Goal: Task Accomplishment & Management: Manage account settings

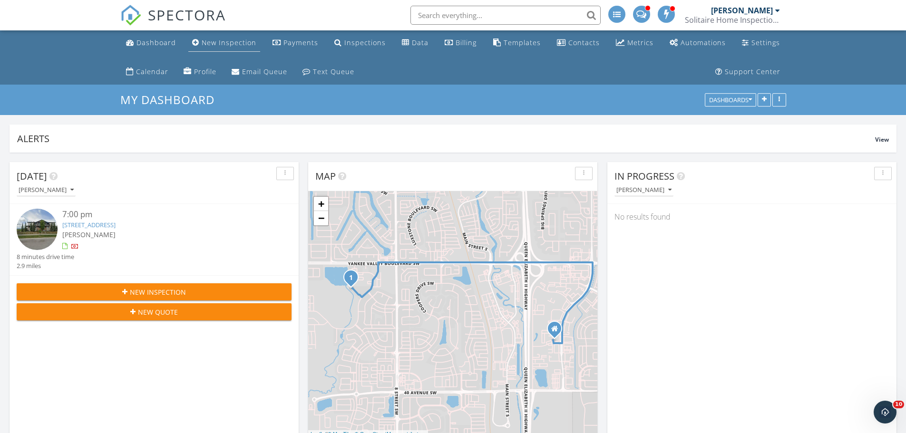
click at [226, 42] on div "New Inspection" at bounding box center [229, 42] width 55 height 9
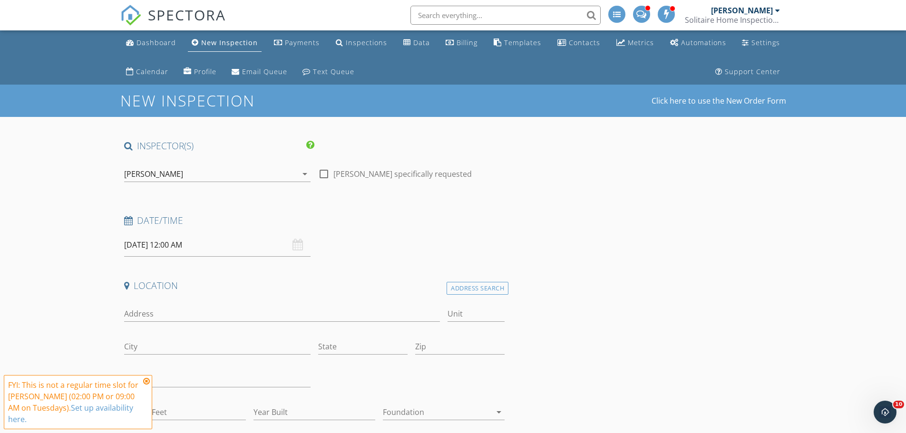
click at [468, 13] on input "text" at bounding box center [505, 15] width 190 height 19
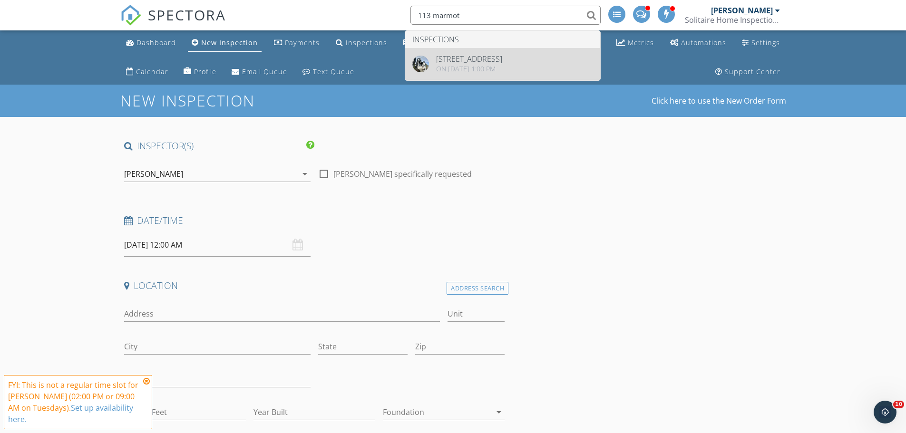
type input "113 marmot"
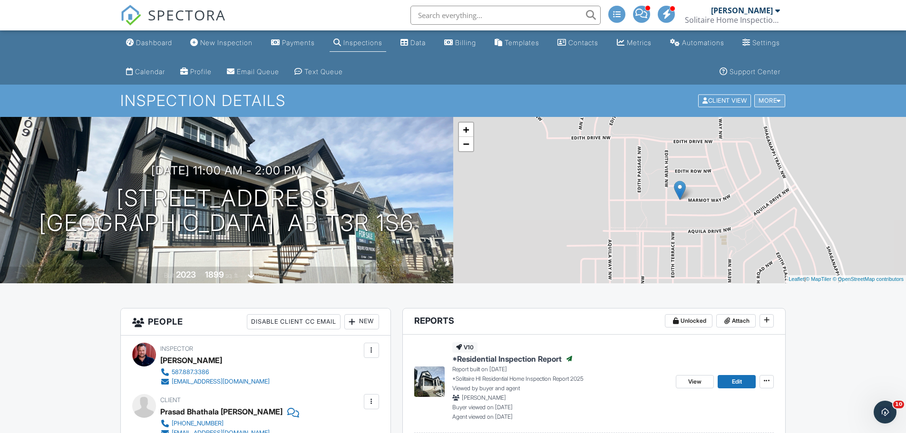
click at [774, 101] on div "More" at bounding box center [769, 101] width 31 height 13
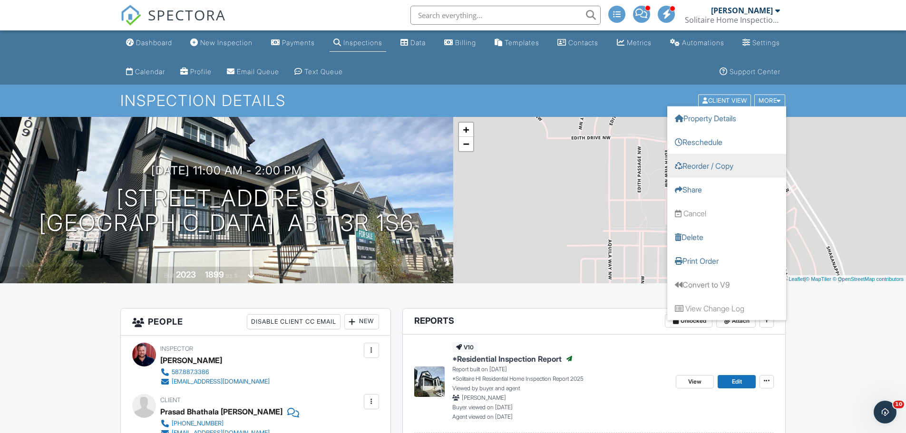
click at [723, 166] on link "Reorder / Copy" at bounding box center [726, 166] width 119 height 24
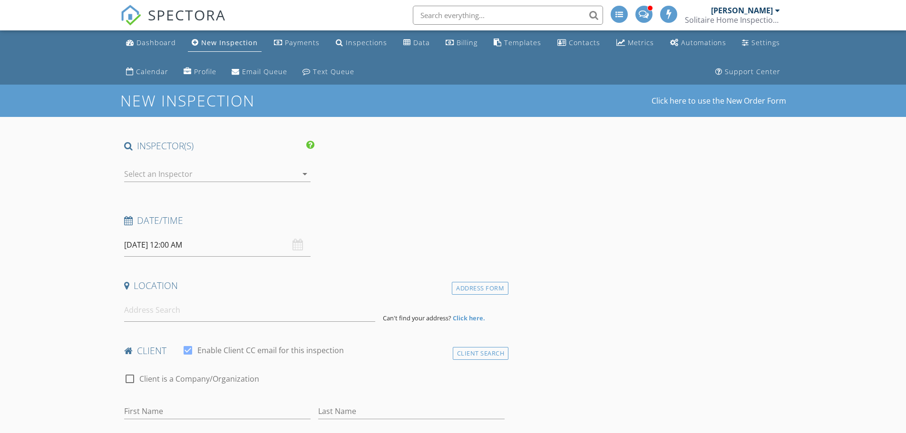
type input "Prasad"
type input "[PERSON_NAME]"
type input "[EMAIL_ADDRESS][DOMAIN_NAME]"
type input "[PHONE_NUMBER]"
type input "TBA"
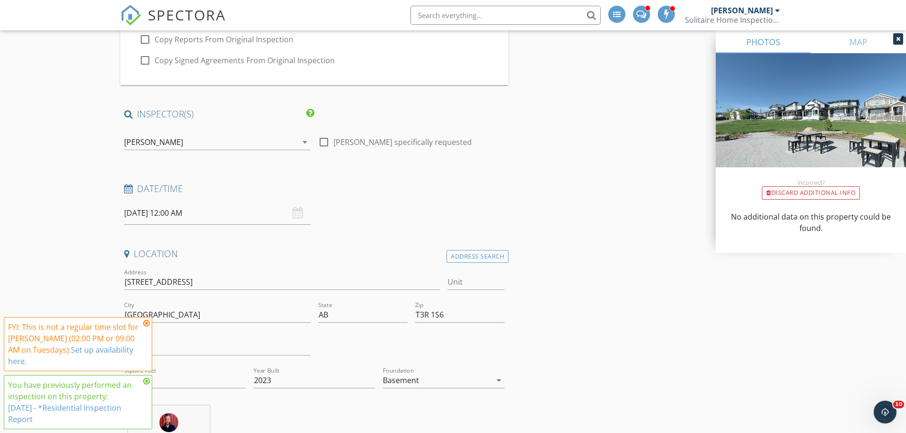
scroll to position [143, 0]
click at [148, 324] on icon at bounding box center [146, 323] width 7 height 8
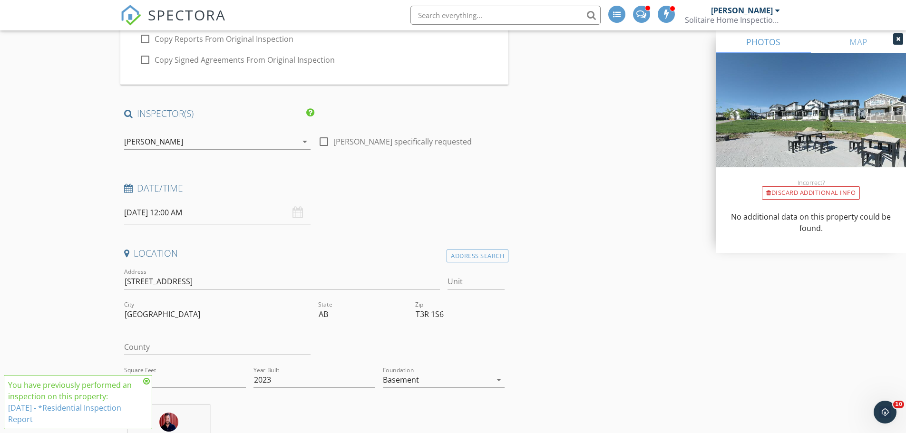
click at [186, 212] on input "09/30/2025 12:00 AM" at bounding box center [217, 212] width 186 height 23
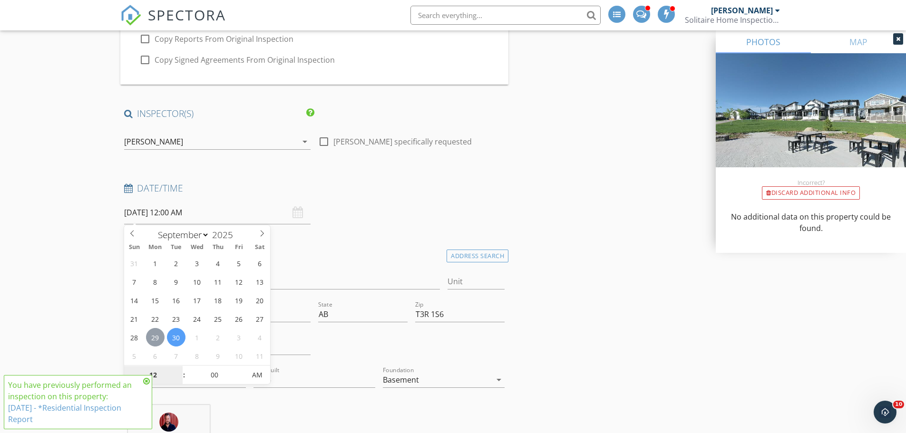
type input "09/29/2025 12:00 AM"
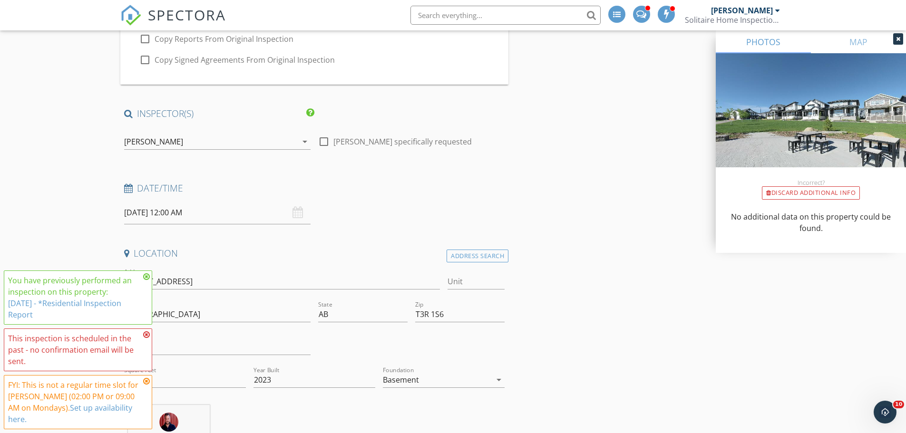
click at [145, 334] on icon at bounding box center [146, 335] width 7 height 8
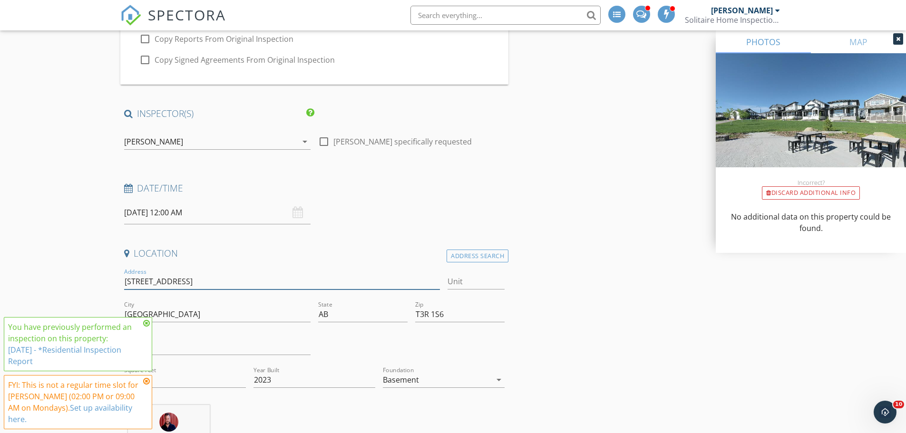
click at [146, 275] on input "[STREET_ADDRESS]" at bounding box center [282, 282] width 316 height 16
click at [146, 379] on icon at bounding box center [146, 381] width 7 height 8
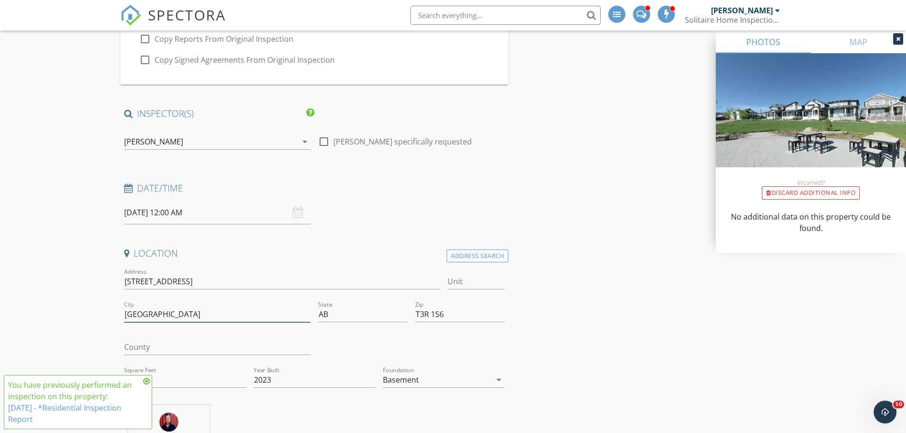
click at [146, 321] on input "Calgary" at bounding box center [217, 315] width 186 height 16
click at [146, 380] on icon at bounding box center [146, 381] width 7 height 8
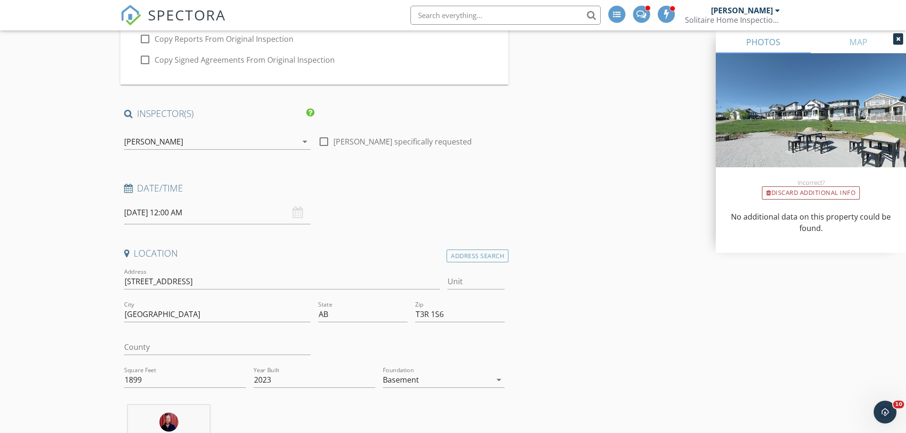
click at [178, 216] on input "09/29/2025 12:00 AM" at bounding box center [217, 212] width 186 height 23
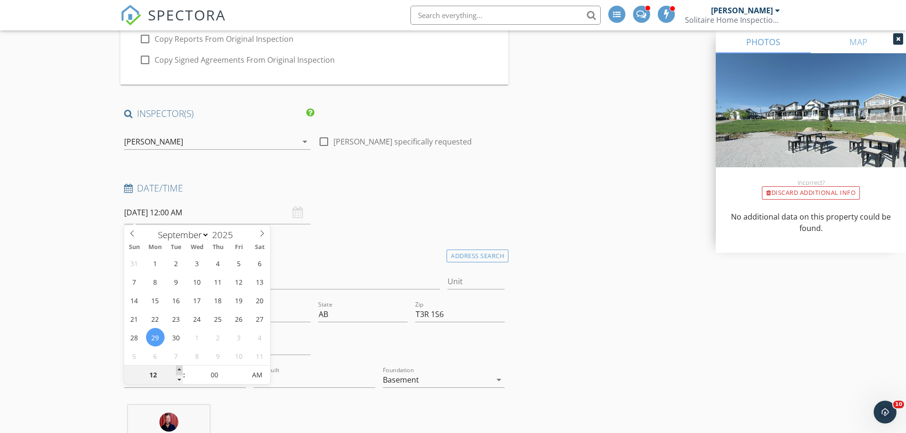
type input "01"
type input "09/29/2025 1:00 AM"
click at [180, 367] on span at bounding box center [179, 371] width 7 height 10
type input "02"
type input "09/29/2025 2:00 AM"
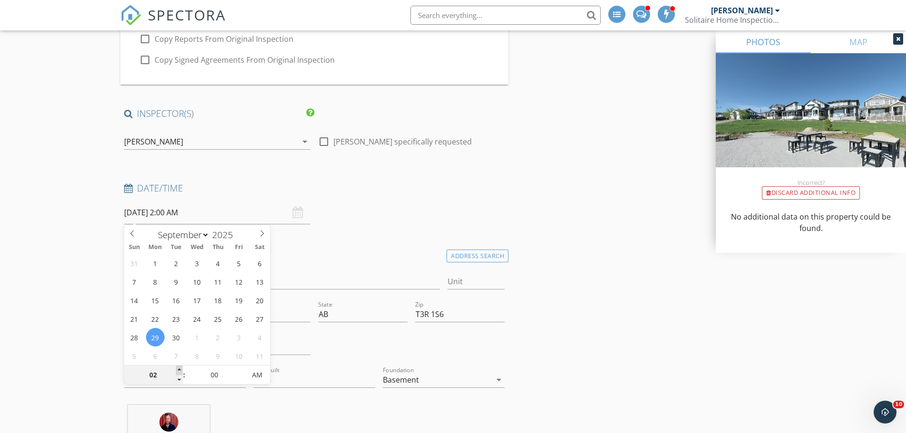
click at [179, 368] on span at bounding box center [179, 371] width 7 height 10
type input "03"
click at [179, 368] on span at bounding box center [179, 371] width 7 height 10
type input "09/29/2025 3:00 PM"
click at [265, 373] on span "AM" at bounding box center [257, 375] width 26 height 19
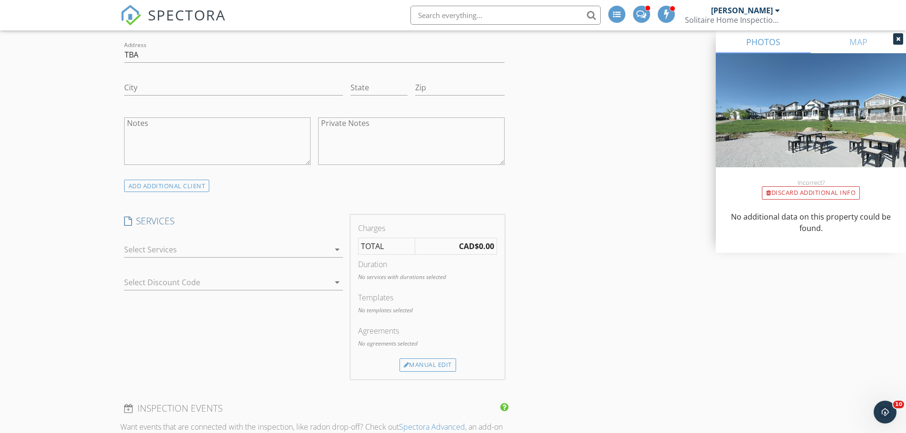
scroll to position [808, 0]
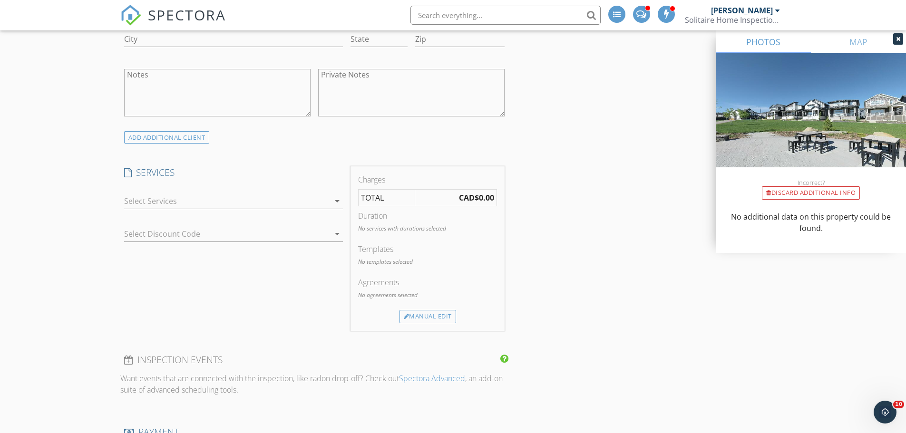
click at [318, 200] on div at bounding box center [226, 200] width 205 height 15
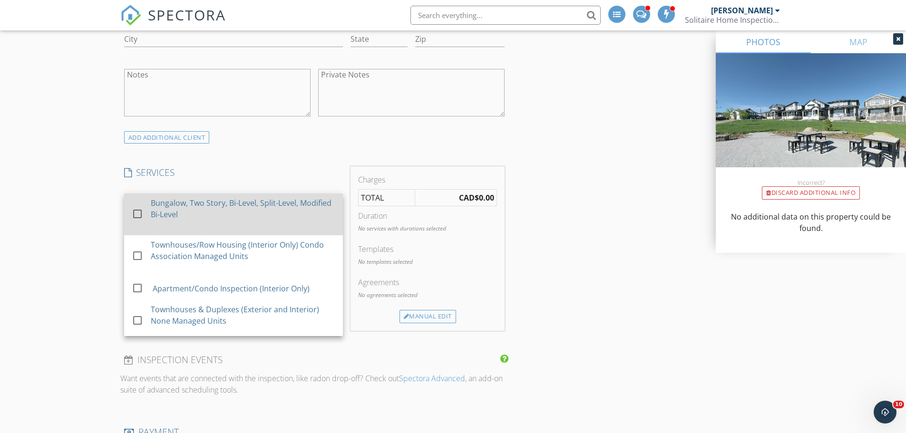
click at [259, 213] on div "Bungalow, Two Story, Bi-Level, Split-Level, Modified Bi-Level" at bounding box center [243, 208] width 184 height 23
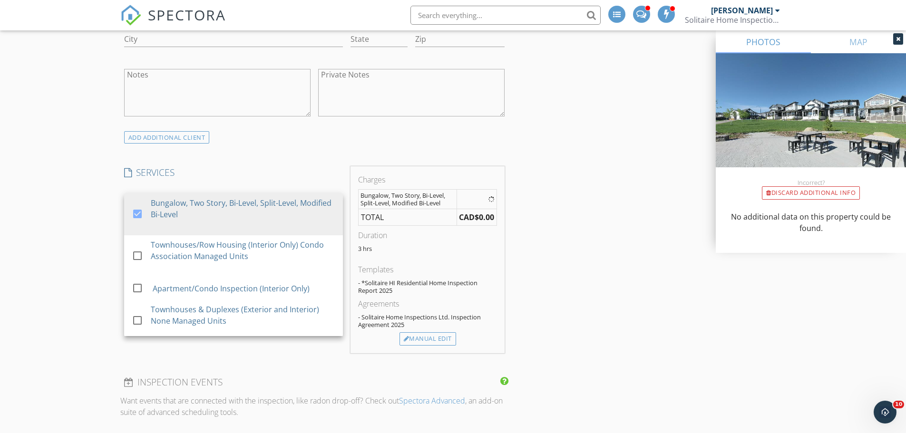
click at [64, 213] on div "New Inspection Click here to use the New Order Form Reorder / Copy check_box_ou…" at bounding box center [453, 358] width 906 height 2165
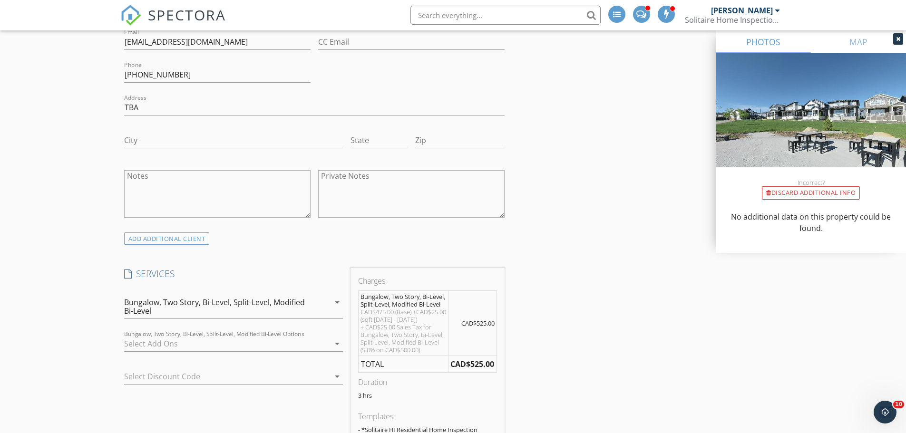
scroll to position [761, 0]
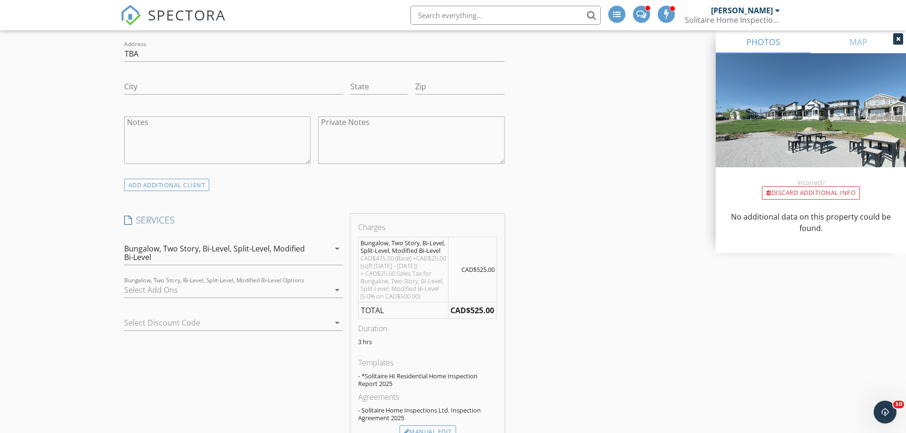
click at [234, 291] on div at bounding box center [226, 289] width 205 height 15
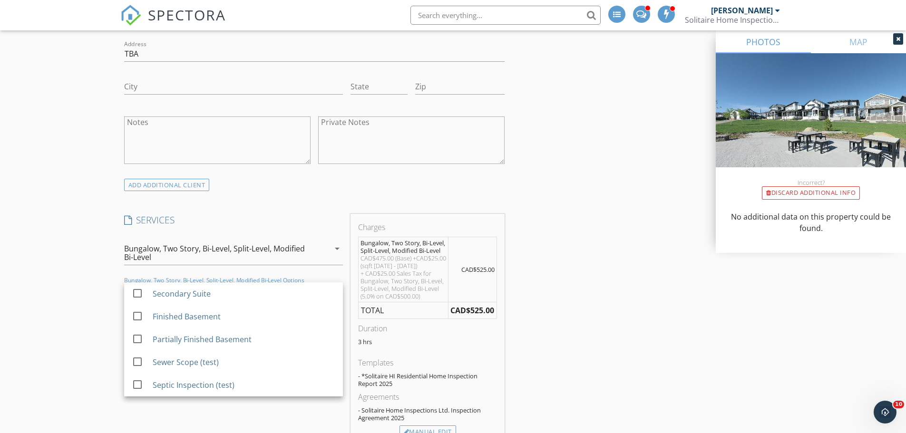
click at [65, 288] on div "New Inspection Click here to use the New Order Form Reorder / Copy check_box_ou…" at bounding box center [453, 429] width 906 height 2211
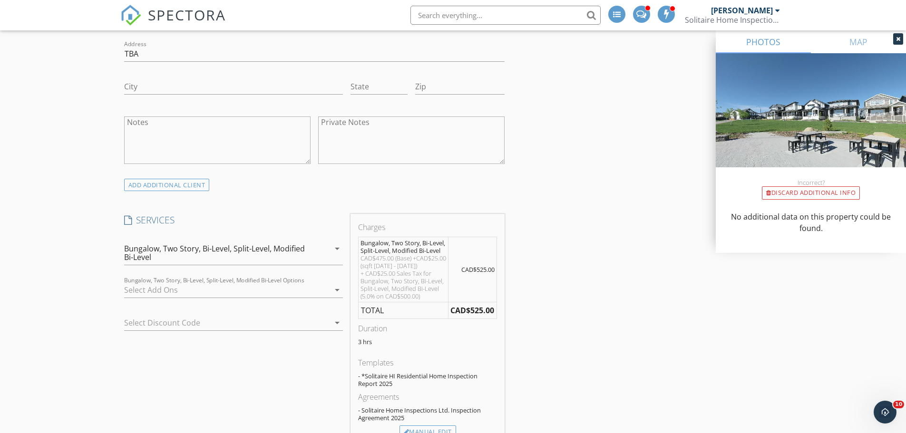
click at [159, 319] on div at bounding box center [220, 322] width 192 height 15
click at [91, 300] on div "New Inspection Click here to use the New Order Form Reorder / Copy check_box_ou…" at bounding box center [453, 429] width 906 height 2211
click at [155, 288] on div at bounding box center [226, 289] width 205 height 15
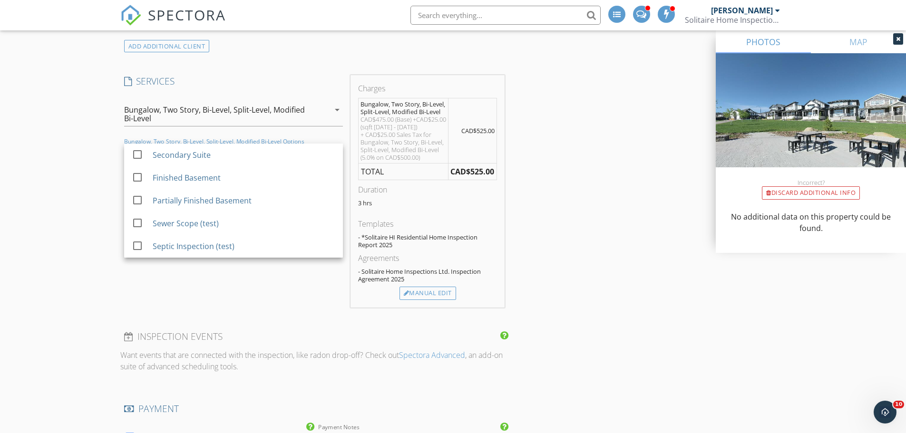
scroll to position [856, 0]
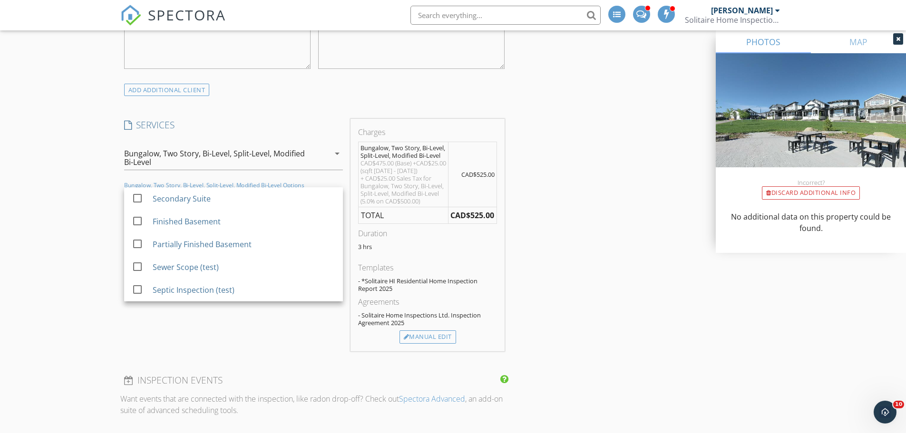
click at [59, 231] on div "New Inspection Click here to use the New Order Form Reorder / Copy check_box_ou…" at bounding box center [453, 334] width 906 height 2211
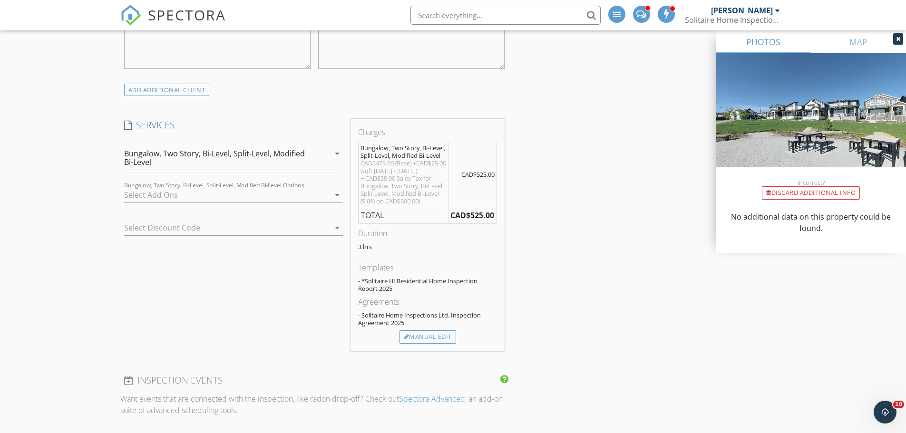
click at [227, 222] on div at bounding box center [220, 227] width 192 height 15
drag, startPoint x: 112, startPoint y: 219, endPoint x: 155, endPoint y: 198, distance: 48.3
click at [109, 219] on div "New Inspection Click here to use the New Order Form Reorder / Copy check_box_ou…" at bounding box center [453, 334] width 906 height 2211
click at [187, 186] on div "check_box_outline_blank Secondary Suite check_box_outline_blank Finished Baseme…" at bounding box center [233, 197] width 219 height 31
click at [158, 193] on div at bounding box center [226, 194] width 205 height 15
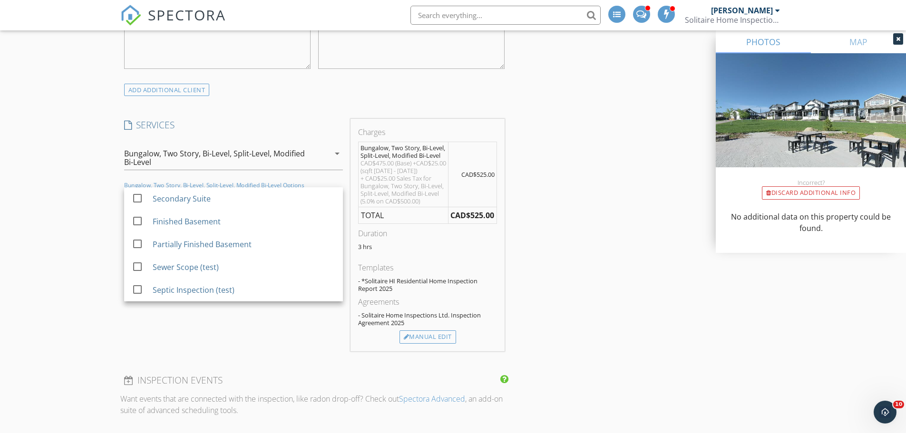
click at [90, 220] on div "New Inspection Click here to use the New Order Form Reorder / Copy check_box_ou…" at bounding box center [453, 334] width 906 height 2211
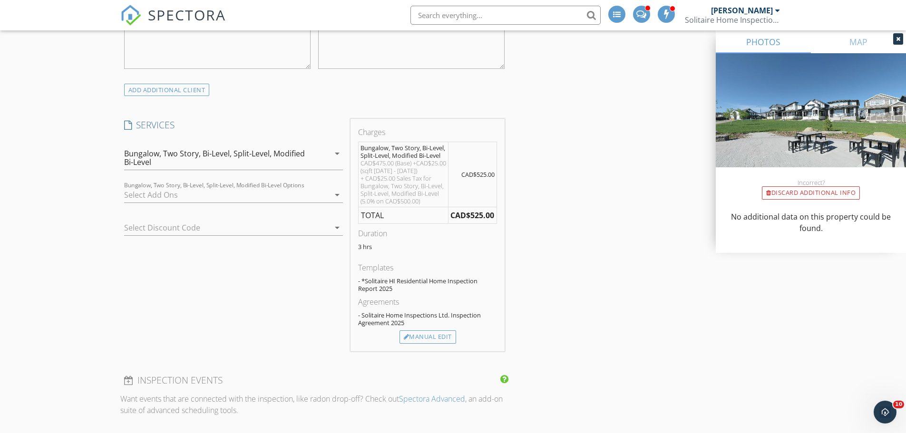
click at [335, 155] on icon "arrow_drop_down" at bounding box center [336, 153] width 11 height 11
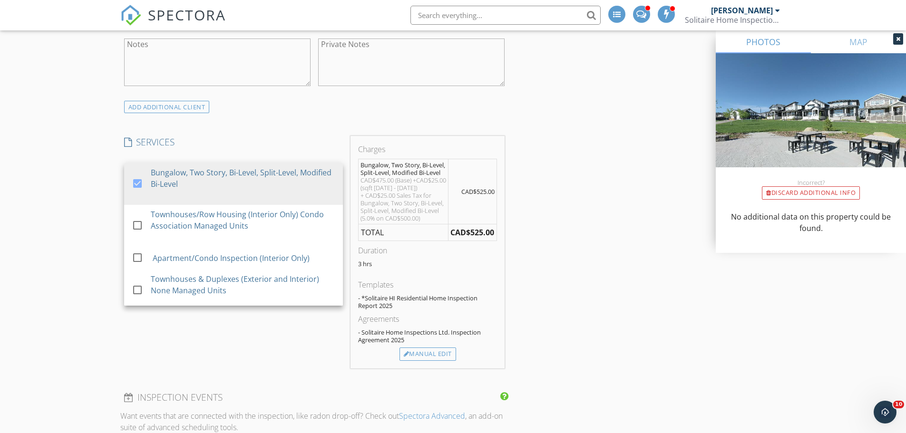
scroll to position [808, 0]
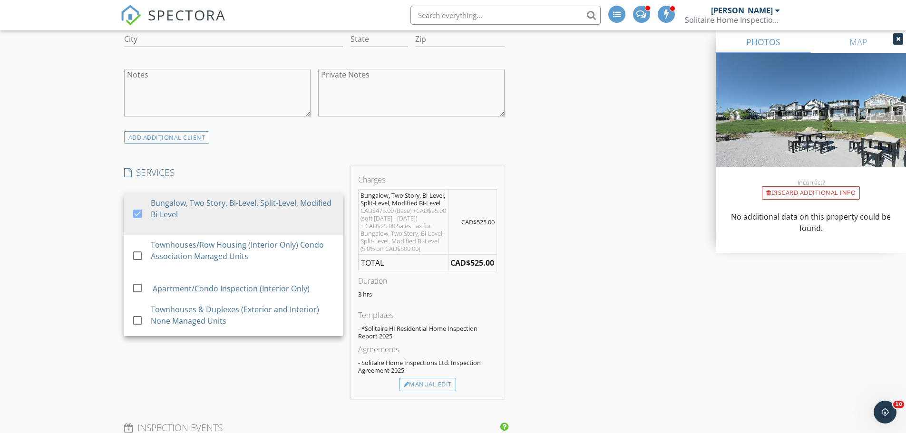
click at [61, 184] on div "New Inspection Click here to use the New Order Form Reorder / Copy check_box_ou…" at bounding box center [453, 381] width 906 height 2211
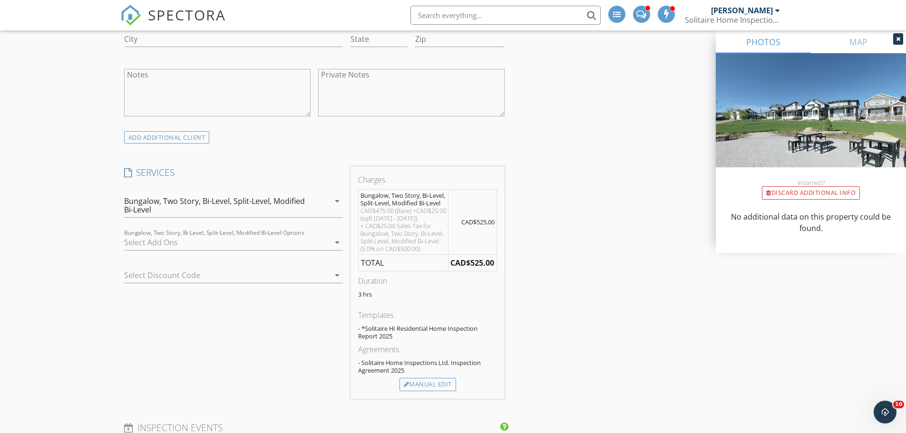
click at [159, 239] on div at bounding box center [226, 242] width 205 height 15
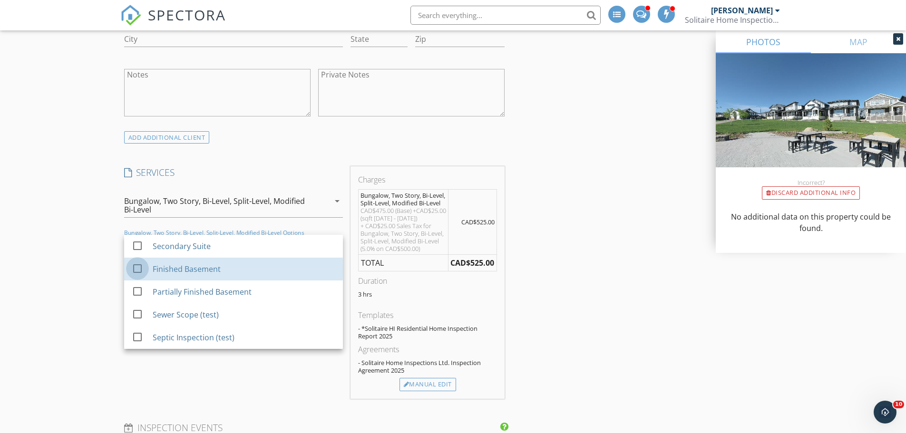
drag, startPoint x: 136, startPoint y: 268, endPoint x: 124, endPoint y: 268, distance: 12.8
click at [136, 268] on div at bounding box center [137, 268] width 16 height 16
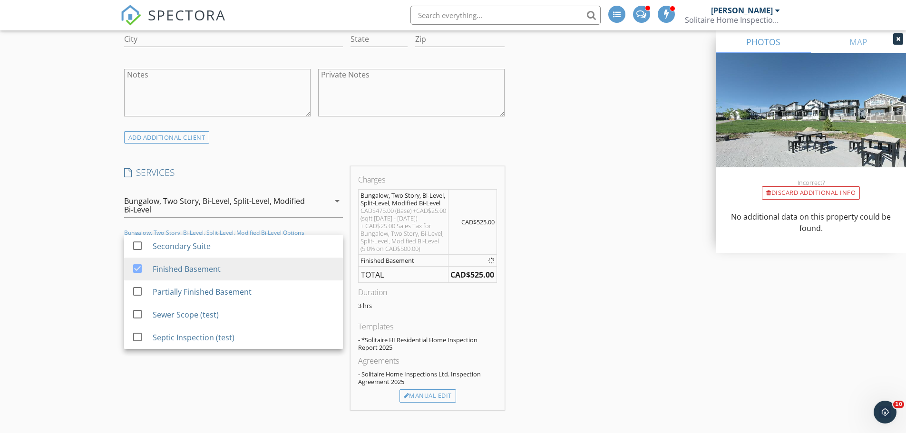
click at [93, 263] on div "New Inspection Click here to use the New Order Form Reorder / Copy check_box_ou…" at bounding box center [453, 387] width 906 height 2223
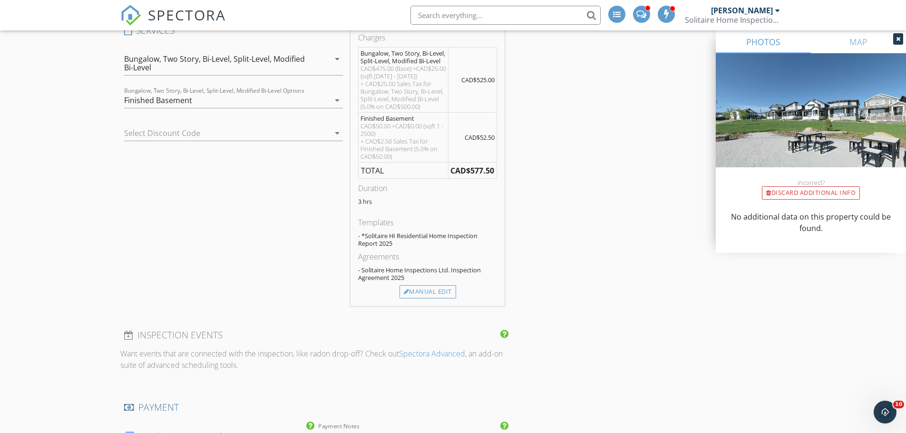
scroll to position [951, 0]
click at [432, 298] on div "Manual Edit" at bounding box center [427, 291] width 57 height 13
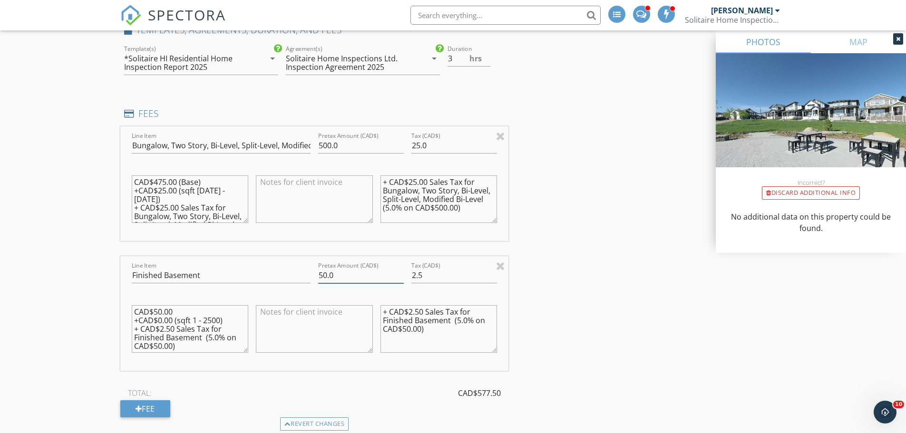
click at [318, 274] on input "50.0" at bounding box center [361, 276] width 86 height 16
type input "-50.0"
click at [413, 276] on input "2.5" at bounding box center [454, 276] width 86 height 16
type input "-2.5"
drag, startPoint x: 651, startPoint y: 232, endPoint x: 583, endPoint y: 227, distance: 67.6
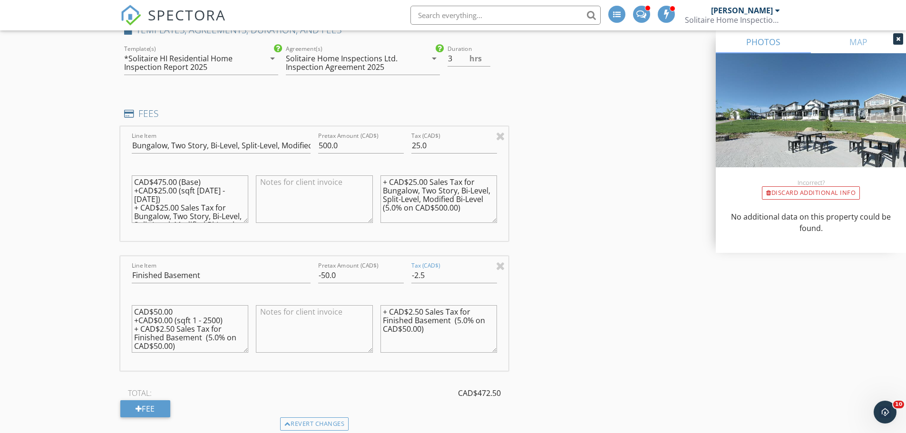
click at [649, 231] on div "Reorder / Copy check_box_outline_blank Copy Reports From Original Inspection ch…" at bounding box center [453, 337] width 666 height 2319
drag, startPoint x: 222, startPoint y: 274, endPoint x: 107, endPoint y: 261, distance: 114.9
click at [110, 262] on div "New Inspection Click here to use the New Order Form Reorder / Copy check_box_ou…" at bounding box center [453, 326] width 906 height 2385
drag, startPoint x: 273, startPoint y: 277, endPoint x: 39, endPoint y: 283, distance: 233.5
click at [39, 283] on div "New Inspection Click here to use the New Order Form Reorder / Copy check_box_ou…" at bounding box center [453, 326] width 906 height 2385
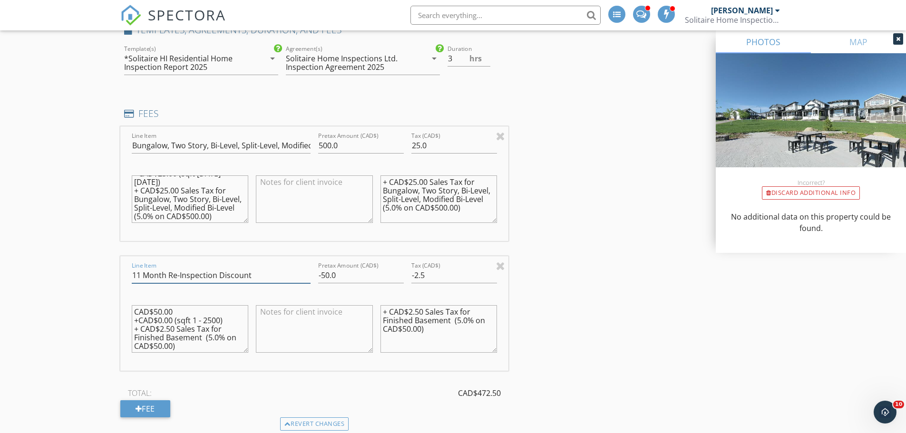
scroll to position [9, 0]
type input "11 Month Re-Inspection Discount"
click at [202, 328] on textarea "CAD$50.00 +CAD$0.00 (sqft 1 - 2500) + CAD$2.50 Sales Tax for Finished Basement …" at bounding box center [190, 329] width 117 height 48
drag, startPoint x: 193, startPoint y: 331, endPoint x: 125, endPoint y: 330, distance: 68.5
click at [125, 330] on div "Line Item 11 Month Re-Inspection Discount Pretax Amount (CAD$) -50.0 Tax (CAD$)…" at bounding box center [314, 313] width 388 height 115
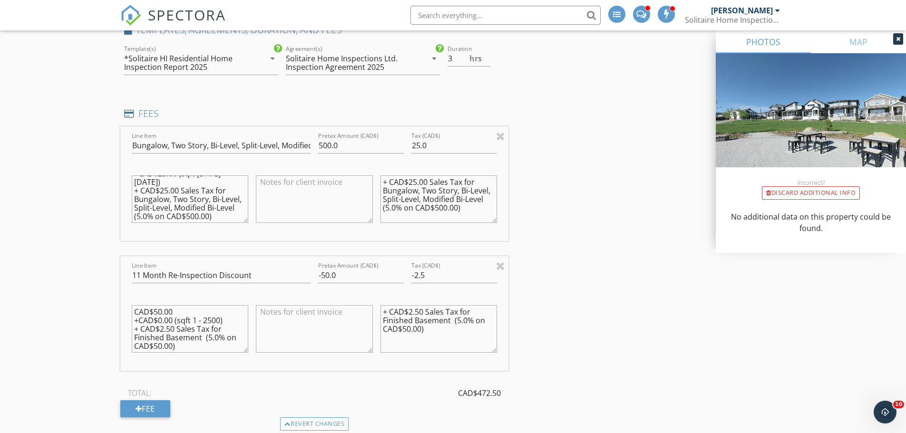
paste textarea "11 Month Re-Inspection Discou"
type textarea "CAD$50.00 +CAD$0.00 (sqft 1 - 2500) + CAD$2.50 Sales Tax for 11 Month Re-Inspec…"
drag, startPoint x: 449, startPoint y: 322, endPoint x: 357, endPoint y: 323, distance: 92.2
click at [357, 323] on div "Line Item 11 Month Re-Inspection Discount Pretax Amount (CAD$) -50.0 Tax (CAD$)…" at bounding box center [314, 313] width 388 height 115
paste textarea "11 Month Re-Inspection Discount"
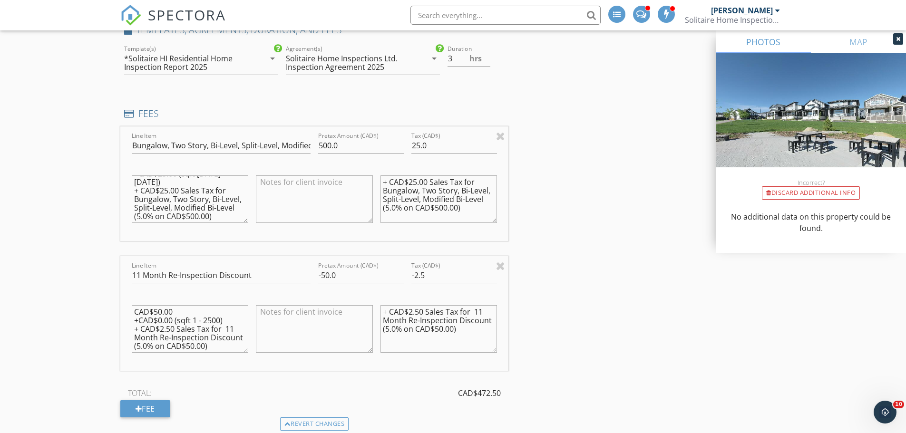
click at [386, 312] on textarea "+ CAD$2.50 Sales Tax for 11 Month Re-Inspection Discount (5.0% on CAD$50.00)" at bounding box center [438, 329] width 117 height 48
type textarea "- CAD$2.50 Sales Tax for 11 Month Re-Inspection Discount (5.0% on CAD$50.00)"
click at [138, 319] on textarea "CAD$50.00 +CAD$0.00 (sqft 1 - 2500) + CAD$2.50 Sales Tax for 11 Month Re-Inspec…" at bounding box center [190, 329] width 117 height 48
click at [136, 313] on textarea "CAD$50.00 +CAD$0.00 (sqft 1 - 2500) - CAD$2.50 Sales Tax for 11 Month Re-Inspec…" at bounding box center [190, 329] width 117 height 48
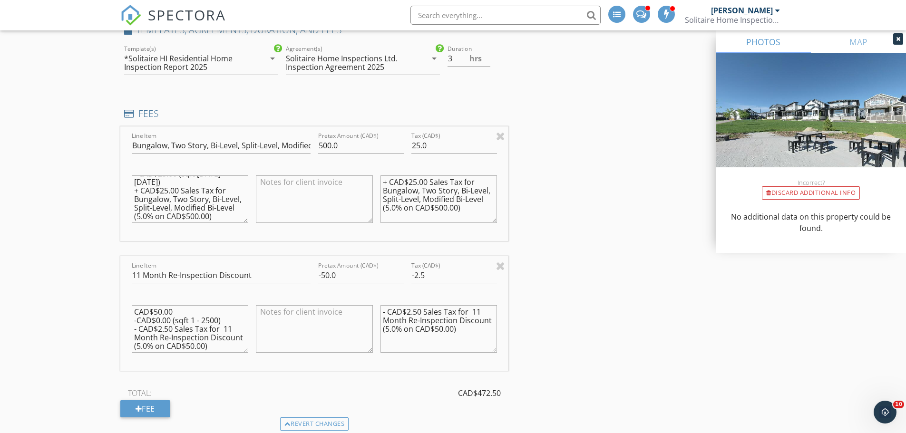
click at [134, 312] on textarea "CAD$50.00 -CAD$0.00 (sqft 1 - 2500) - CAD$2.50 Sales Tax for 11 Month Re-Inspec…" at bounding box center [190, 329] width 117 height 48
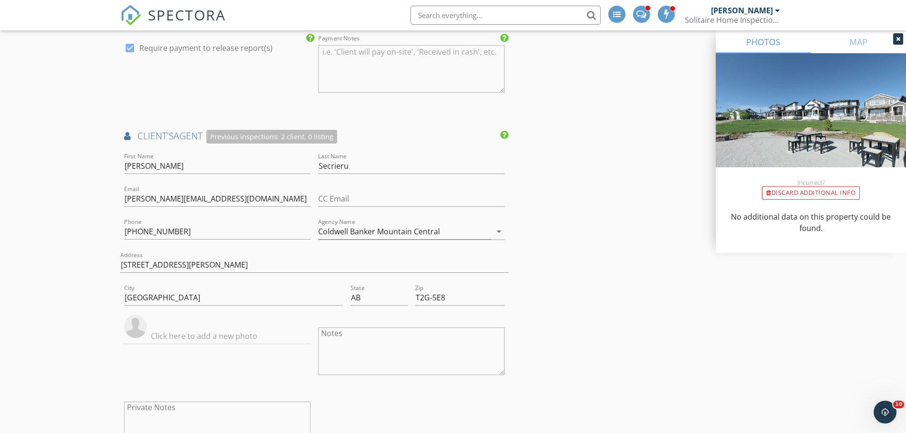
scroll to position [1426, 0]
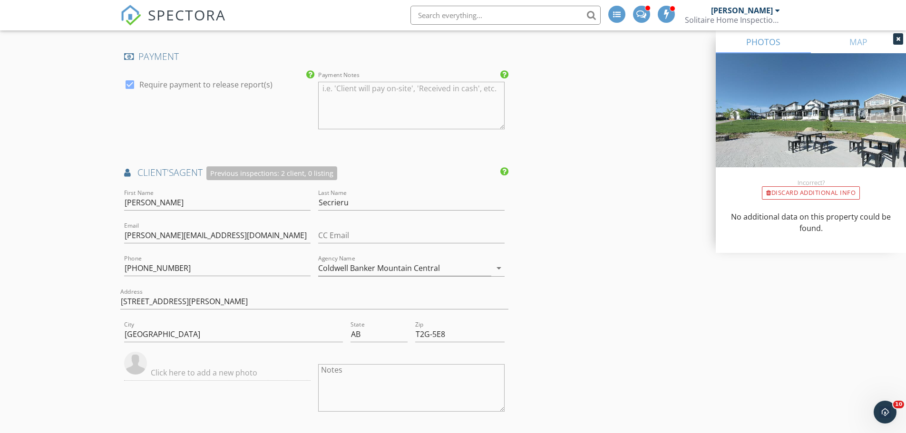
type textarea "- CAD$50.00 -CAD$0.00 (sqft 1 - 2500) - CAD$2.50 Sales Tax for 11 Month Re-Insp…"
drag, startPoint x: 135, startPoint y: 196, endPoint x: 84, endPoint y: 193, distance: 50.5
drag, startPoint x: 364, startPoint y: 201, endPoint x: 290, endPoint y: 202, distance: 74.2
click at [263, 204] on div "First Name Last Name Secrieru Email diana@refinedestate.ca CC Email Phone 403-6…" at bounding box center [314, 343] width 388 height 313
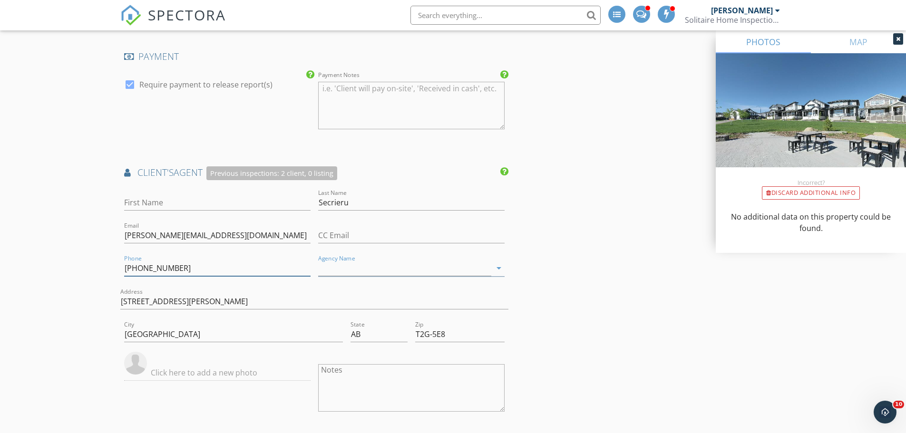
drag, startPoint x: 191, startPoint y: 270, endPoint x: 35, endPoint y: 270, distance: 155.9
drag, startPoint x: 159, startPoint y: 239, endPoint x: 47, endPoint y: 240, distance: 111.7
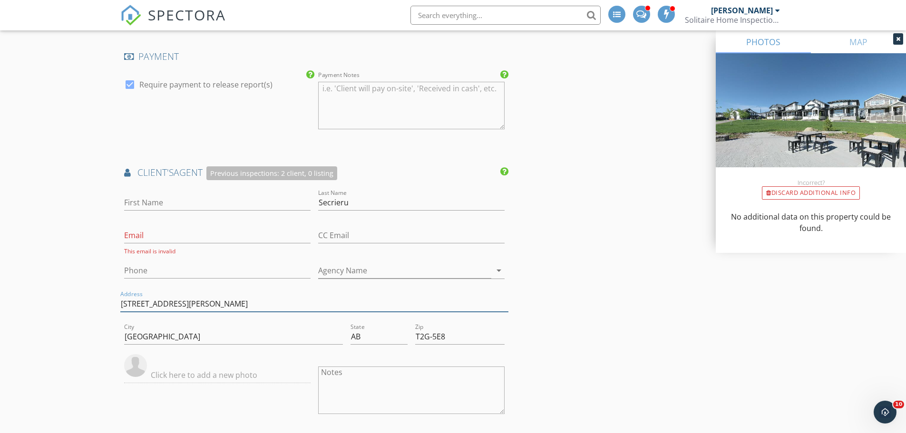
drag, startPoint x: 94, startPoint y: 307, endPoint x: 5, endPoint y: 307, distance: 88.9
drag, startPoint x: 137, startPoint y: 339, endPoint x: 77, endPoint y: 341, distance: 59.4
drag, startPoint x: 418, startPoint y: 340, endPoint x: 367, endPoint y: 341, distance: 51.3
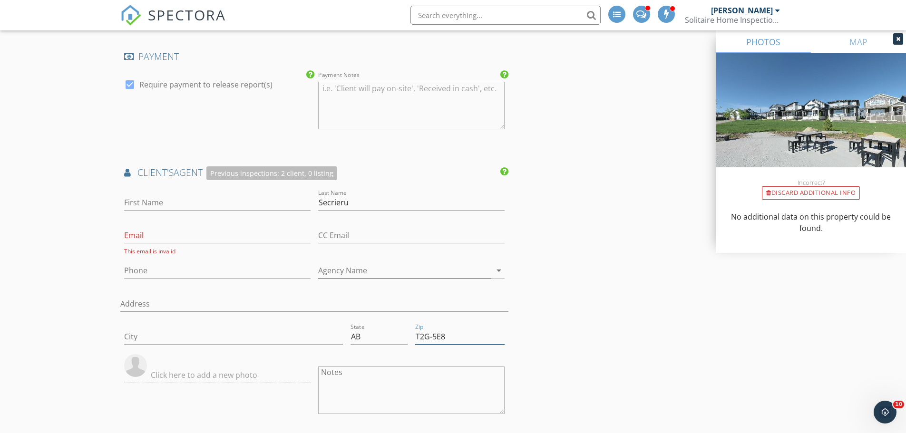
click at [367, 341] on div "City State AB Zip T2G-5E8" at bounding box center [314, 337] width 388 height 33
drag, startPoint x: 394, startPoint y: 336, endPoint x: 291, endPoint y: 341, distance: 102.3
click at [291, 343] on div "City State Zip" at bounding box center [314, 337] width 388 height 33
drag, startPoint x: 225, startPoint y: 236, endPoint x: 212, endPoint y: 239, distance: 13.1
click at [212, 239] on div "First Name Last Name Secrieru Email This email is invalid CC Email Phone Agency…" at bounding box center [314, 344] width 388 height 315
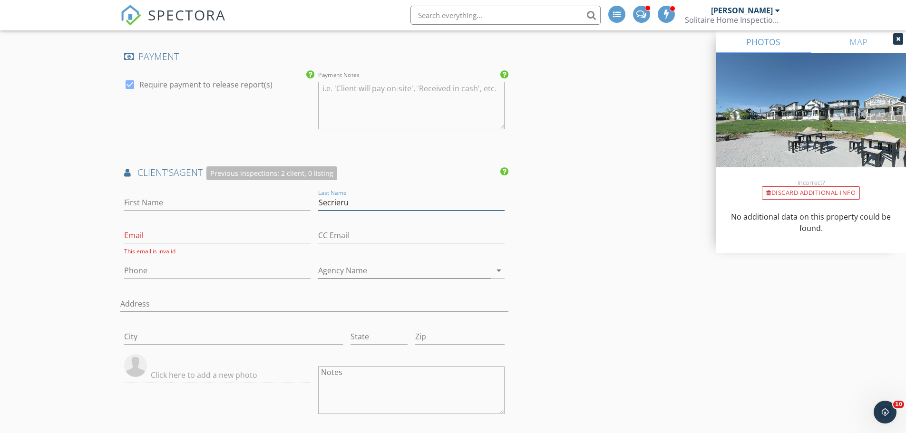
drag, startPoint x: 195, startPoint y: 223, endPoint x: 200, endPoint y: 216, distance: 8.6
click at [193, 222] on div "First Name Last Name Secrieru Email This email is invalid CC Email Phone Agency…" at bounding box center [314, 344] width 388 height 315
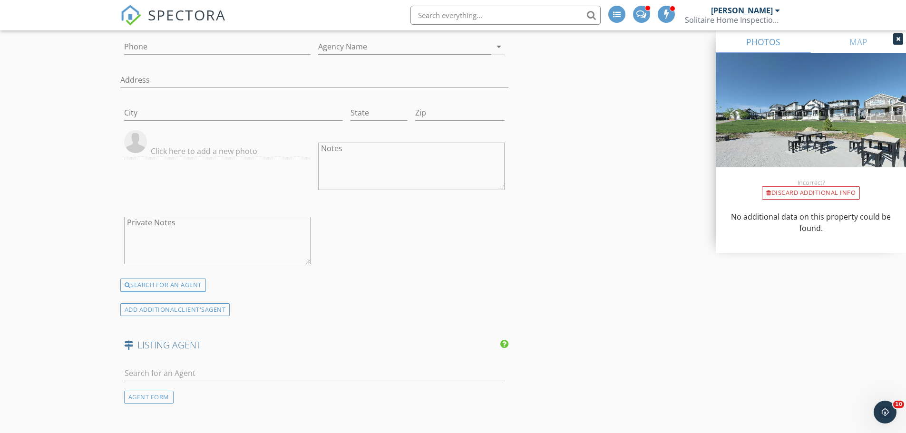
scroll to position [1664, 0]
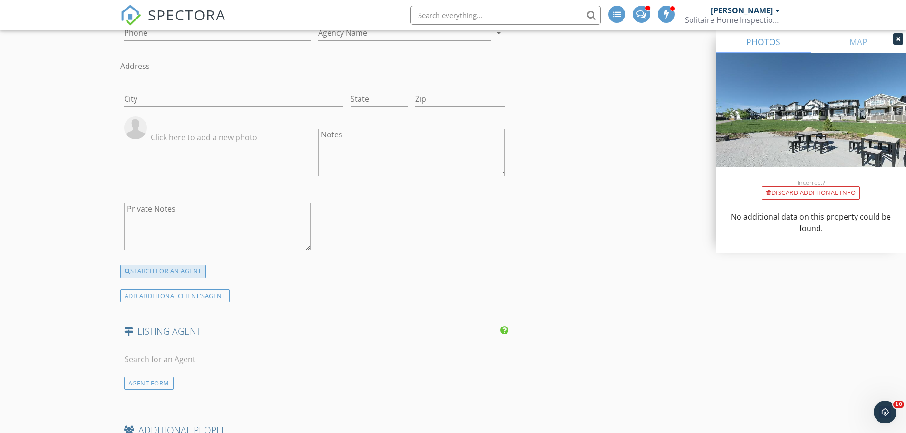
click at [159, 274] on div "SEARCH FOR AN AGENT" at bounding box center [163, 271] width 86 height 13
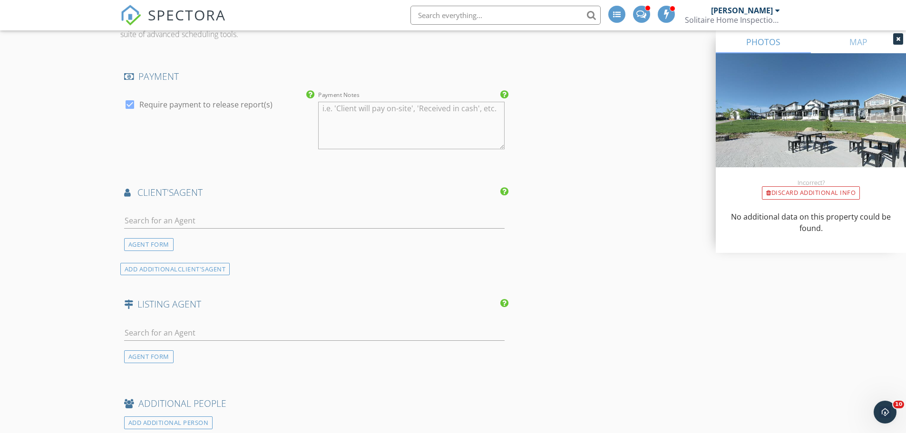
scroll to position [1755, 0]
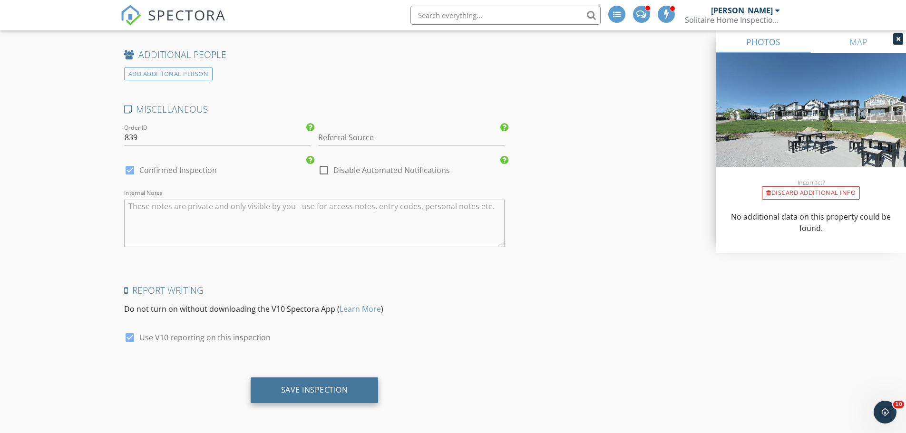
click at [322, 392] on div "Save Inspection" at bounding box center [314, 390] width 67 height 10
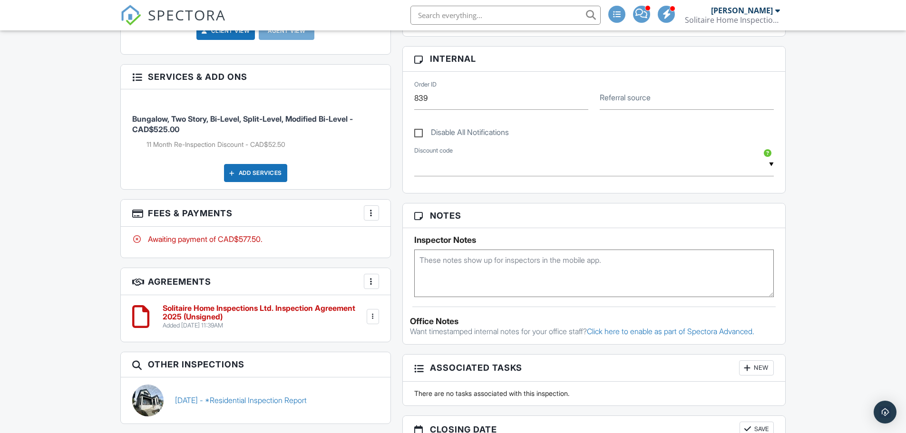
click at [373, 209] on div at bounding box center [372, 213] width 10 height 10
click at [402, 239] on li "Edit Fees & Payments" at bounding box center [418, 242] width 99 height 24
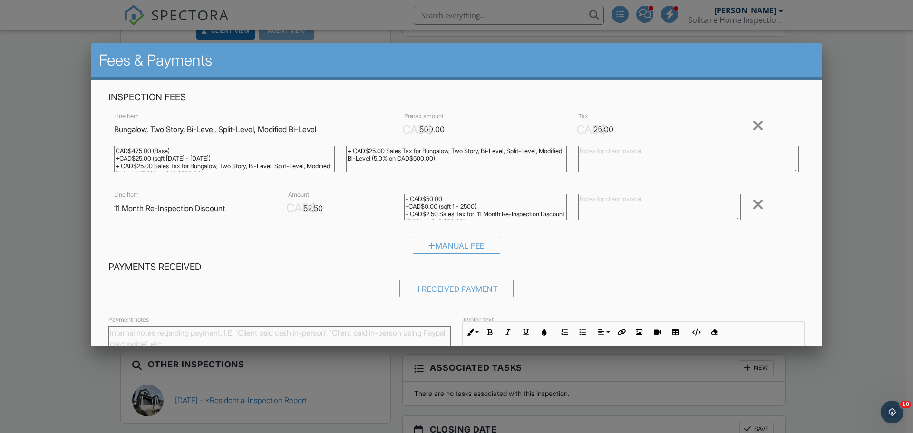
click at [301, 208] on div "CAD$" at bounding box center [301, 208] width 31 height 16
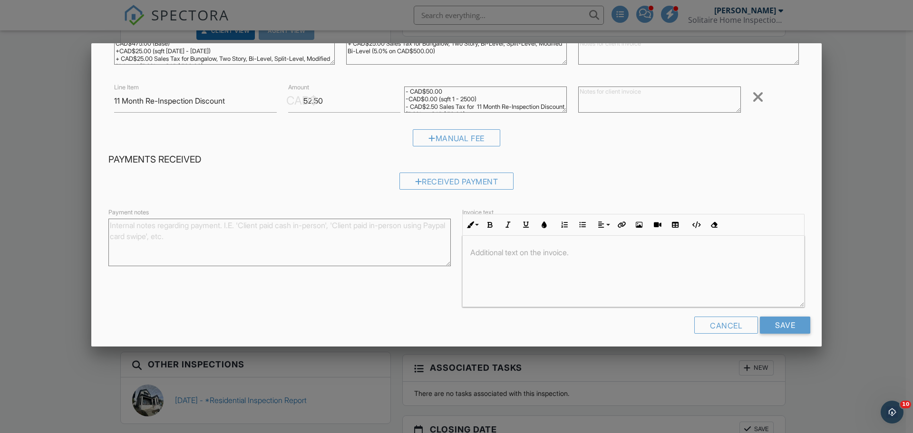
scroll to position [113, 0]
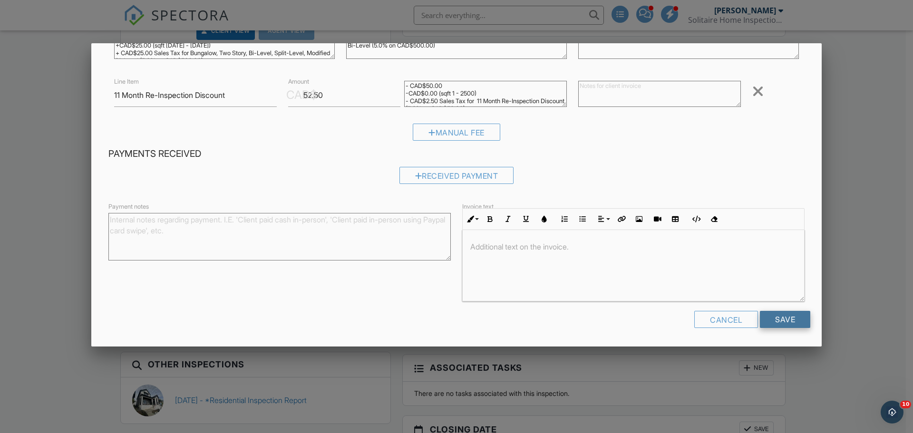
click at [788, 318] on input "Save" at bounding box center [785, 319] width 50 height 17
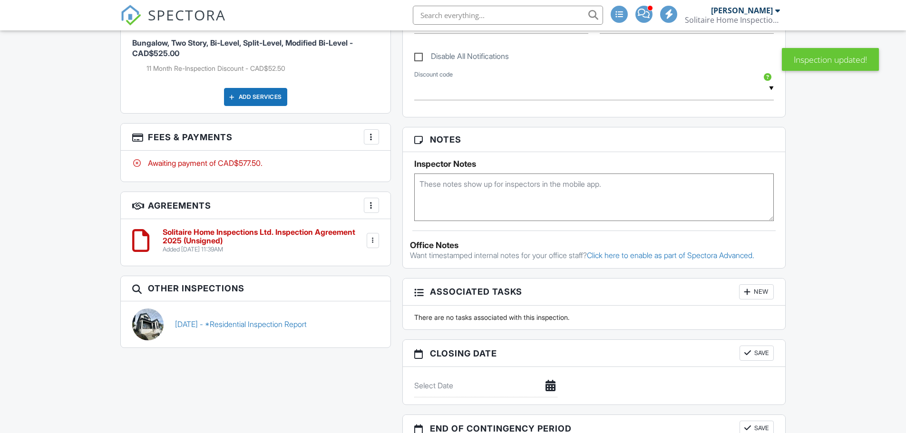
click at [367, 135] on div at bounding box center [372, 137] width 10 height 10
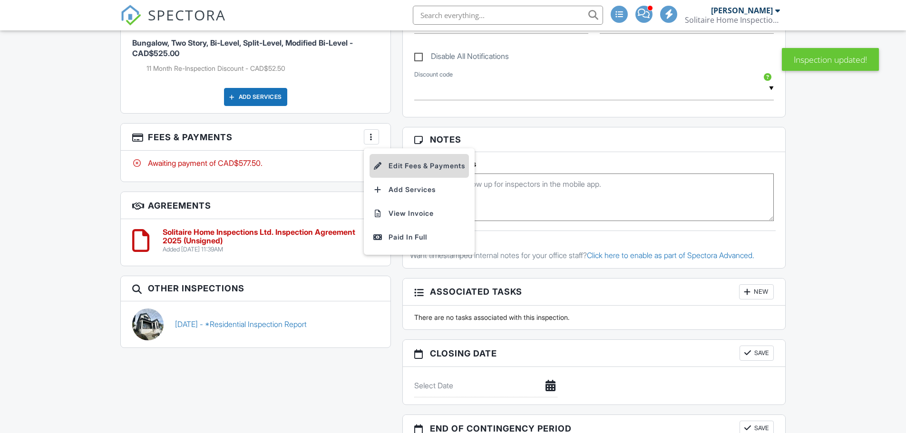
click at [390, 164] on li "Edit Fees & Payments" at bounding box center [418, 166] width 99 height 24
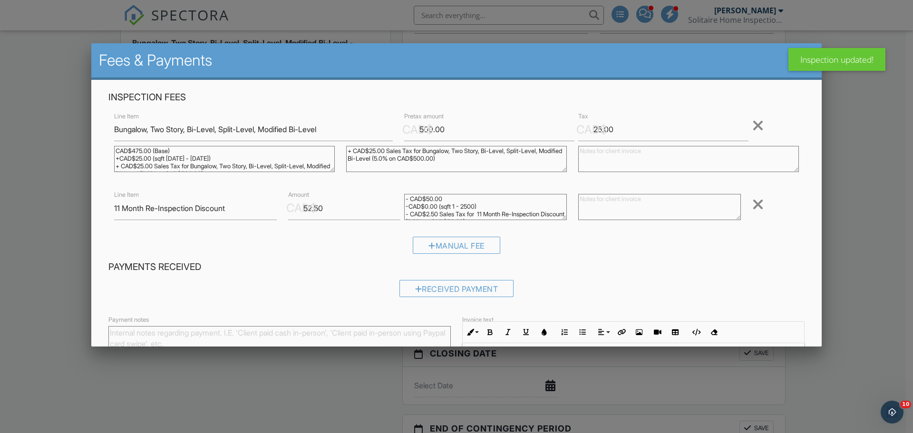
click at [300, 208] on div "CAD$" at bounding box center [301, 208] width 31 height 16
type input "5"
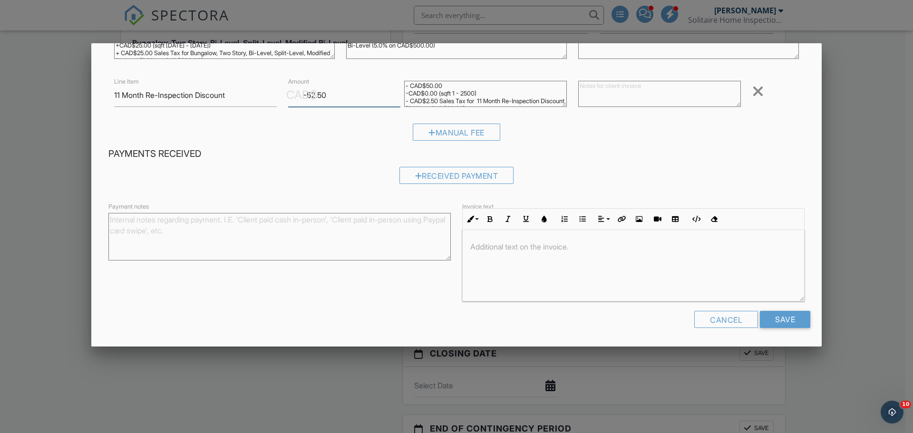
scroll to position [0, 0]
type input "-52.50"
click at [782, 320] on input "Save" at bounding box center [785, 319] width 50 height 17
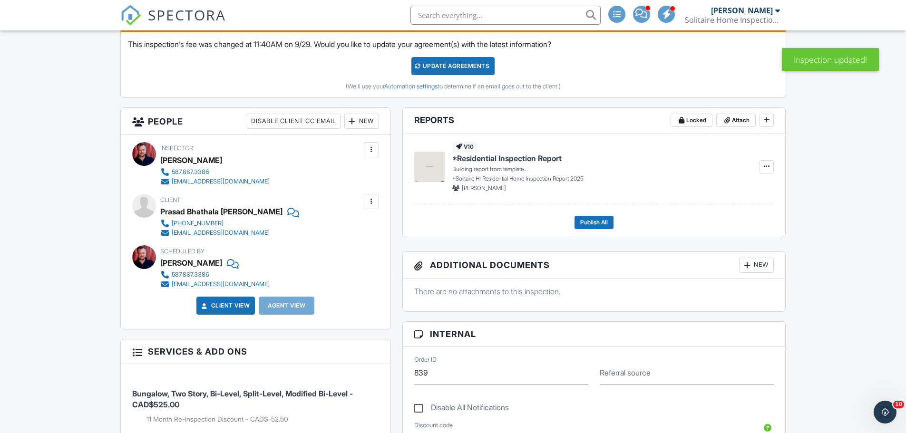
scroll to position [285, 0]
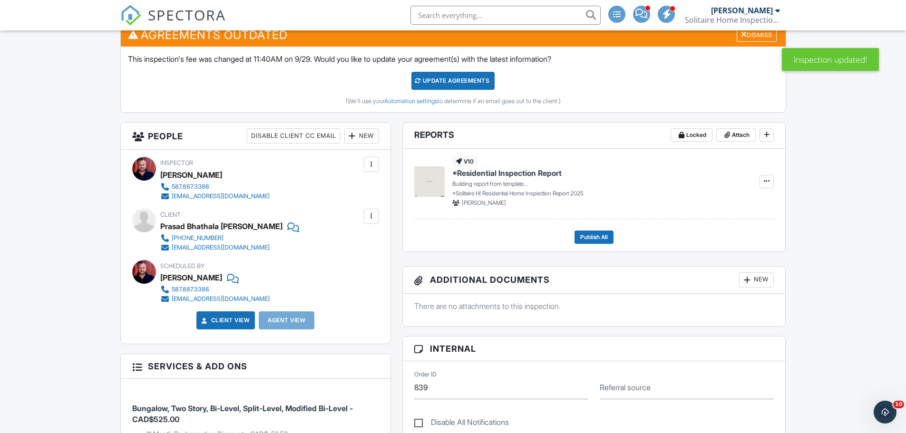
click at [450, 82] on div "Update Agreements" at bounding box center [452, 81] width 83 height 18
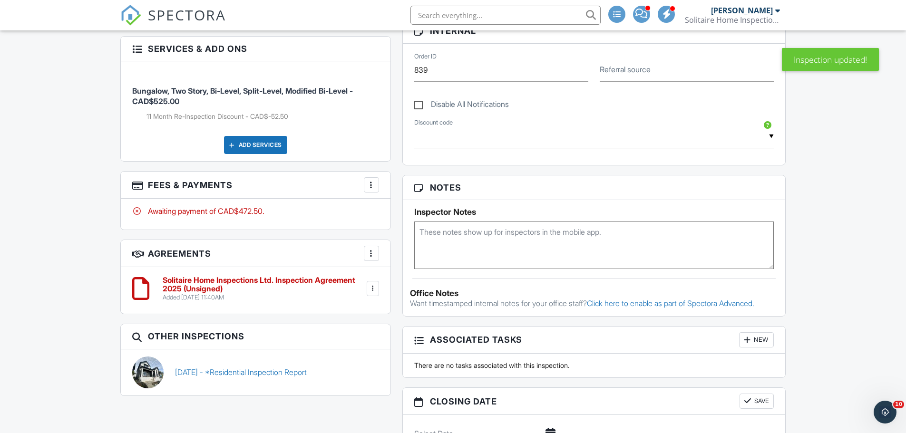
click at [372, 183] on div at bounding box center [372, 185] width 10 height 10
click at [397, 214] on li "Edit Fees & Payments" at bounding box center [418, 214] width 99 height 24
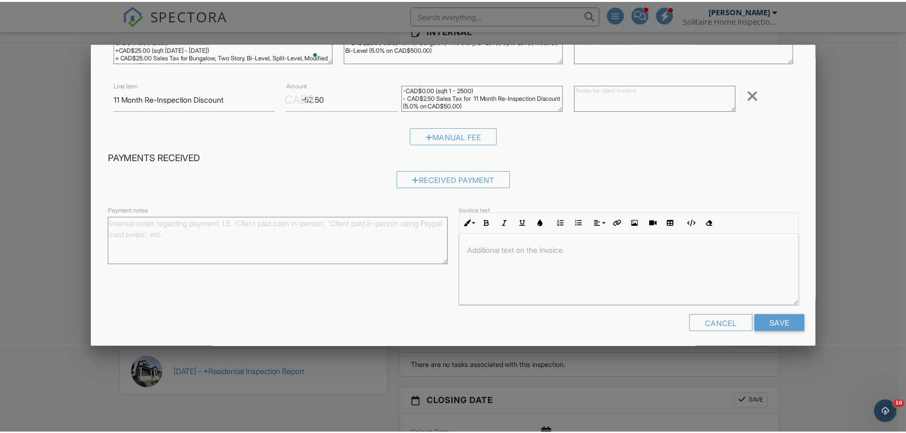
scroll to position [113, 0]
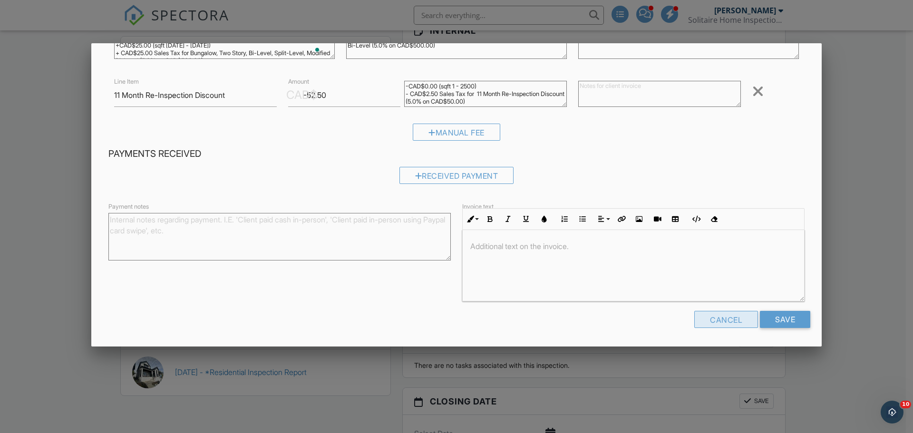
click at [726, 319] on div "Cancel" at bounding box center [726, 319] width 64 height 17
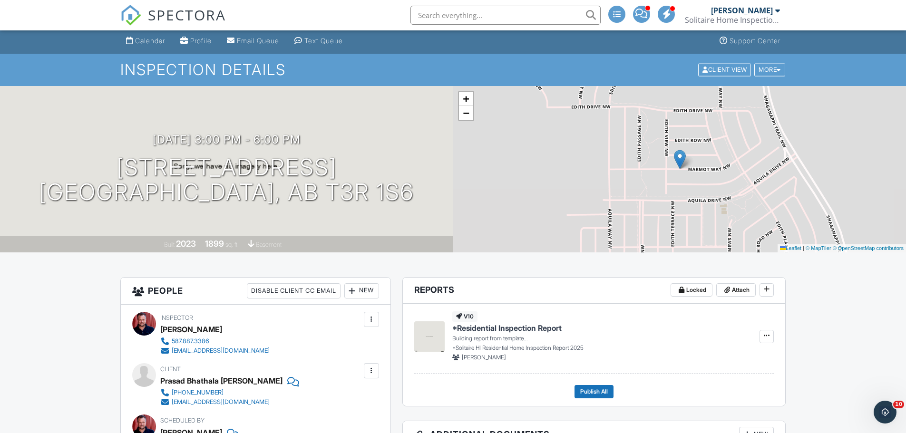
scroll to position [11, 0]
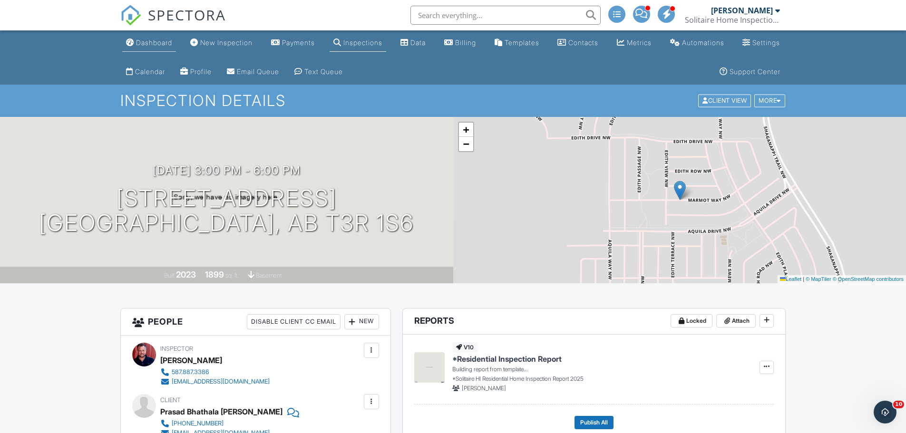
click at [151, 47] on link "Dashboard" at bounding box center [149, 43] width 54 height 18
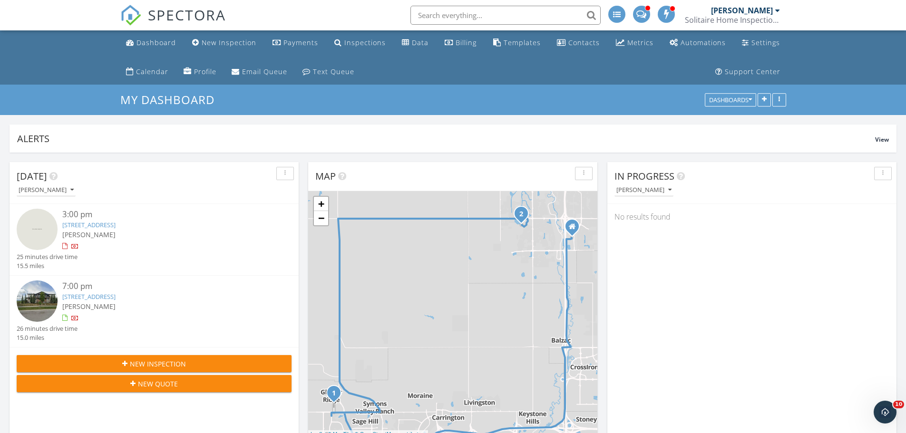
click at [93, 225] on link "[STREET_ADDRESS]" at bounding box center [88, 225] width 53 height 9
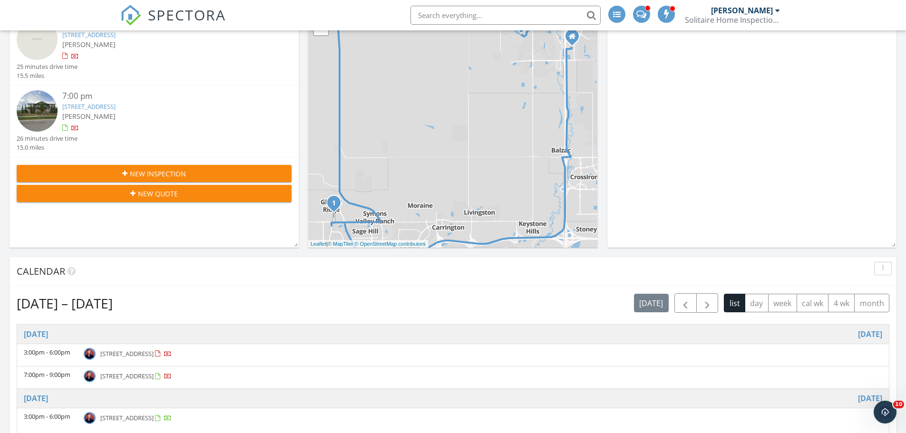
click at [81, 106] on link "[STREET_ADDRESS]" at bounding box center [88, 106] width 53 height 9
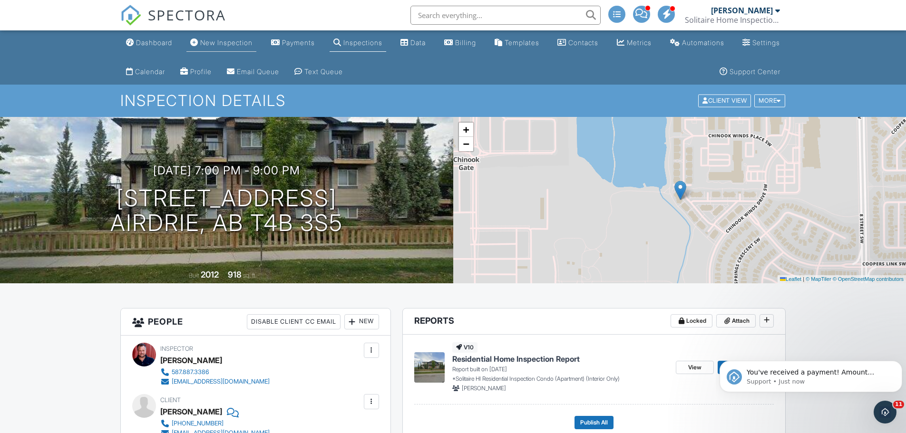
click at [209, 44] on div "New Inspection" at bounding box center [226, 43] width 52 height 8
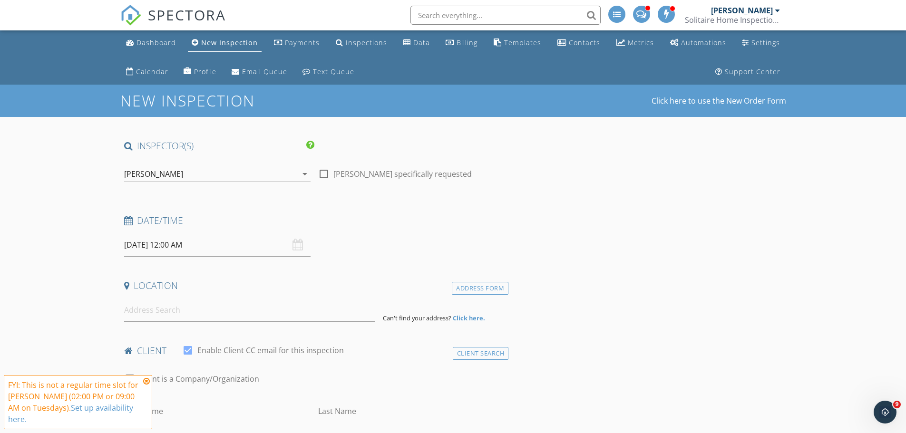
click at [193, 240] on input "09/30/2025 12:00 AM" at bounding box center [217, 244] width 186 height 23
select select "9"
type input "10/01/2025 12:00 AM"
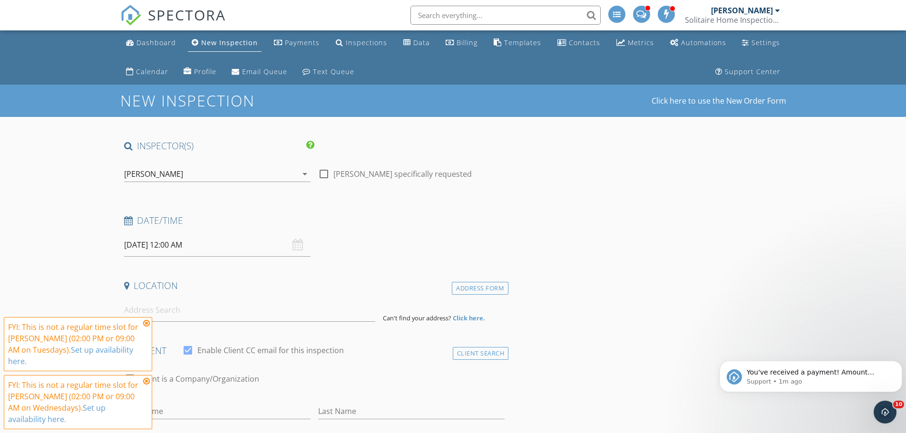
click at [146, 322] on icon at bounding box center [146, 323] width 7 height 8
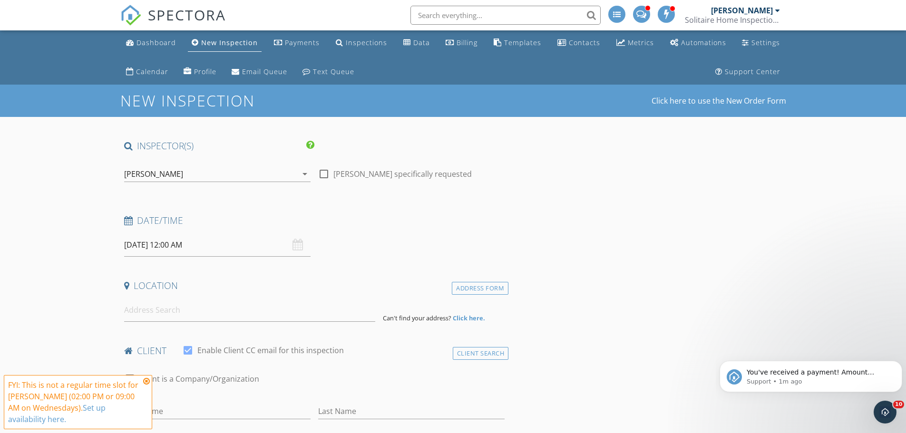
click at [147, 382] on icon at bounding box center [146, 381] width 7 height 8
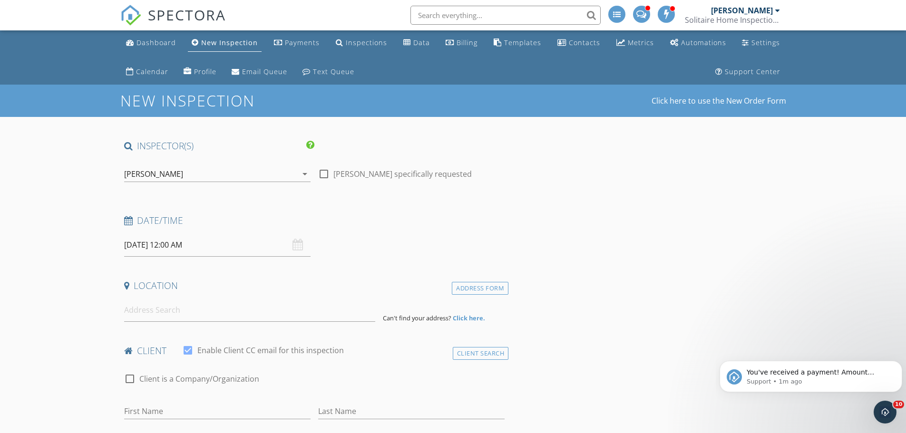
click at [167, 241] on input "10/01/2025 12:00 AM" at bounding box center [217, 244] width 186 height 23
type input "01"
type input "10/01/2025 1:00 AM"
click at [181, 401] on span at bounding box center [179, 403] width 7 height 10
type input "02"
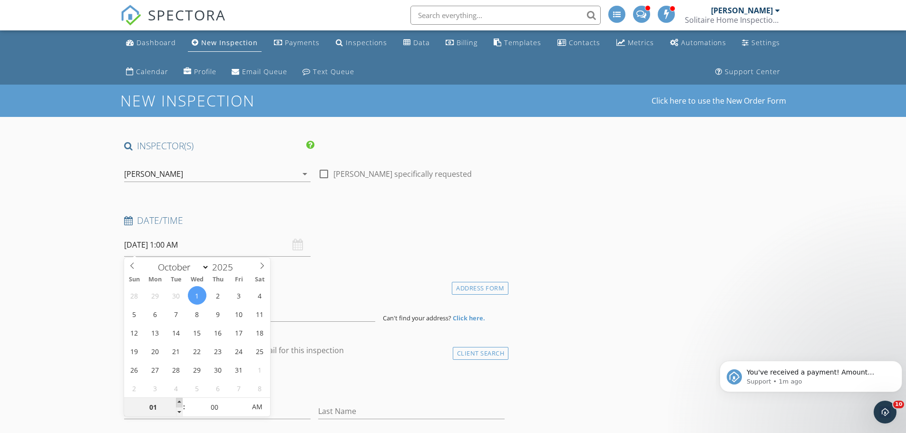
type input "10/01/2025 2:00 AM"
click at [181, 401] on span at bounding box center [179, 403] width 7 height 10
type input "03"
type input "10/01/2025 3:00 AM"
click at [180, 402] on span at bounding box center [179, 403] width 7 height 10
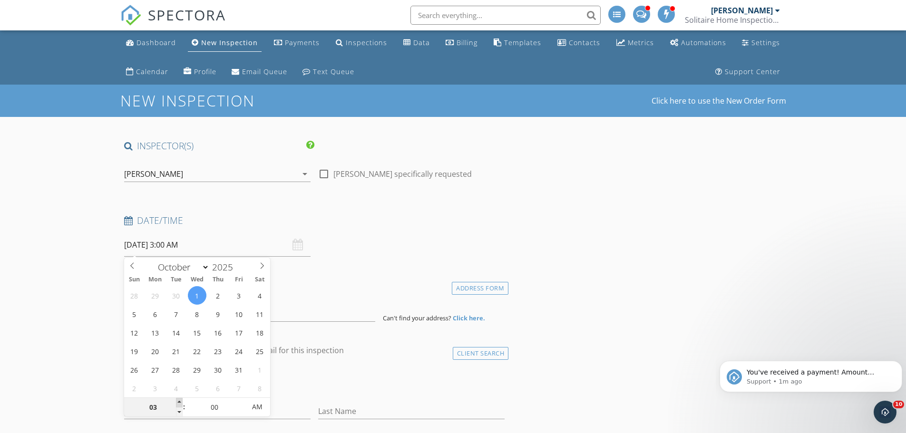
type input "04"
click at [179, 402] on span at bounding box center [179, 403] width 7 height 10
type input "10/01/2025 4:00 PM"
click at [258, 408] on span "AM" at bounding box center [257, 406] width 26 height 19
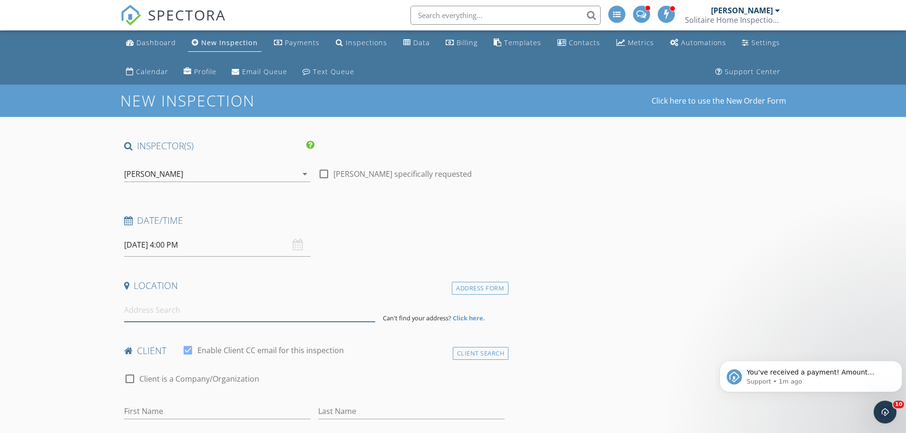
click at [146, 311] on input at bounding box center [249, 310] width 251 height 23
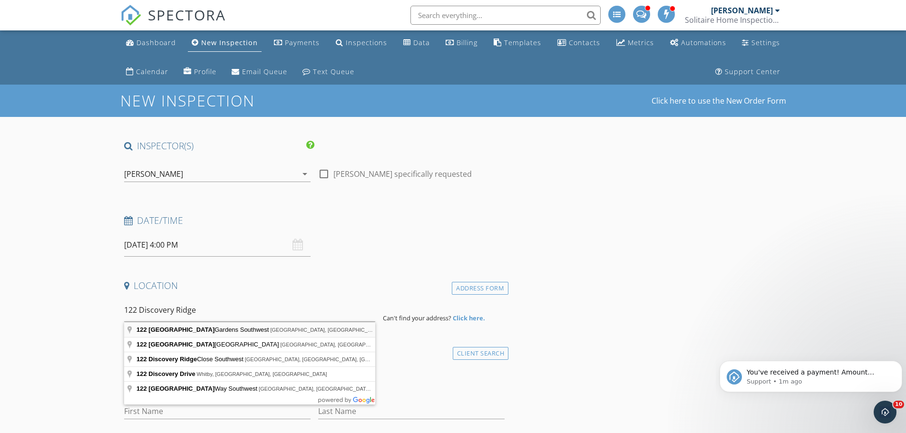
type input "122 Discovery Ridge Gardens Southwest, Calgary, AB, Canada"
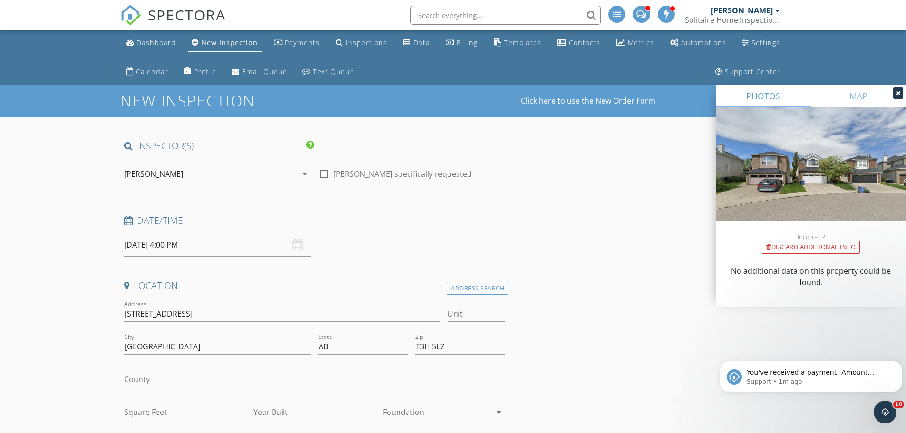
drag, startPoint x: 123, startPoint y: 316, endPoint x: 246, endPoint y: 306, distance: 123.6
click at [246, 306] on div "Address 122 Discovery Ridge Gardens SW" at bounding box center [282, 315] width 324 height 33
drag, startPoint x: 245, startPoint y: 308, endPoint x: 105, endPoint y: 308, distance: 140.2
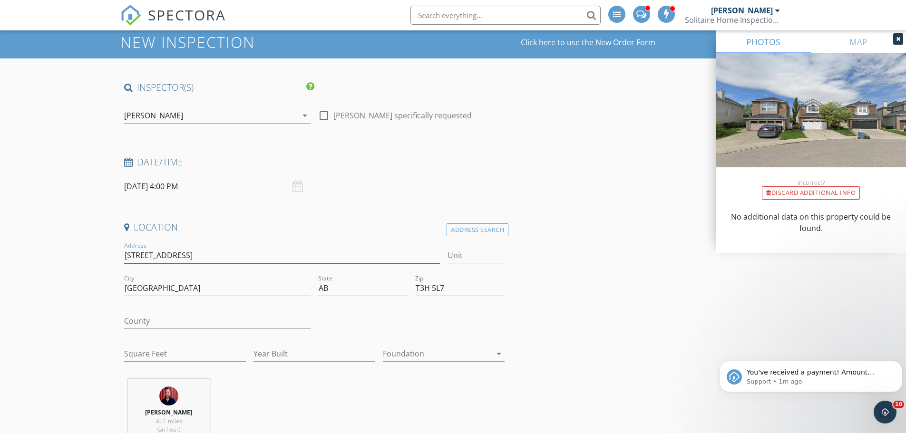
scroll to position [95, 0]
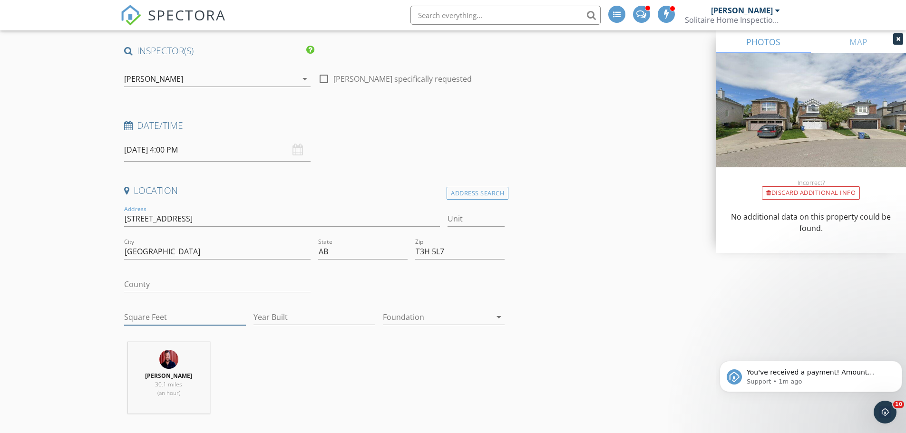
click at [198, 315] on input "Square Feet" at bounding box center [185, 317] width 122 height 16
type input "2219"
click at [407, 318] on div at bounding box center [437, 316] width 108 height 15
click at [434, 347] on div "Basement" at bounding box center [443, 343] width 106 height 11
click at [297, 316] on input "Year Built" at bounding box center [314, 317] width 122 height 16
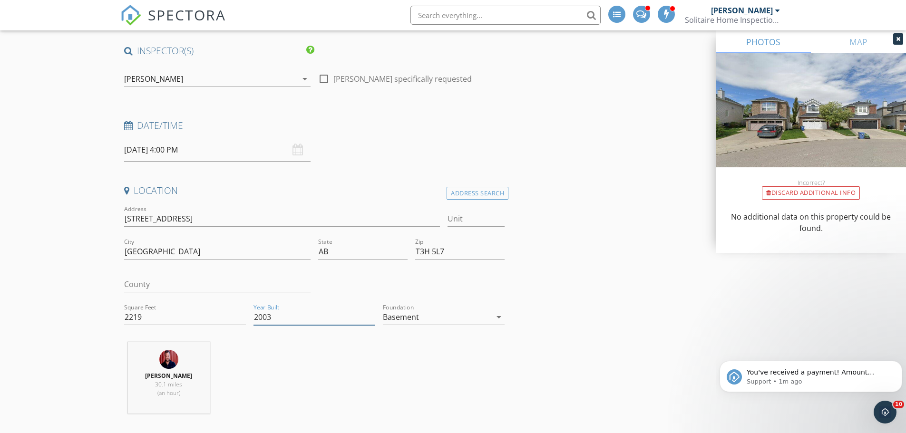
type input "2003"
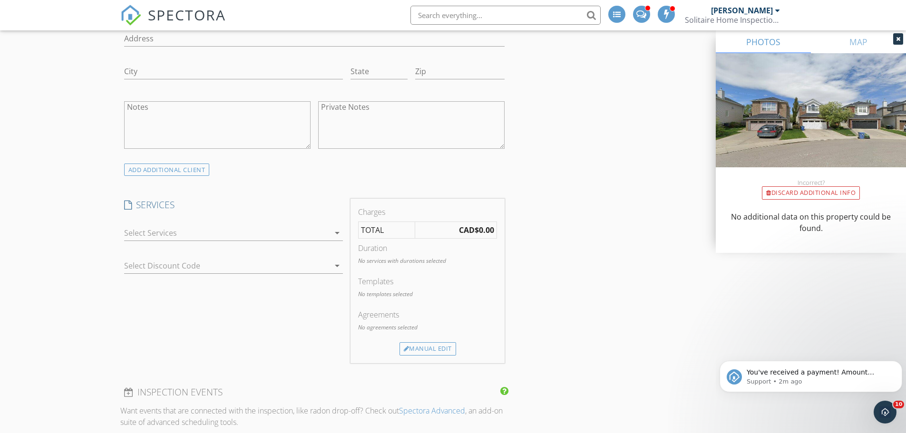
scroll to position [761, 0]
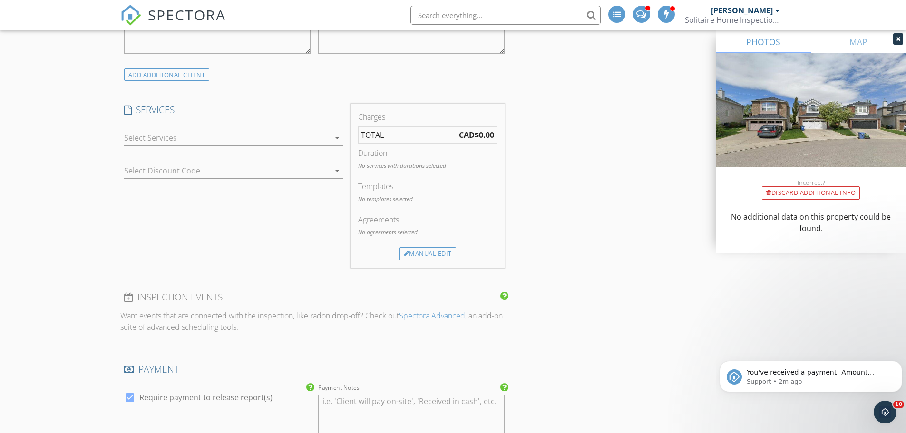
click at [216, 139] on div at bounding box center [226, 137] width 205 height 15
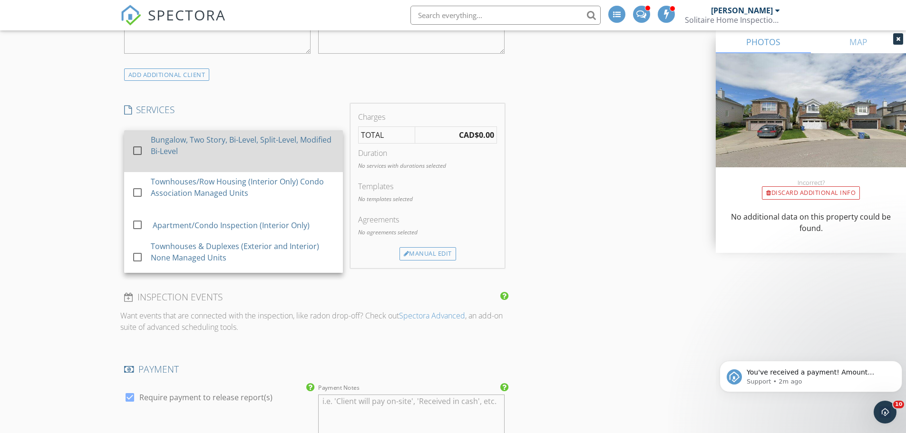
click at [213, 143] on div "Bungalow, Two Story, Bi-Level, Split-Level, Modified Bi-Level" at bounding box center [243, 145] width 184 height 23
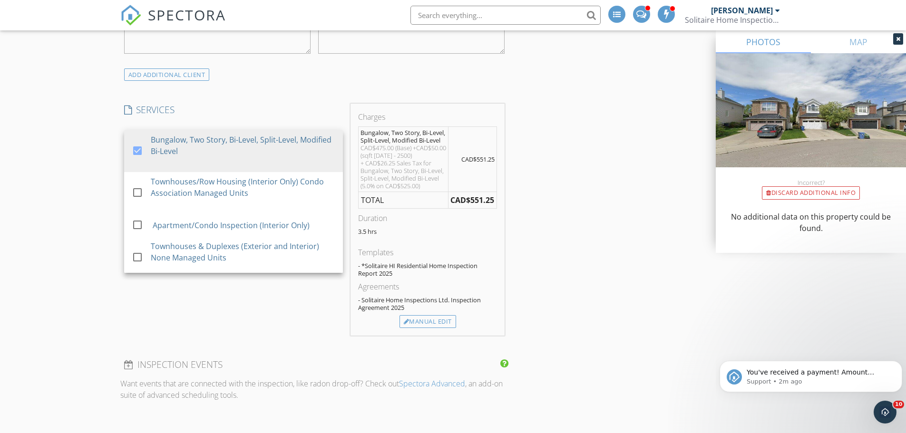
click at [76, 165] on div "New Inspection Click here to use the New Order Form INSPECTOR(S) check_box Barr…" at bounding box center [453, 233] width 906 height 1819
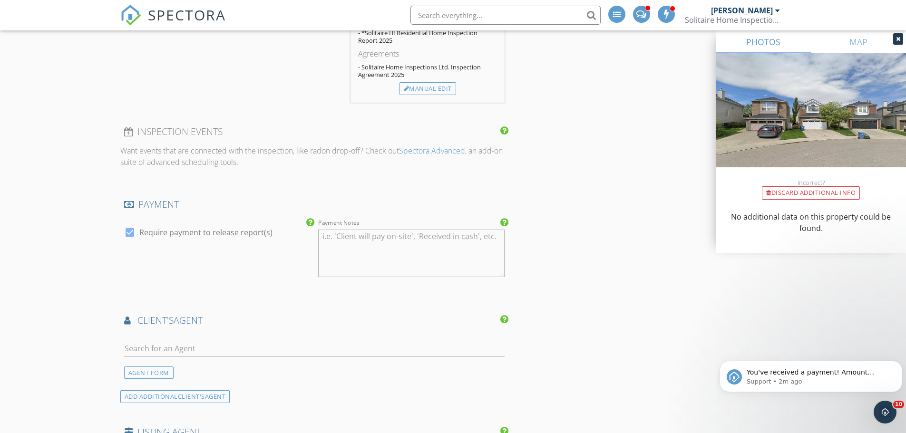
scroll to position [1093, 0]
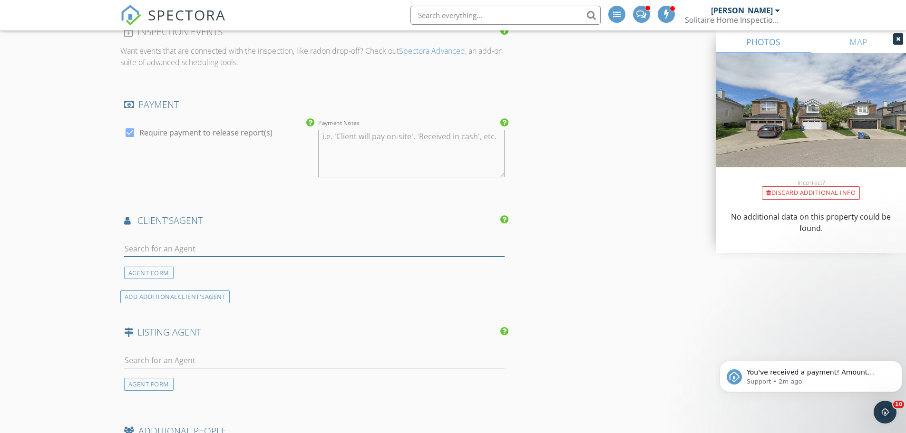
click at [177, 253] on input "text" at bounding box center [314, 249] width 381 height 16
click at [206, 256] on input "text" at bounding box center [314, 249] width 381 height 16
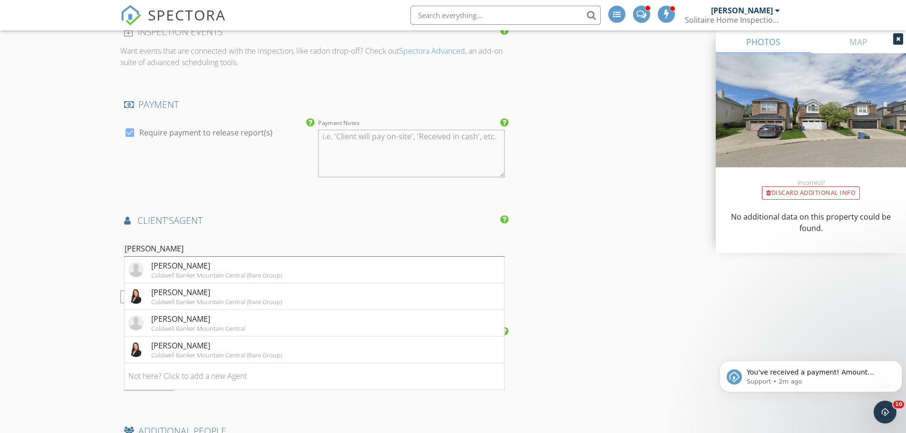
type input "diana"
click at [233, 233] on div "client's AGENT" at bounding box center [314, 223] width 388 height 19
click at [164, 332] on div "Coldwell Banker Mountain Central" at bounding box center [198, 329] width 94 height 8
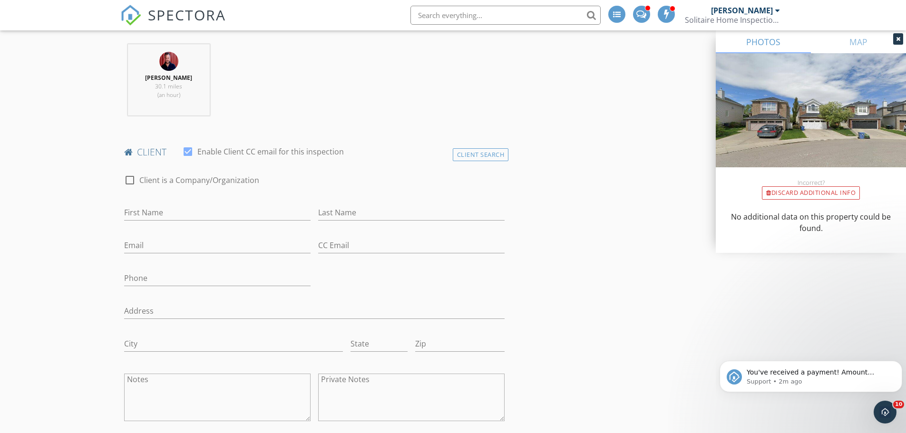
scroll to position [380, 0]
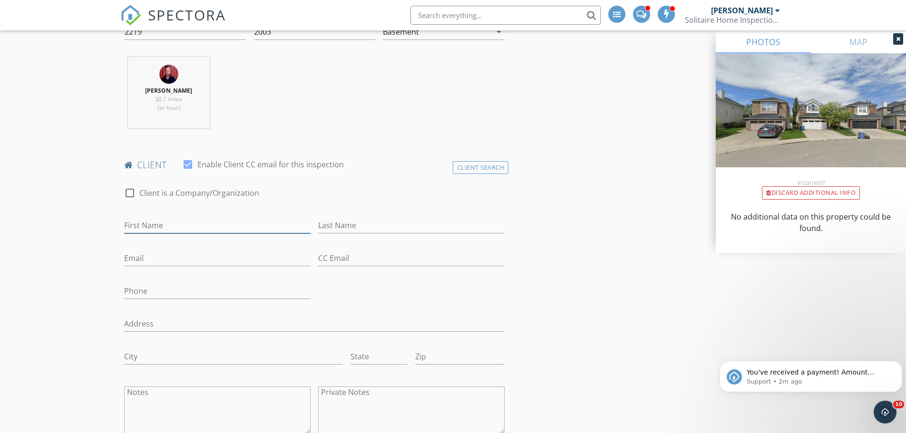
click at [179, 229] on input "First Name" at bounding box center [217, 226] width 186 height 16
click at [141, 253] on input "Email" at bounding box center [217, 259] width 186 height 16
type input "monique.christofferson@gmail.com"
click at [237, 226] on input "First Name" at bounding box center [217, 226] width 186 height 16
type input "Monique"
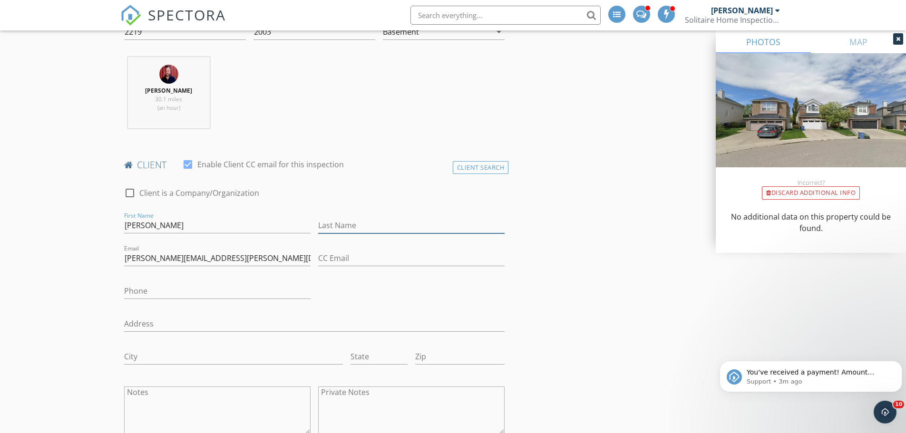
click at [367, 224] on input "Last Name" at bounding box center [411, 226] width 186 height 16
click at [203, 289] on input "Phone" at bounding box center [217, 291] width 186 height 16
type input "403-466-5820"
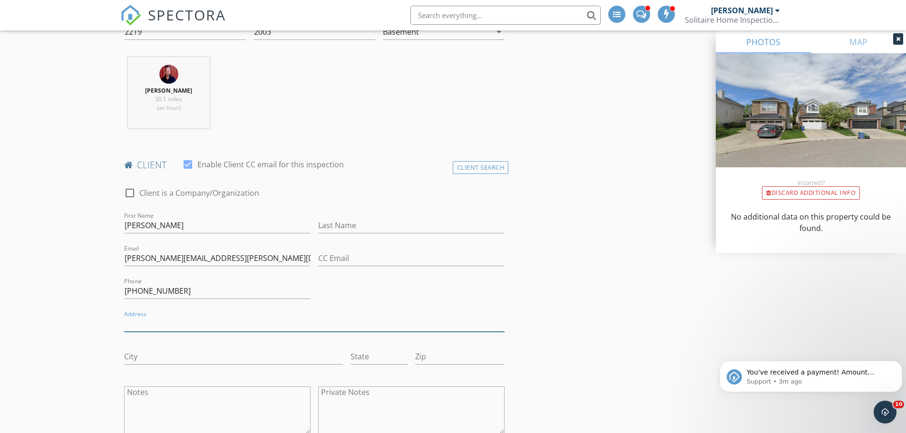
click at [187, 322] on input "Address" at bounding box center [314, 324] width 381 height 16
type input "TRBA"
click at [341, 228] on input "Last Name" at bounding box center [411, 226] width 186 height 16
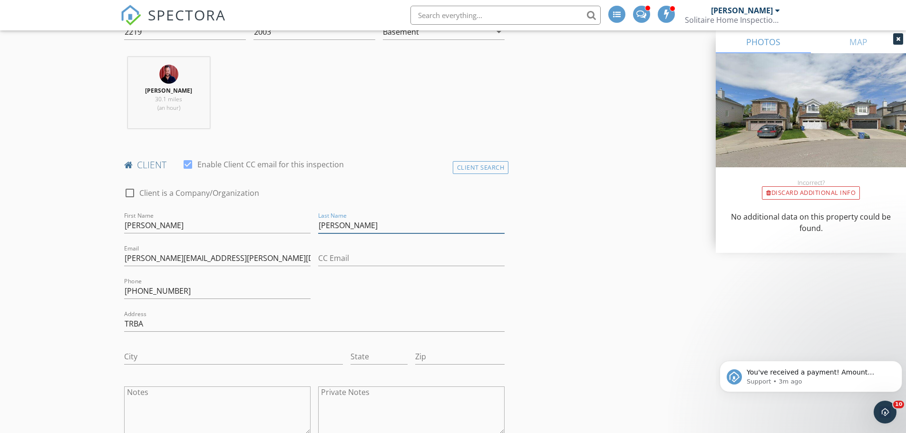
type input "Christofferson"
click at [132, 324] on input "TRBA" at bounding box center [314, 324] width 381 height 16
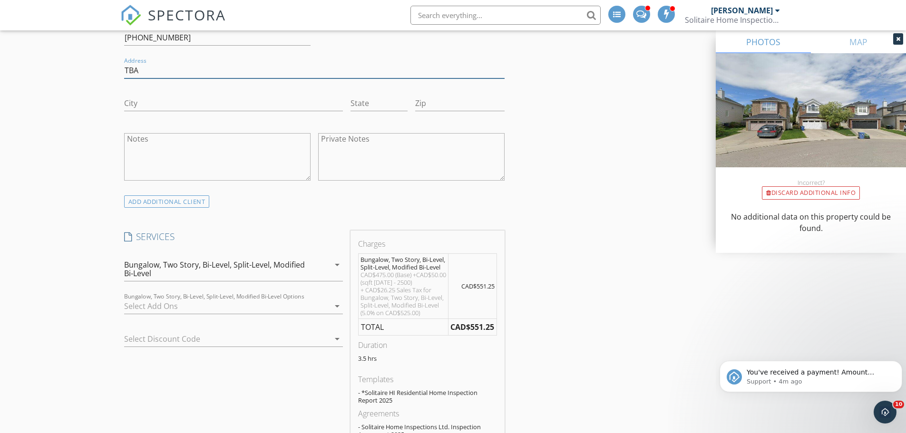
scroll to position [618, 0]
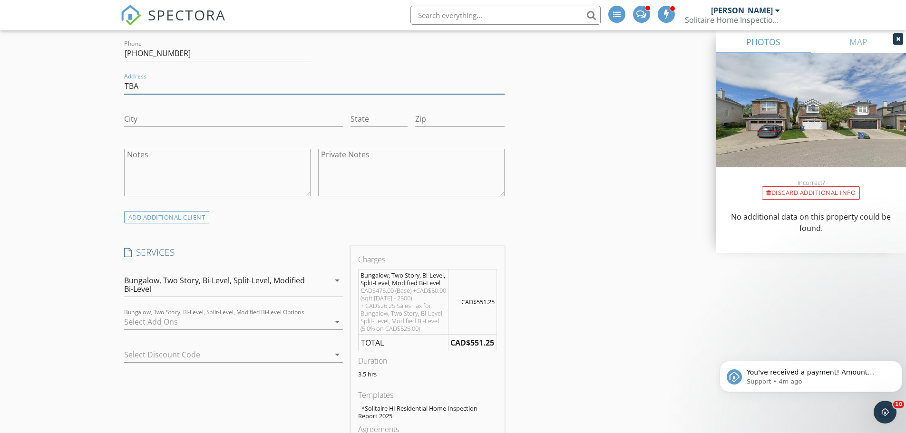
type input "TBA"
click at [340, 277] on icon "arrow_drop_down" at bounding box center [336, 280] width 11 height 11
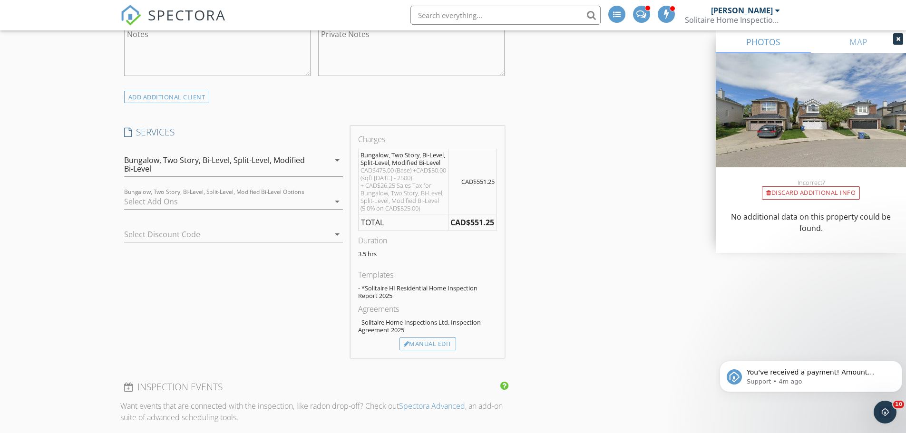
scroll to position [761, 0]
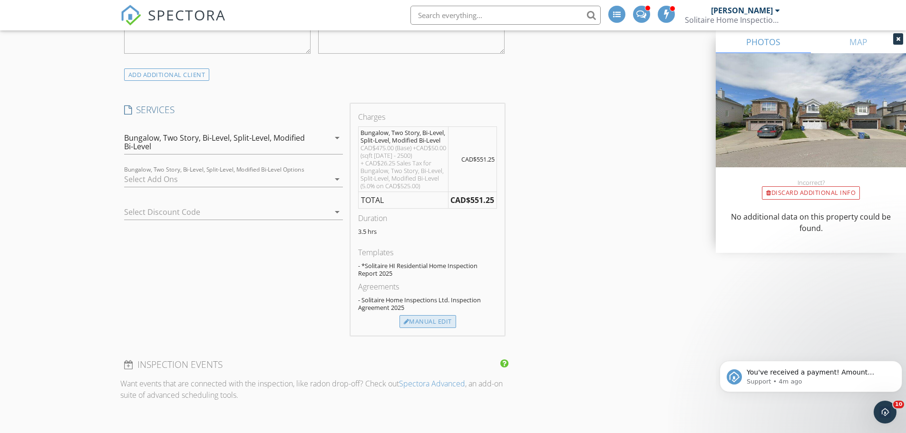
click at [430, 328] on div "Manual Edit" at bounding box center [427, 321] width 57 height 13
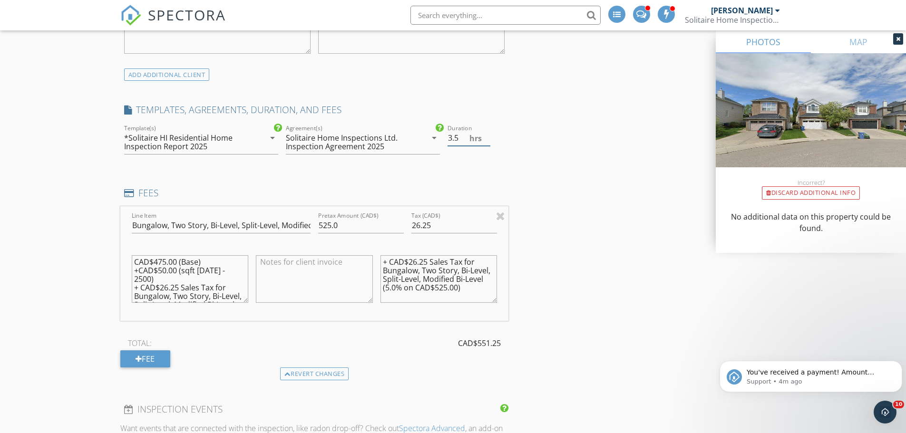
click at [463, 144] on input "3.5" at bounding box center [468, 138] width 43 height 16
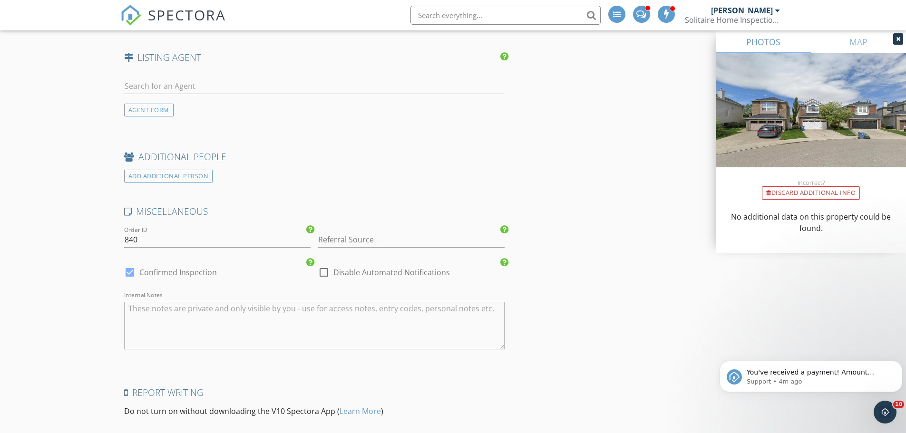
scroll to position [1797, 0]
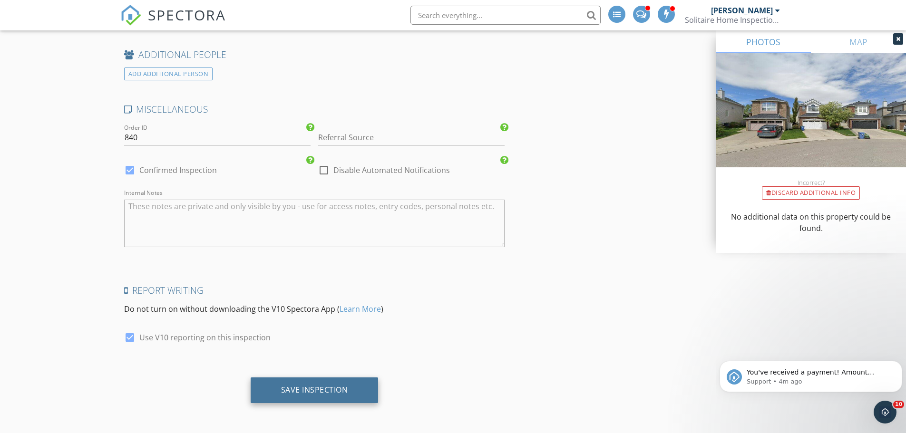
type input "3"
click at [290, 391] on div "Save Inspection" at bounding box center [314, 390] width 67 height 10
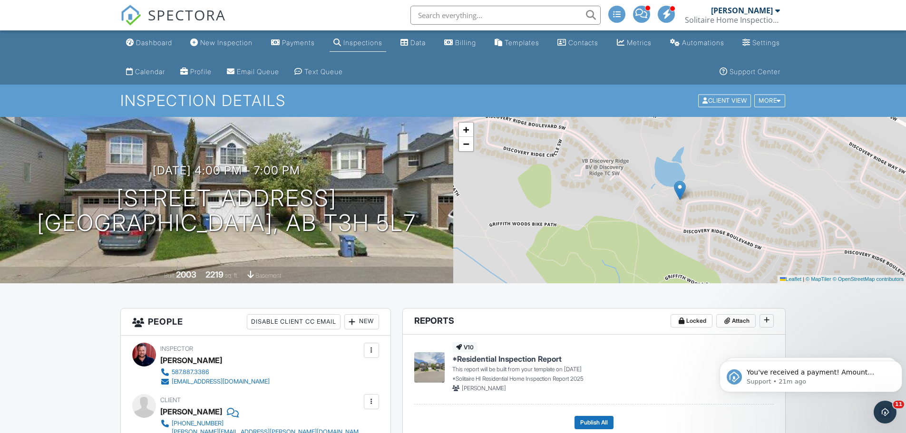
click at [152, 40] on div "Dashboard" at bounding box center [154, 43] width 36 height 8
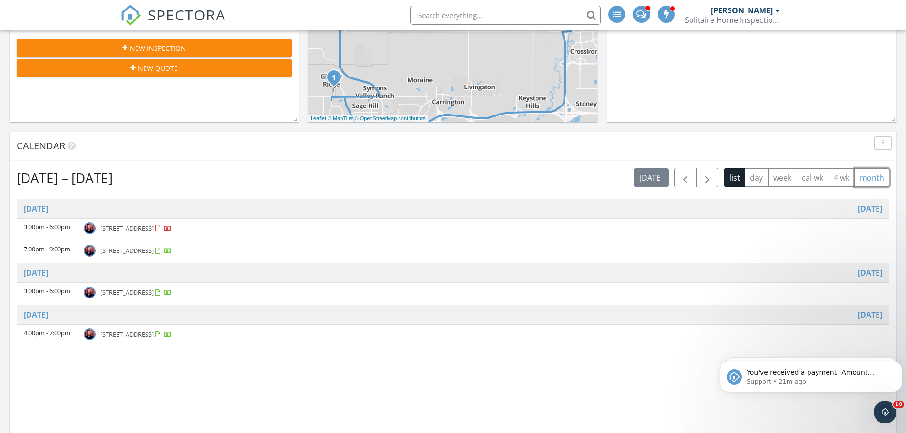
click at [876, 181] on button "month" at bounding box center [871, 177] width 35 height 19
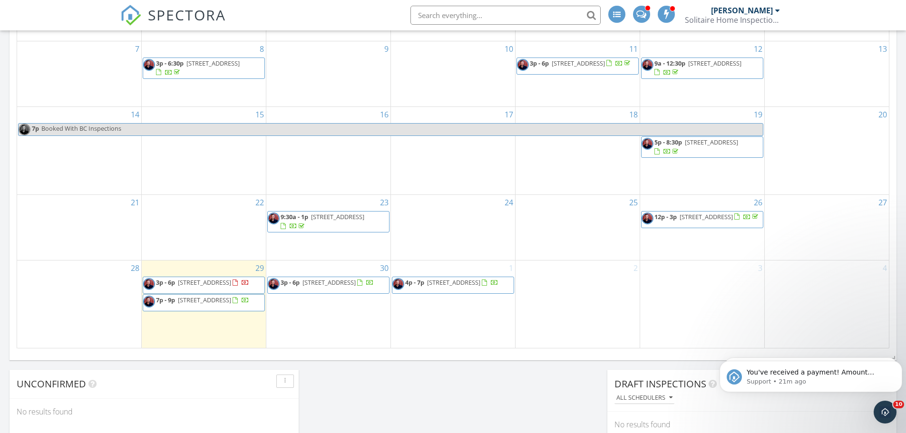
scroll to position [553, 0]
click at [898, 364] on icon "Dismiss notification" at bounding box center [899, 363] width 5 height 5
click at [899, 365] on icon "Dismiss notification" at bounding box center [899, 363] width 5 height 5
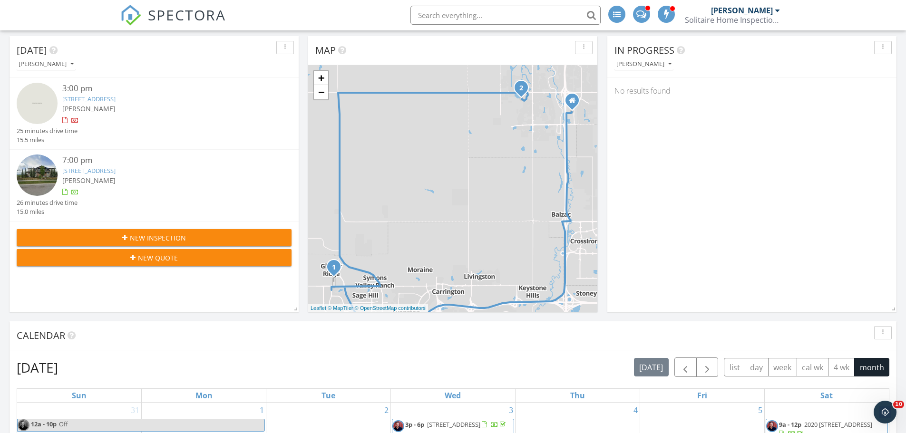
scroll to position [126, 0]
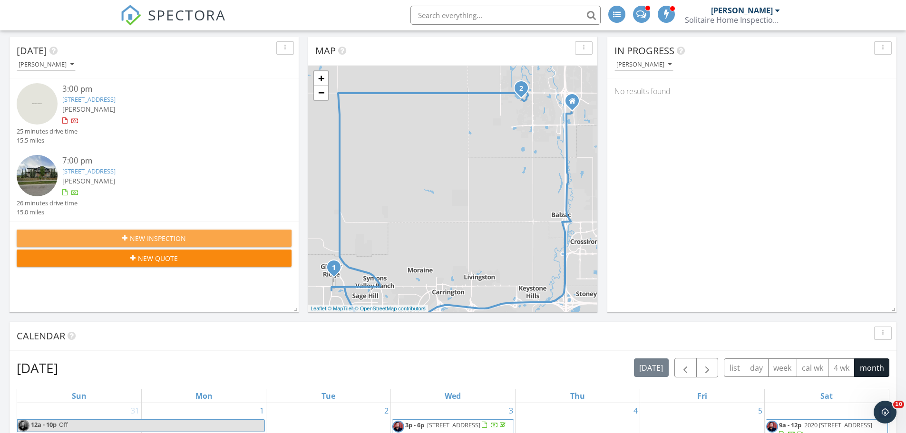
click at [166, 237] on span "New Inspection" at bounding box center [158, 238] width 56 height 10
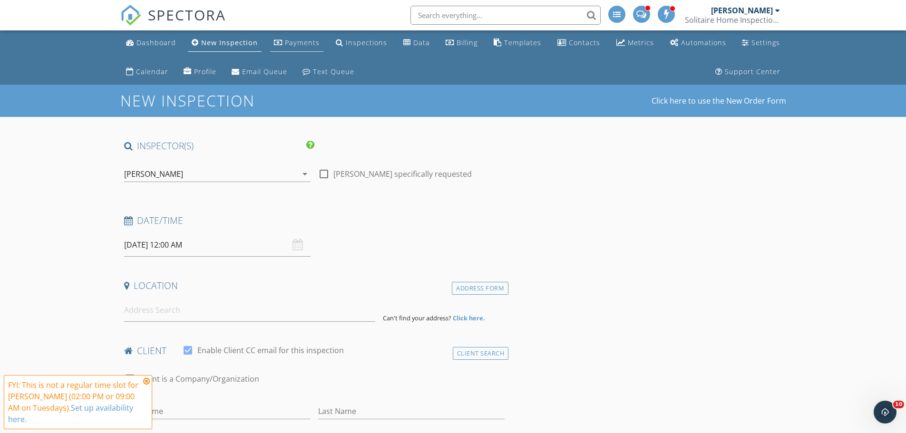
click at [294, 39] on div "Payments" at bounding box center [302, 42] width 35 height 9
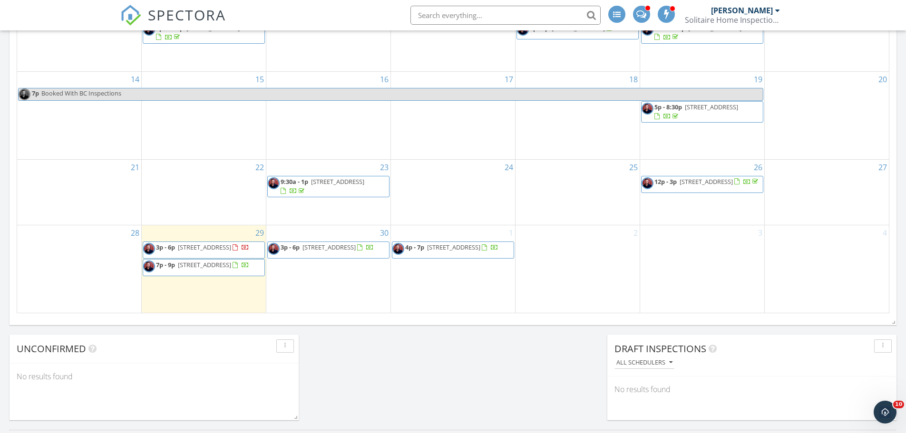
scroll to position [587, 0]
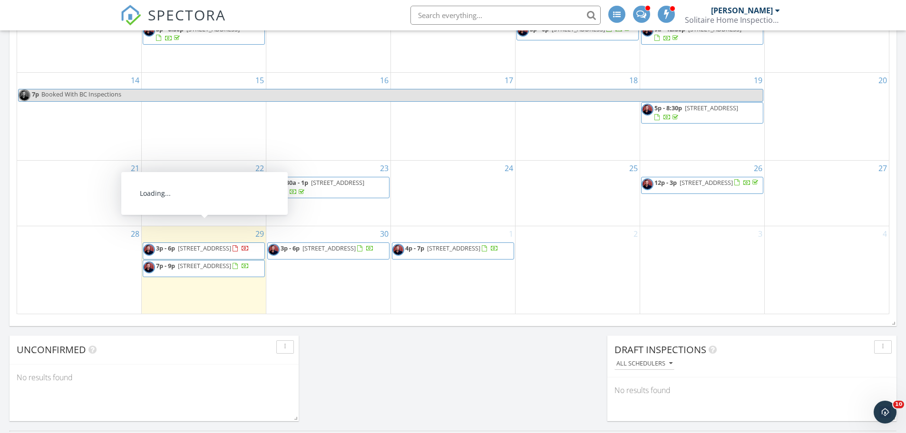
click at [206, 244] on span "[STREET_ADDRESS]" at bounding box center [204, 248] width 53 height 9
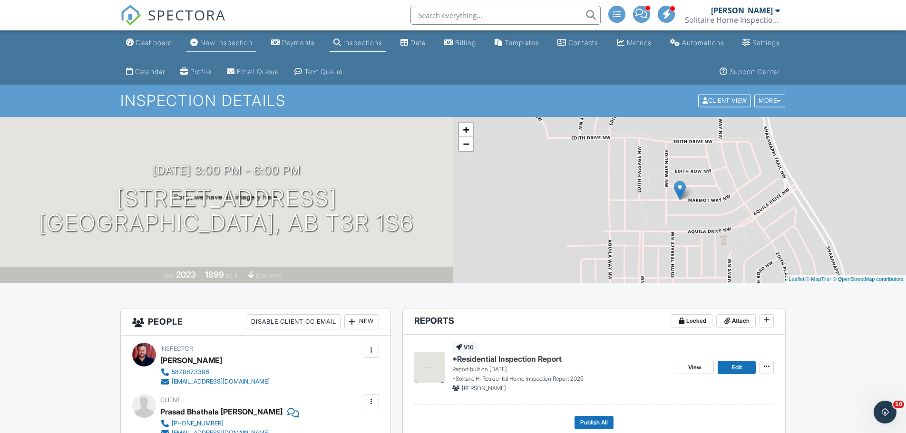
click at [242, 41] on div "New Inspection" at bounding box center [226, 43] width 52 height 8
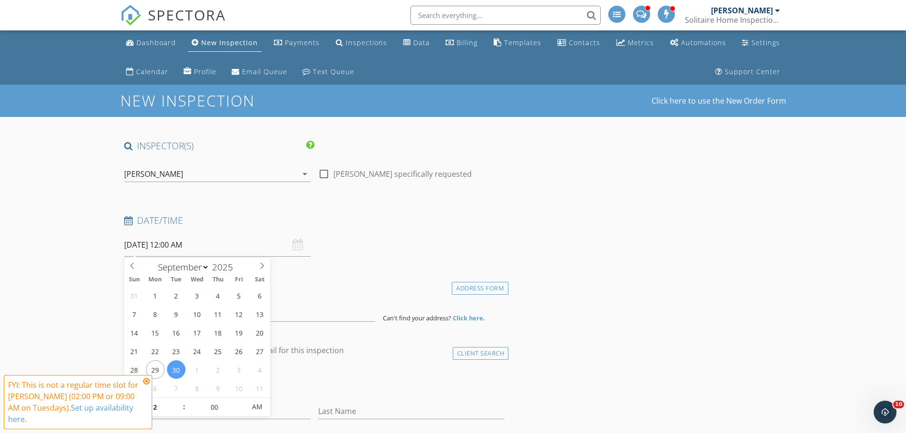
click at [168, 245] on input "[DATE] 12:00 AM" at bounding box center [217, 244] width 186 height 23
click at [146, 380] on icon at bounding box center [146, 381] width 7 height 8
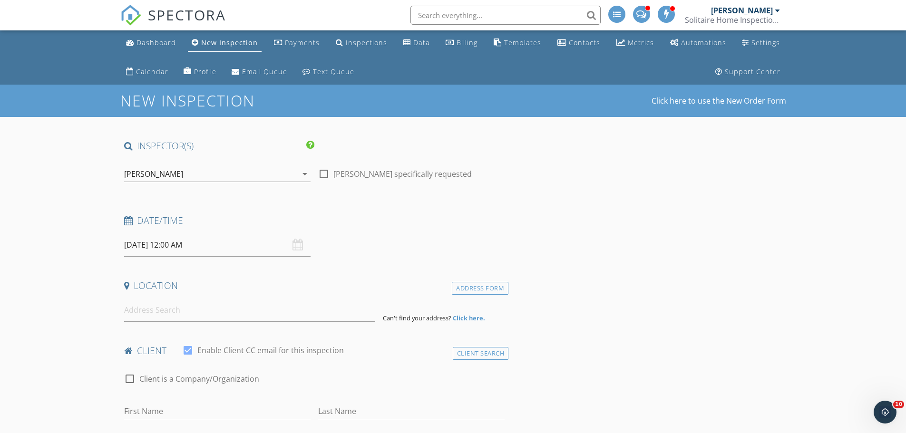
click at [175, 241] on input "[DATE] 12:00 AM" at bounding box center [217, 244] width 186 height 23
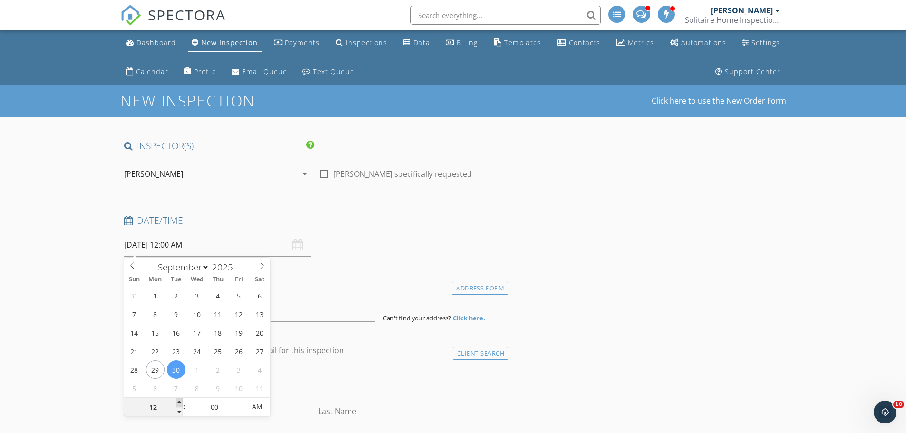
type input "01"
type input "09/30/2025 1:00 AM"
click at [177, 404] on span at bounding box center [179, 403] width 7 height 10
type input "02"
type input "09/30/2025 2:00 AM"
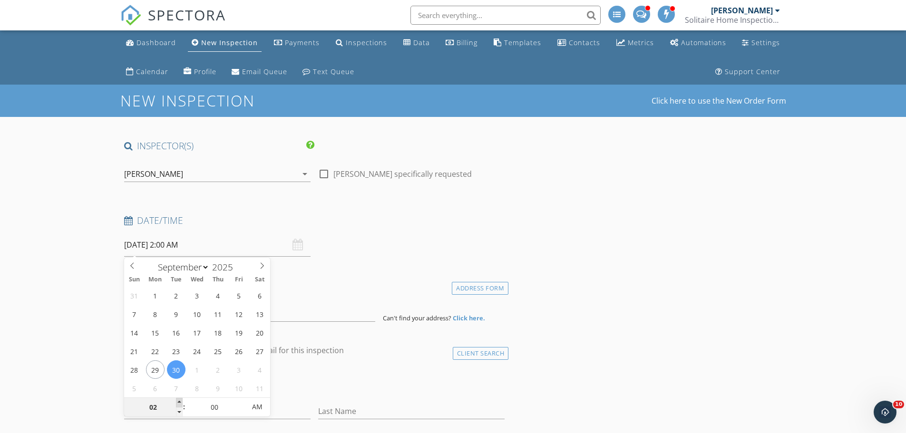
click at [177, 404] on span at bounding box center [179, 403] width 7 height 10
type input "03"
type input "09/30/2025 3:00 AM"
click at [177, 404] on span at bounding box center [179, 403] width 7 height 10
type input "04"
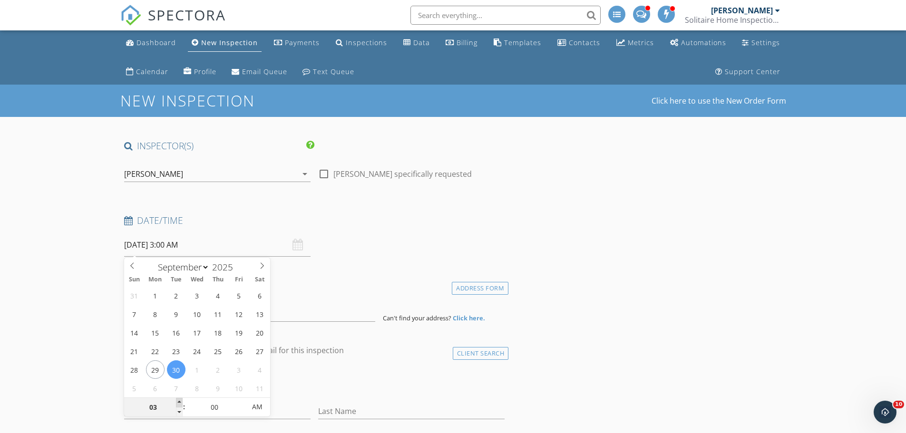
type input "09/30/2025 4:00 AM"
click at [177, 404] on span at bounding box center [179, 403] width 7 height 10
type input "05"
type input "09/30/2025 5:00 AM"
click at [177, 404] on span at bounding box center [179, 403] width 7 height 10
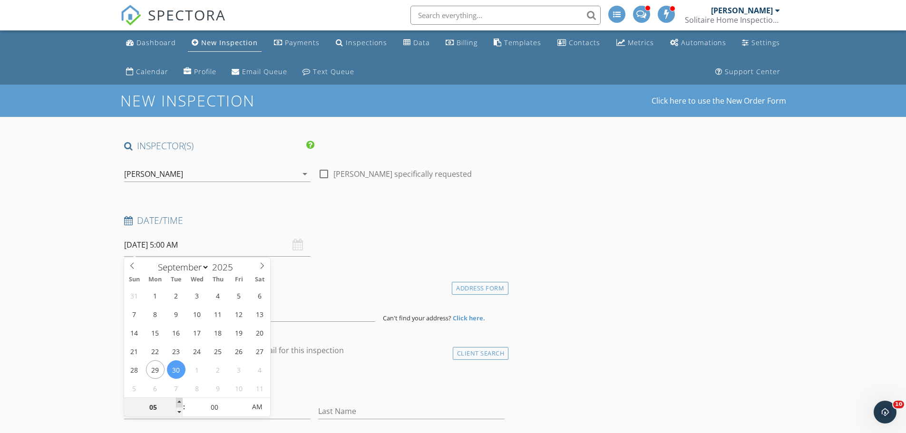
type input "06"
type input "09/30/2025 6:00 AM"
click at [177, 404] on span at bounding box center [179, 403] width 7 height 10
type input "07"
type input "09/30/2025 7:00 AM"
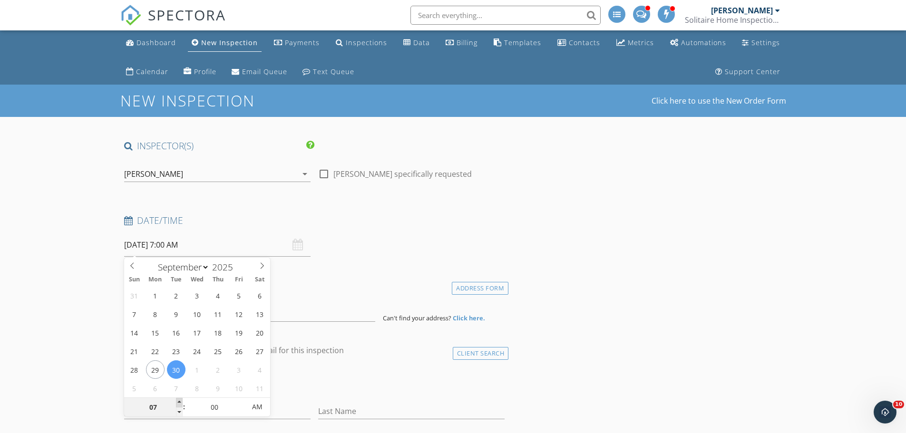
click at [178, 405] on span at bounding box center [179, 403] width 7 height 10
type input "08"
type input "09/30/2025 8:00 AM"
click at [179, 405] on span at bounding box center [179, 403] width 7 height 10
type input "09"
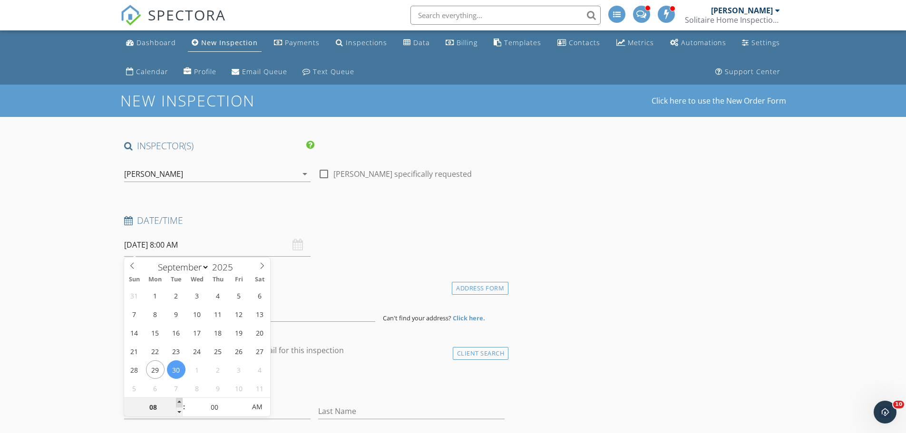
type input "09/30/2025 9:00 AM"
click at [179, 405] on span at bounding box center [179, 403] width 7 height 10
type input "10"
type input "09/30/2025 10:00 AM"
click at [179, 402] on span at bounding box center [179, 403] width 7 height 10
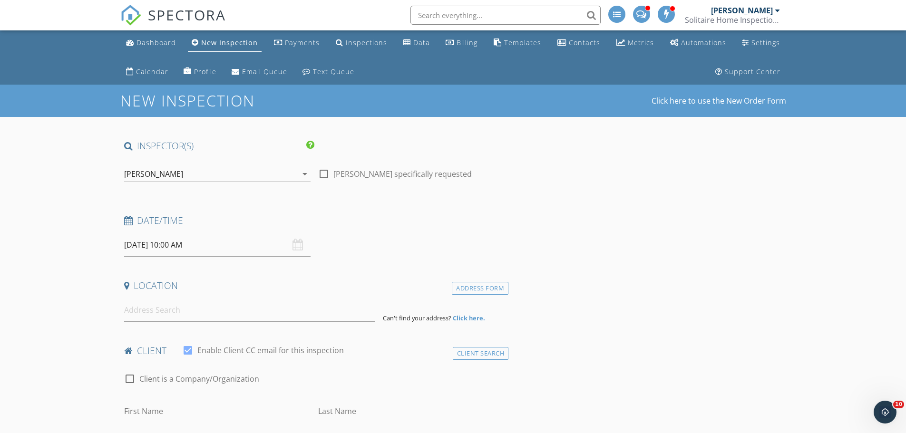
click at [181, 246] on input "09/30/2025 10:00 AM" at bounding box center [217, 244] width 186 height 23
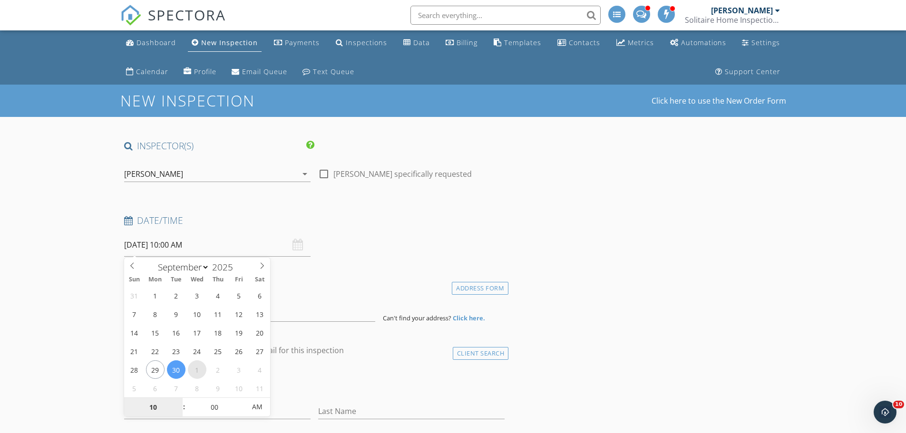
select select "9"
type input "10/01/2025 10:00 AM"
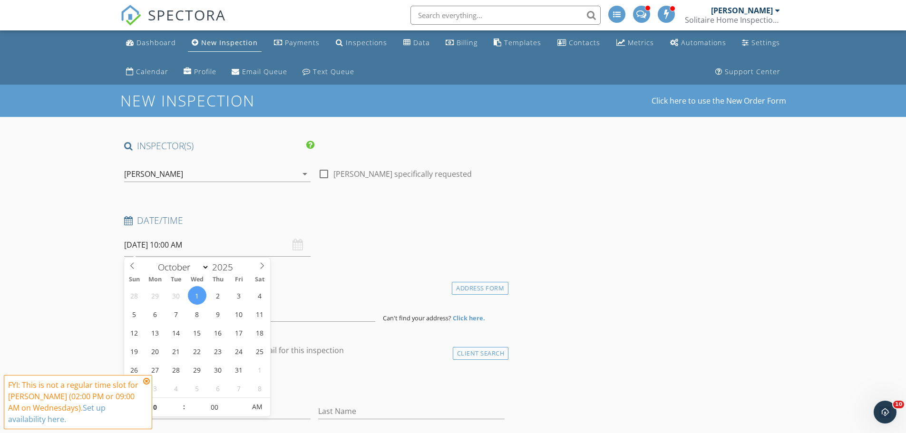
click at [147, 381] on icon at bounding box center [146, 381] width 7 height 8
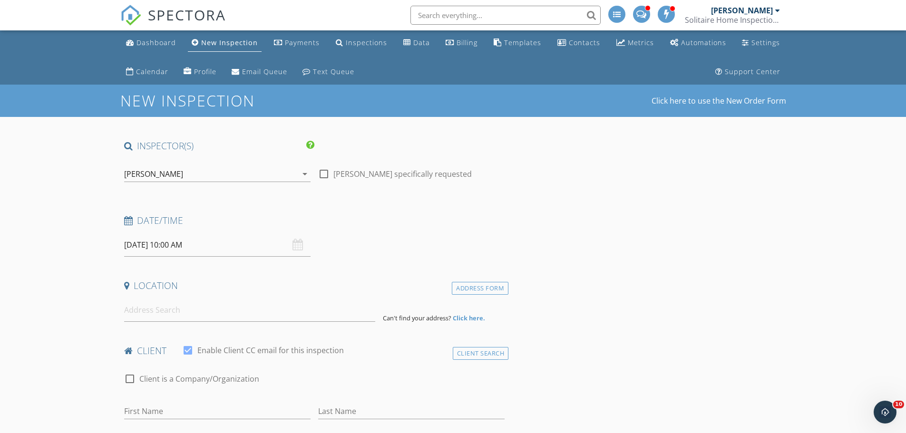
click at [183, 246] on input "10/01/2025 10:00 AM" at bounding box center [217, 244] width 186 height 23
click at [162, 307] on input at bounding box center [249, 310] width 251 height 23
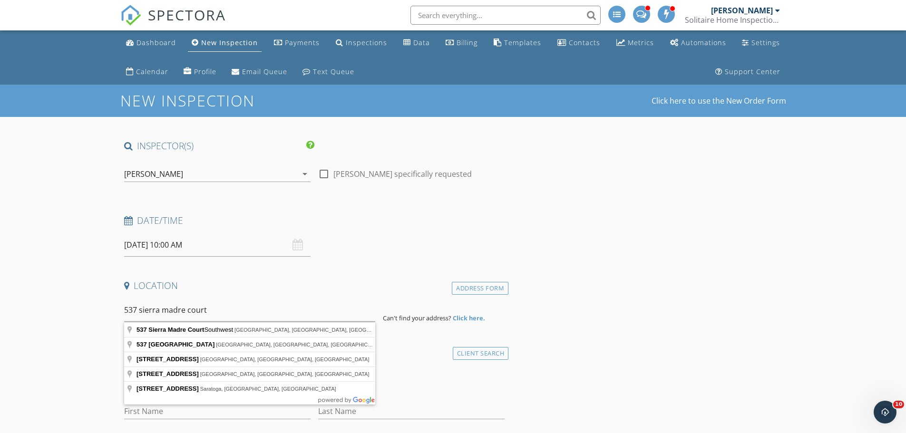
type input "537 Sierra Madre Court Southwest, Calgary, AB, Canada"
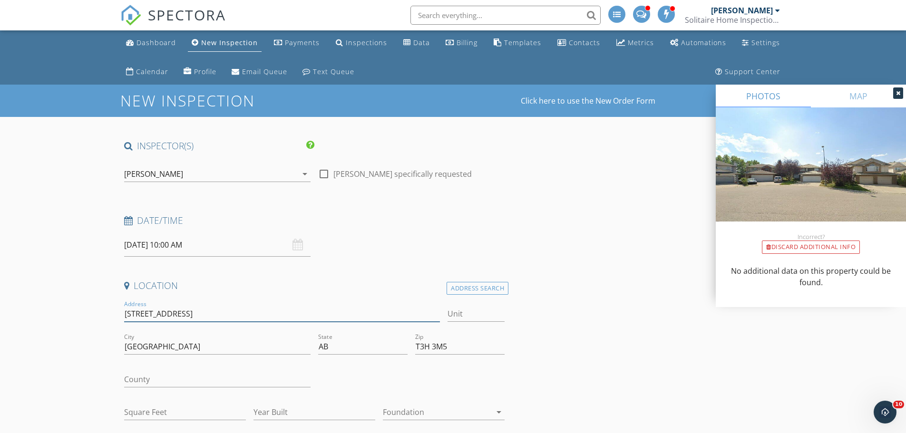
drag, startPoint x: 227, startPoint y: 309, endPoint x: 84, endPoint y: 311, distance: 143.1
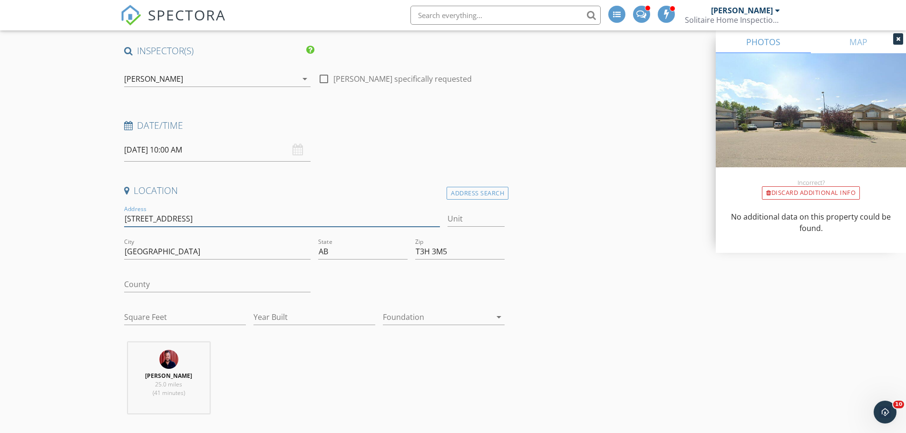
click at [221, 219] on input "537 Sierra Madre Ct SW" at bounding box center [282, 219] width 316 height 16
drag, startPoint x: 212, startPoint y: 216, endPoint x: 92, endPoint y: 210, distance: 120.0
click at [208, 319] on input "Square Feet" at bounding box center [185, 317] width 122 height 16
click at [335, 320] on input "Year Built" at bounding box center [314, 317] width 122 height 16
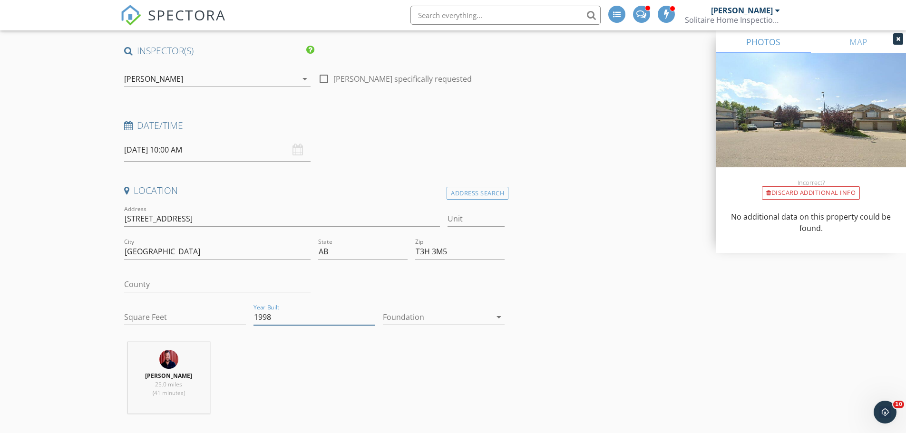
type input "1998"
click at [405, 315] on div at bounding box center [437, 316] width 108 height 15
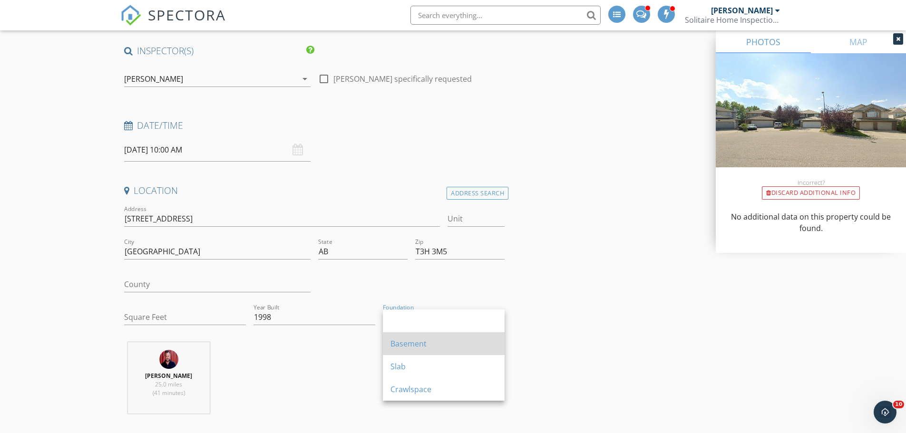
click at [406, 338] on div "Basement" at bounding box center [443, 343] width 106 height 23
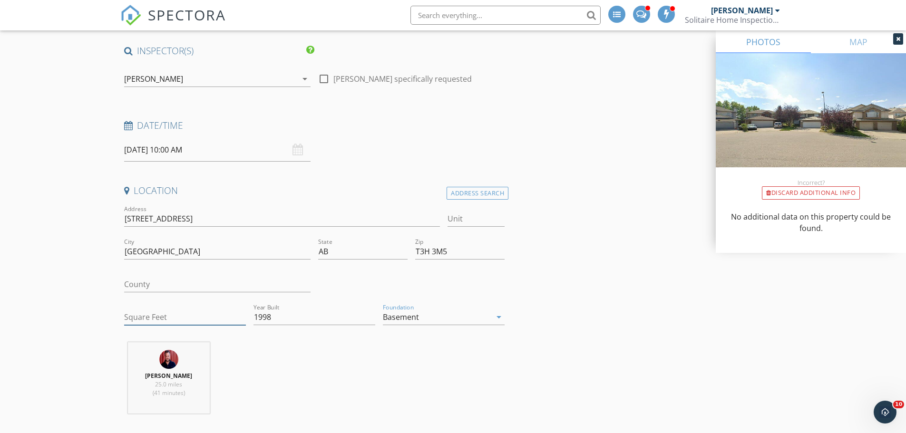
click at [194, 312] on input "Square Feet" at bounding box center [185, 317] width 122 height 16
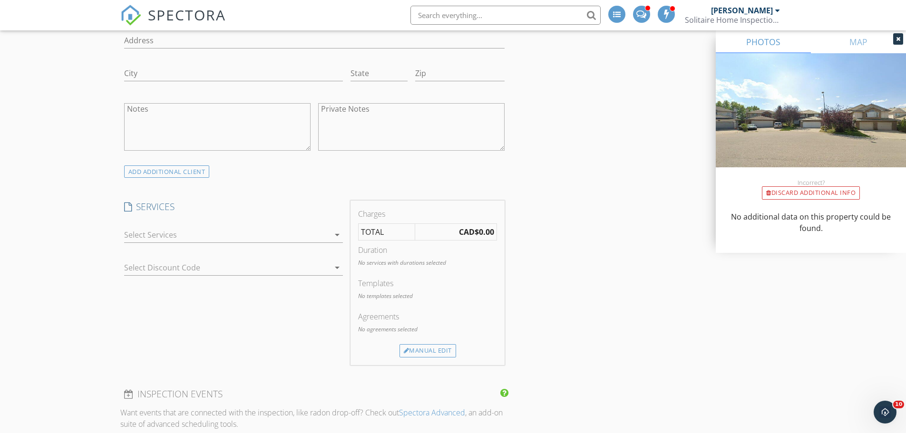
scroll to position [666, 0]
type input "2183"
click at [223, 228] on div at bounding box center [226, 232] width 205 height 15
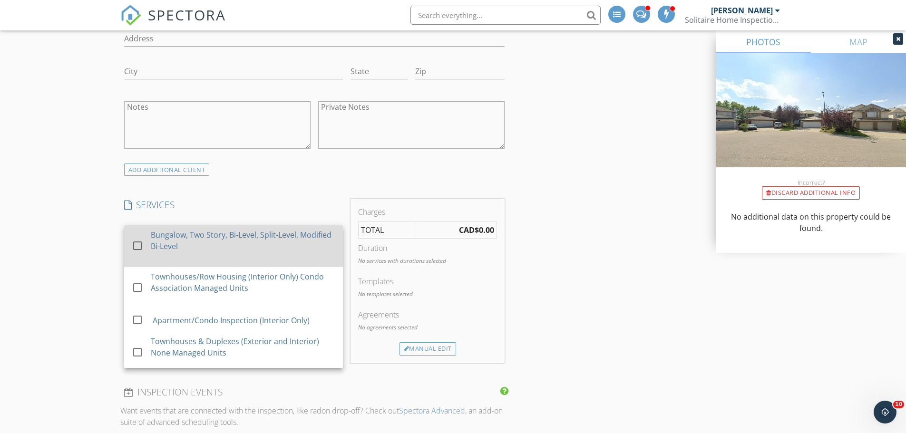
click at [138, 248] on div at bounding box center [137, 246] width 16 height 16
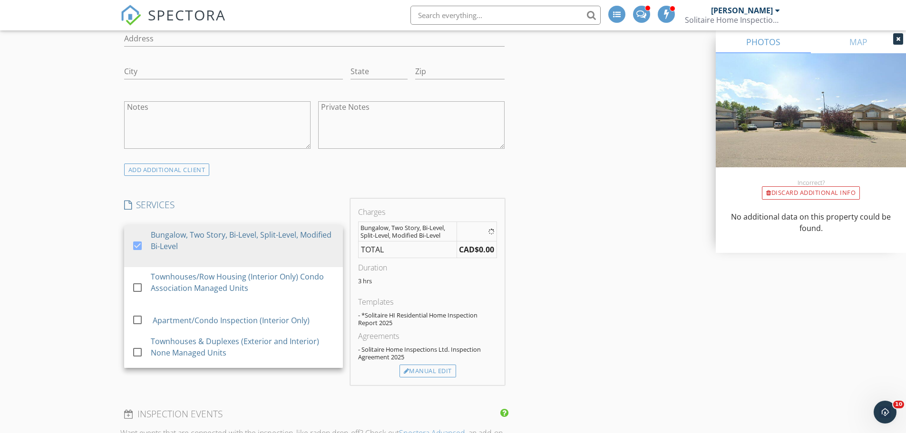
click at [81, 261] on div "New Inspection Click here to use the New Order Form INSPECTOR(S) check_box Barr…" at bounding box center [453, 305] width 906 height 1773
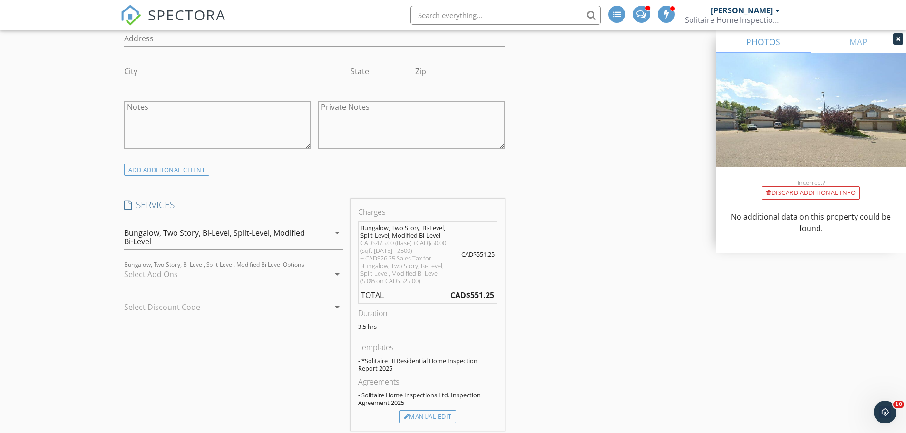
click at [174, 276] on div at bounding box center [226, 274] width 205 height 15
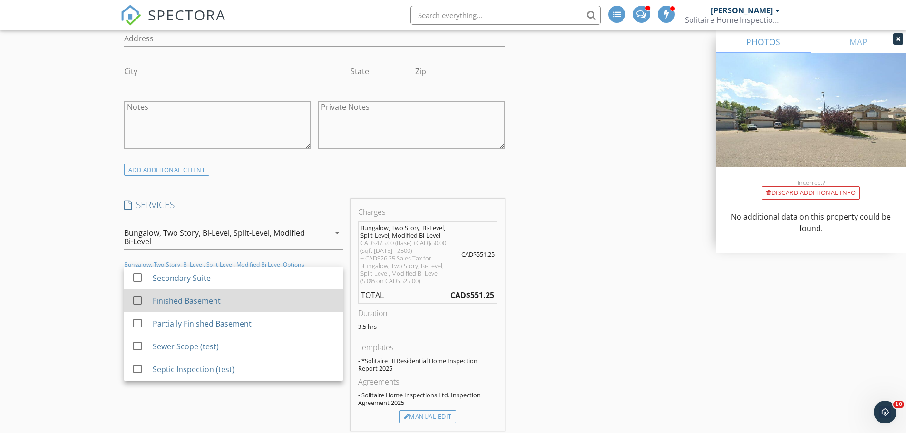
click at [135, 301] on div at bounding box center [137, 300] width 16 height 16
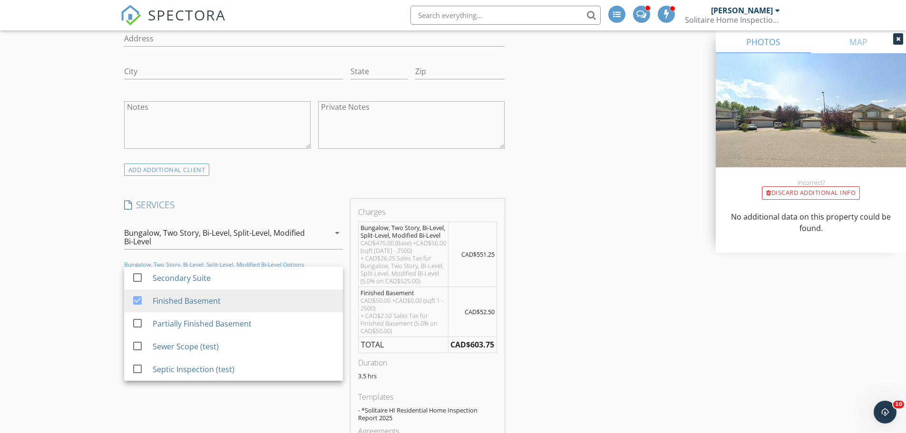
click at [52, 298] on div "New Inspection Click here to use the New Order Form INSPECTOR(S) check_box Barr…" at bounding box center [453, 353] width 906 height 1868
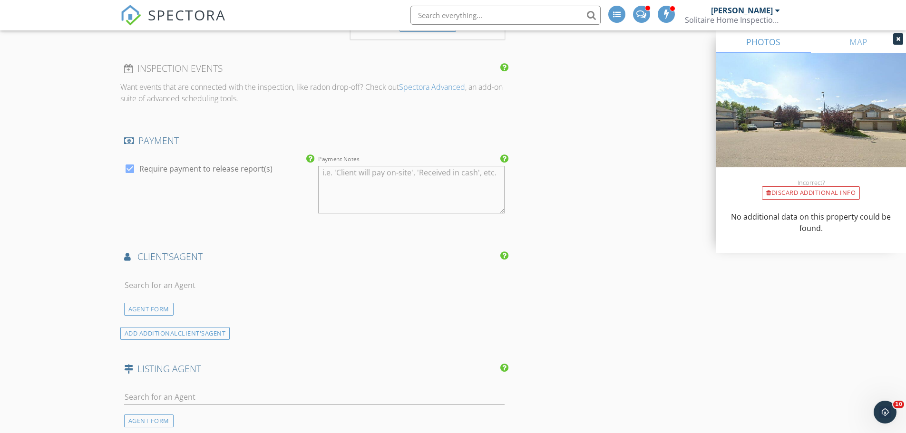
scroll to position [1188, 0]
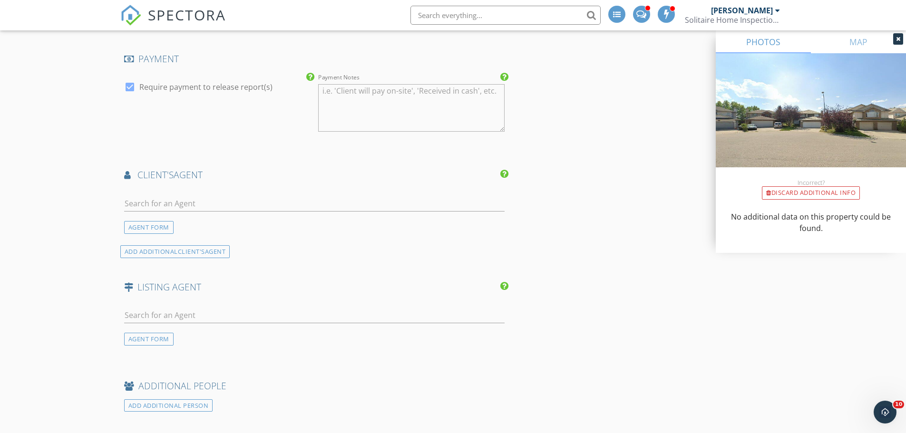
click at [215, 221] on div at bounding box center [314, 208] width 381 height 25
click at [172, 212] on input "text" at bounding box center [314, 204] width 381 height 16
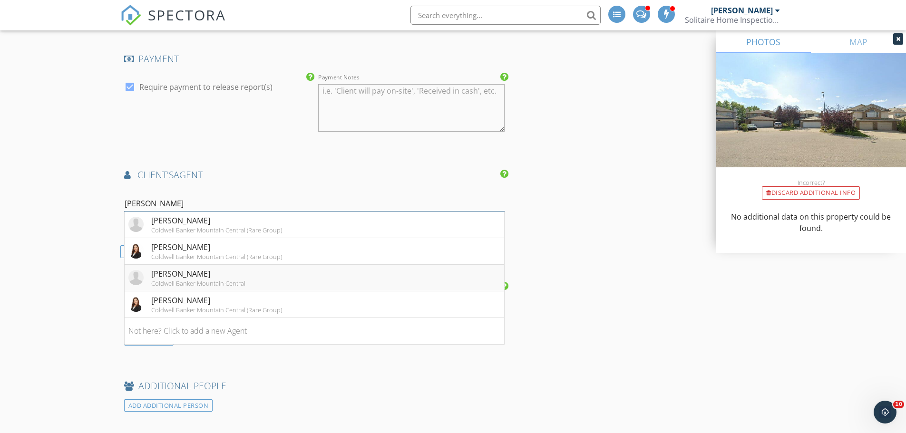
type input "diana"
click at [166, 287] on div "Coldwell Banker Mountain Central" at bounding box center [198, 284] width 94 height 8
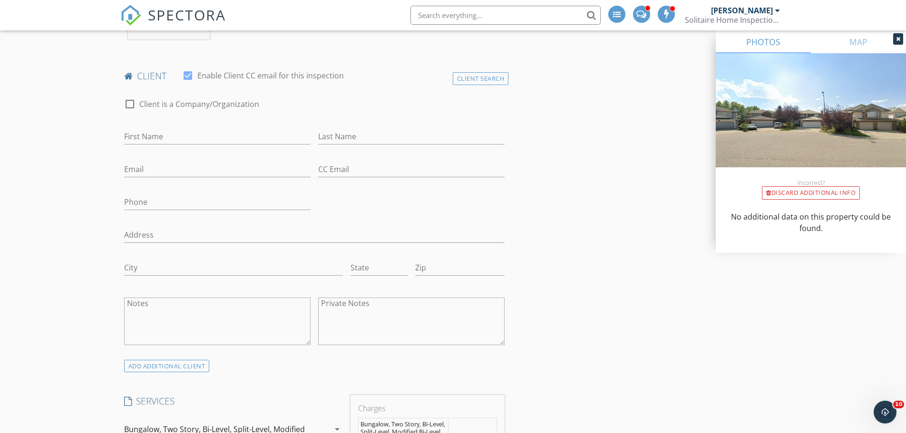
scroll to position [428, 0]
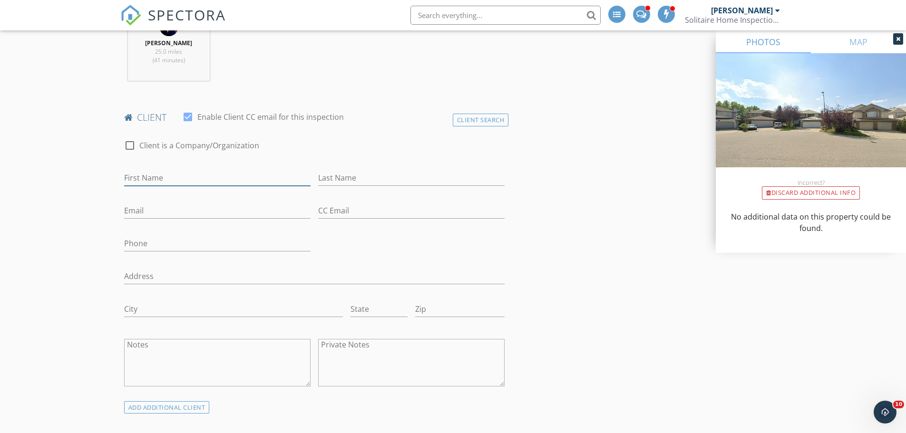
click at [207, 174] on input "First Name" at bounding box center [217, 178] width 186 height 16
type input "[PERSON_NAME]"
click at [420, 178] on input "Last Name" at bounding box center [411, 178] width 186 height 16
type input "[PERSON_NAME]"
click at [233, 217] on input "Email" at bounding box center [217, 211] width 186 height 16
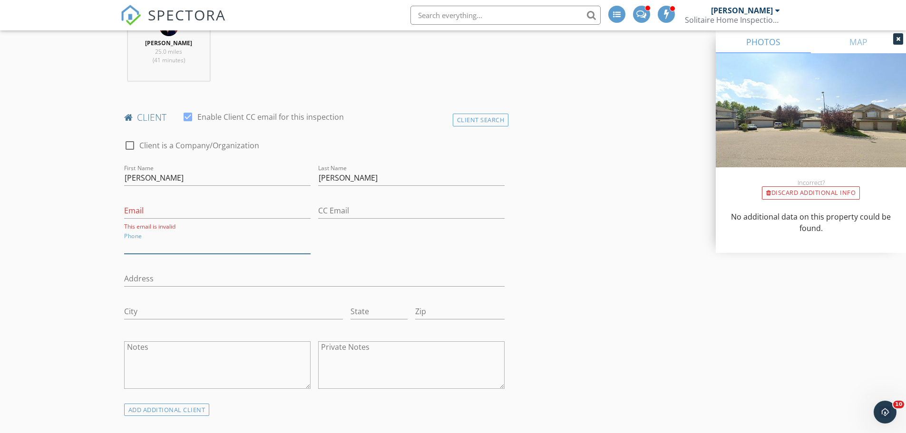
click at [135, 241] on input "Phone" at bounding box center [217, 246] width 186 height 16
type input "[PHONE_NUMBER]"
click at [171, 214] on input "Email" at bounding box center [217, 211] width 186 height 16
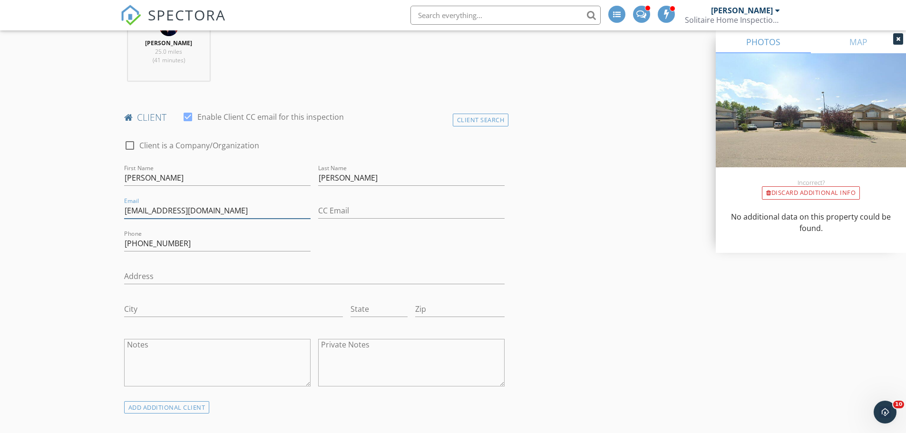
type input "[EMAIL_ADDRESS][DOMAIN_NAME]"
click at [163, 281] on input "Address" at bounding box center [314, 277] width 381 height 16
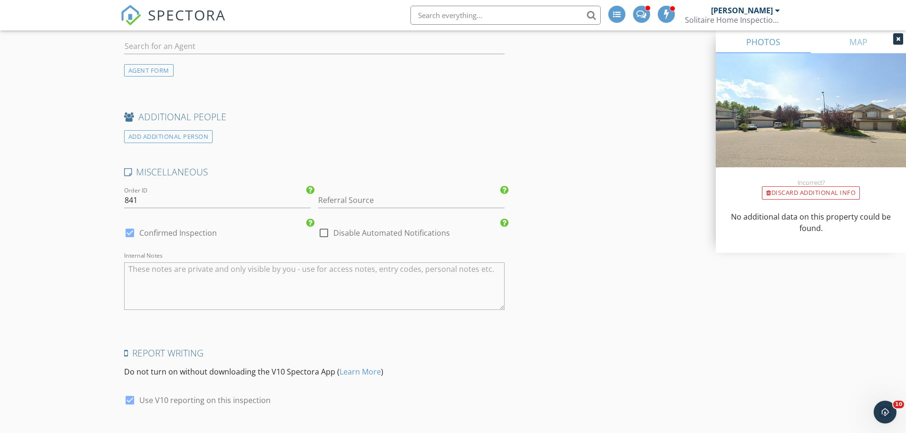
scroll to position [1810, 0]
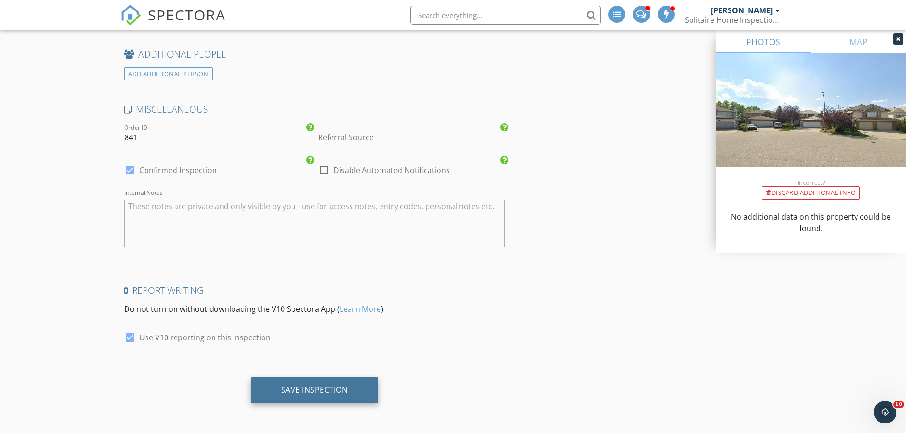
type input "TBA"
click at [312, 396] on div "Save Inspection" at bounding box center [315, 390] width 128 height 26
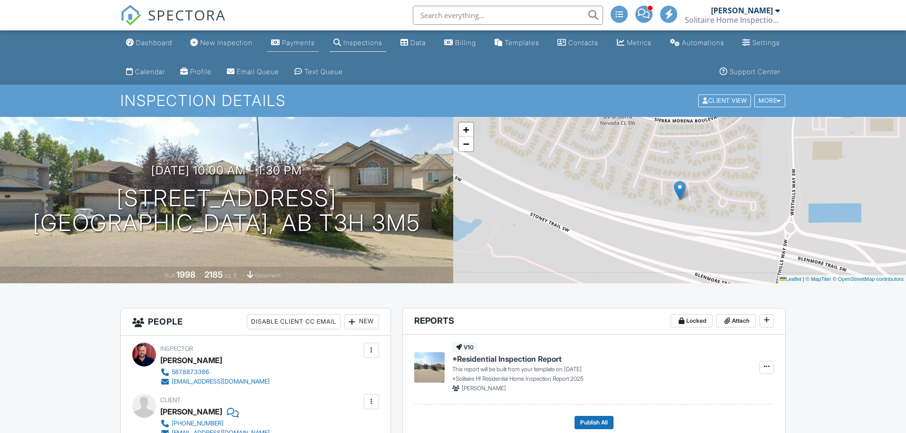
click at [303, 42] on div "Payments" at bounding box center [298, 43] width 33 height 8
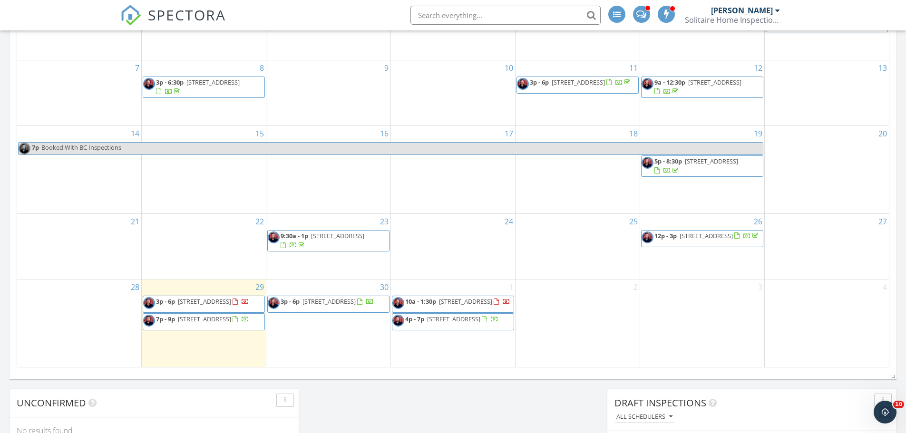
click at [438, 297] on link "10a - 1:30p 537 Sierra Madre Ct SW, Calgary T3H 3M5" at bounding box center [457, 301] width 105 height 9
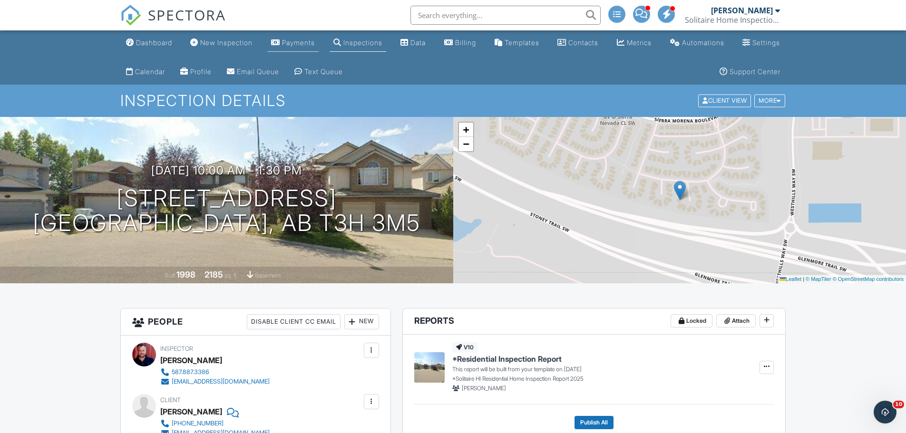
click at [298, 44] on div "Payments" at bounding box center [298, 43] width 33 height 8
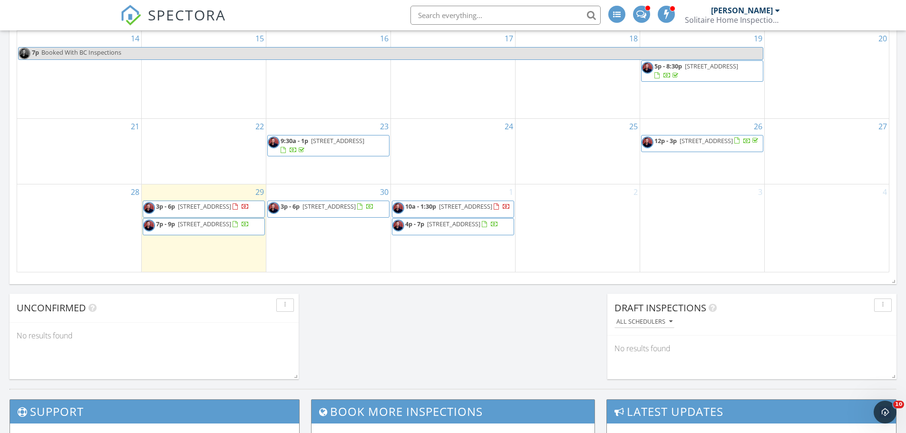
scroll to position [618, 0]
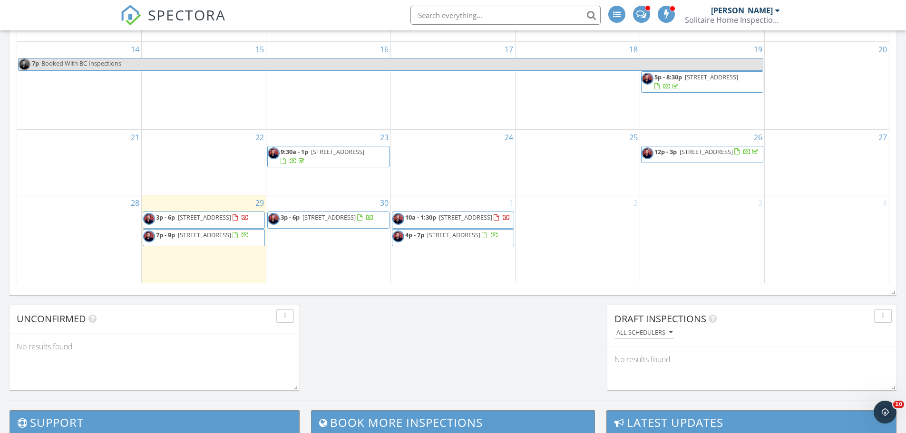
click at [436, 213] on span "10a - 1:30p" at bounding box center [420, 217] width 31 height 9
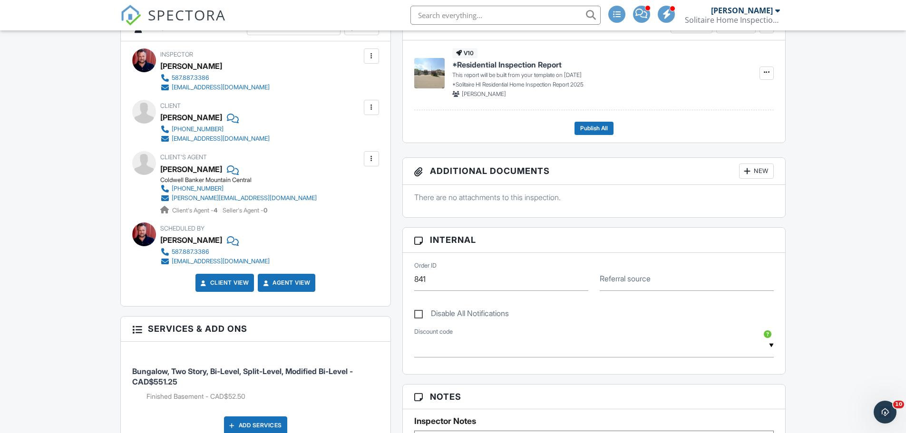
scroll to position [238, 0]
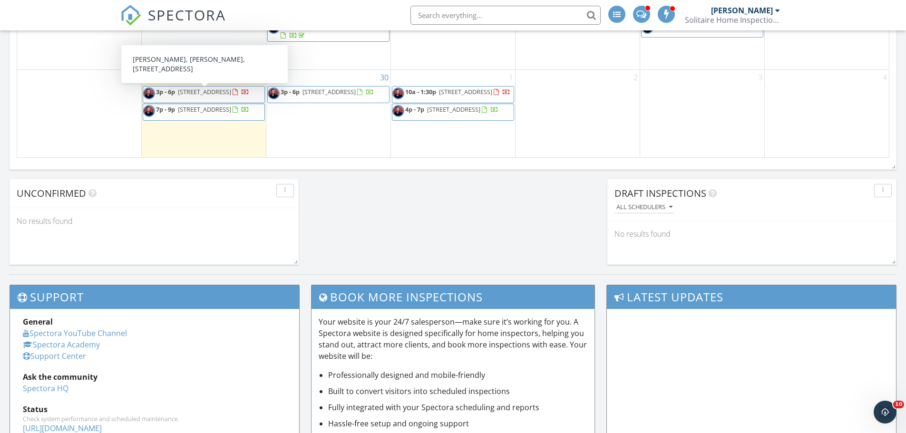
scroll to position [601, 0]
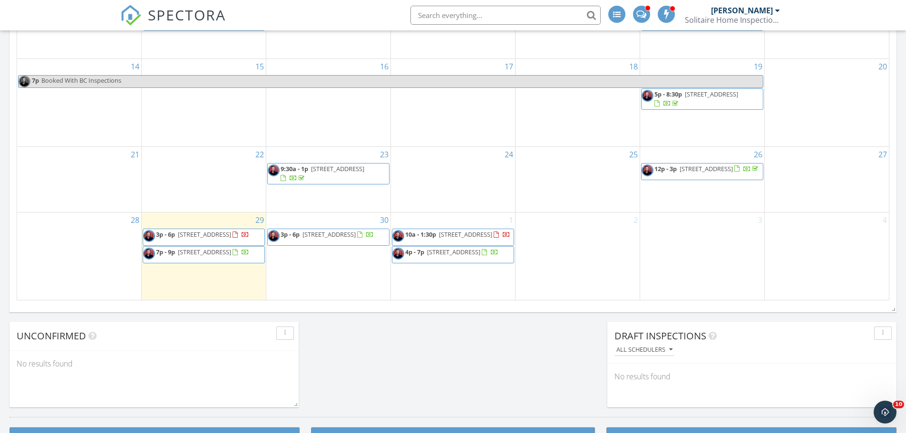
click at [362, 263] on div "30 3p - 6p [STREET_ADDRESS]" at bounding box center [328, 255] width 124 height 87
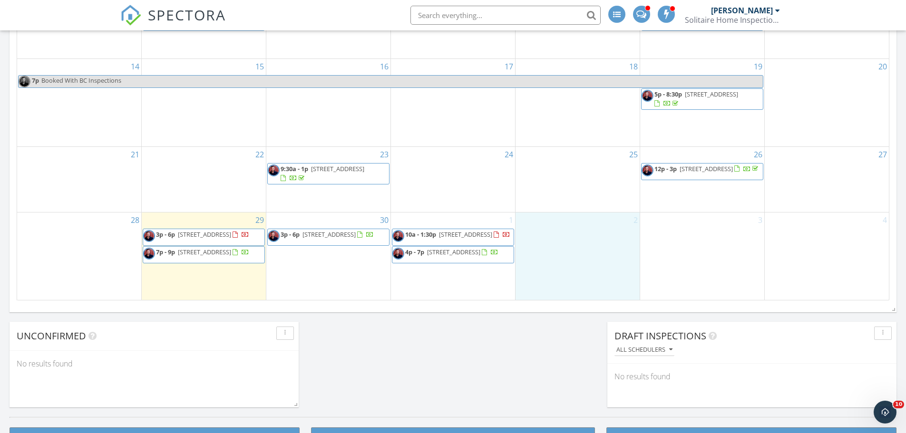
click at [559, 262] on div "2" at bounding box center [577, 255] width 124 height 87
click at [470, 291] on div "1 10a - 1:30p [STREET_ADDRESS] 4p - 7p [STREET_ADDRESS]" at bounding box center [453, 255] width 124 height 87
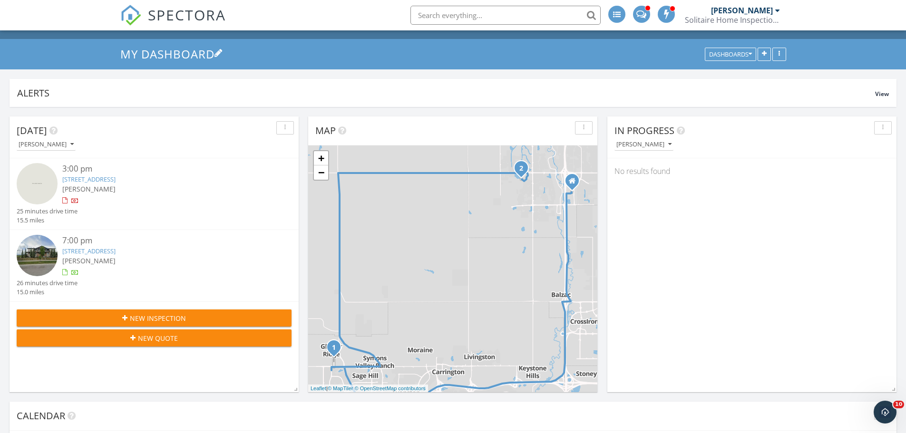
scroll to position [0, 0]
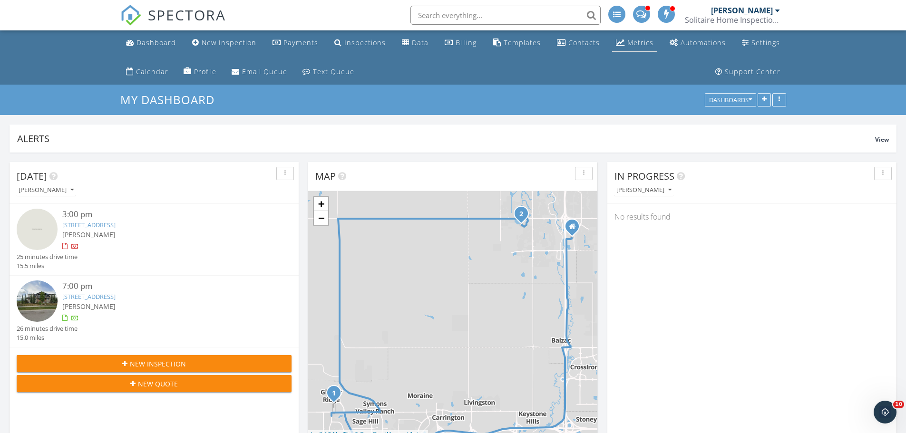
click at [635, 42] on div "Metrics" at bounding box center [640, 42] width 26 height 9
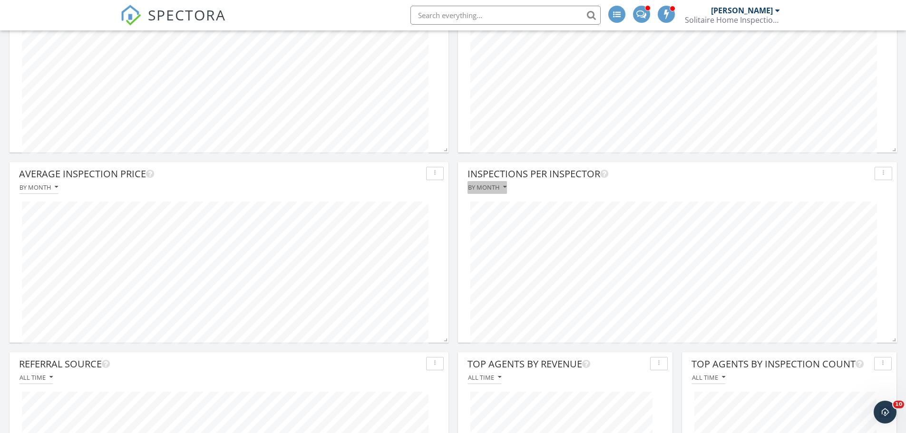
click at [502, 187] on div "By month" at bounding box center [487, 187] width 39 height 7
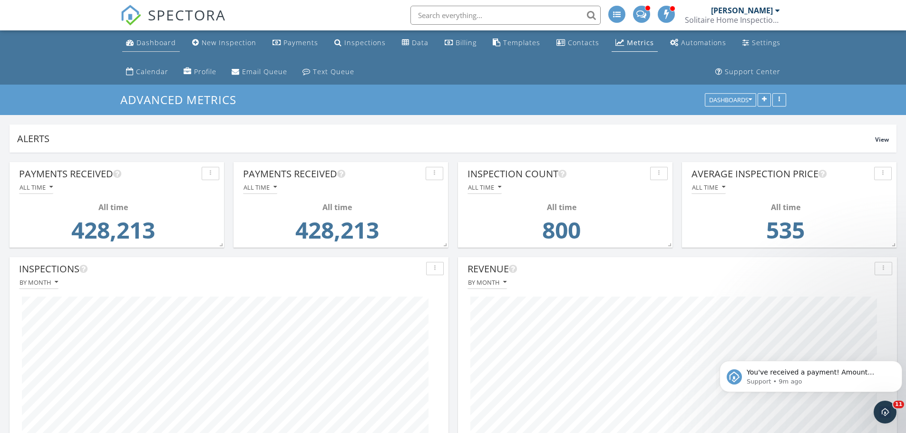
click at [164, 39] on div "Dashboard" at bounding box center [155, 42] width 39 height 9
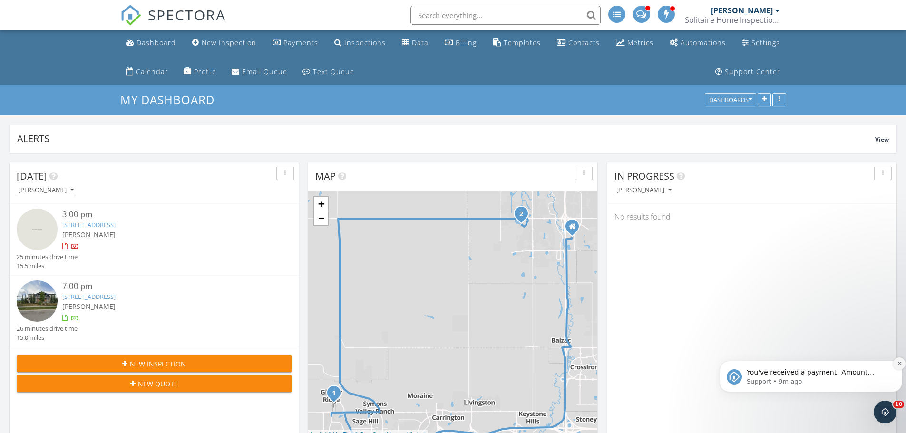
click at [899, 362] on icon "Dismiss notification" at bounding box center [899, 363] width 5 height 5
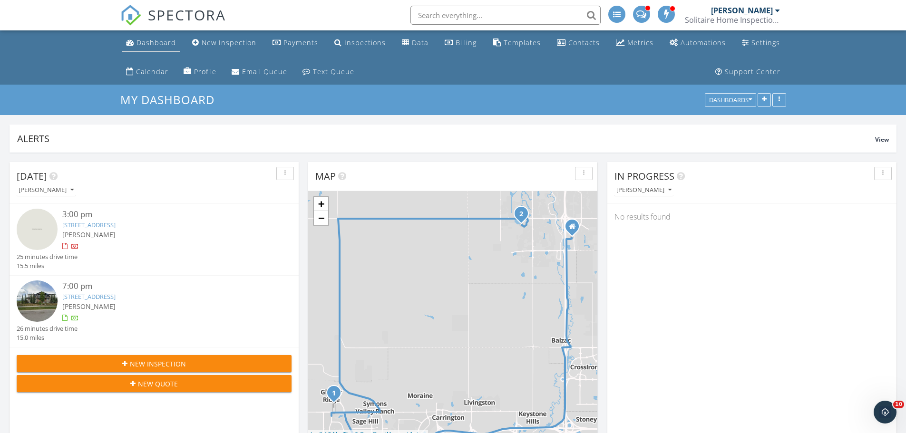
click at [153, 41] on div "Dashboard" at bounding box center [155, 42] width 39 height 9
click at [229, 41] on div "New Inspection" at bounding box center [229, 42] width 55 height 9
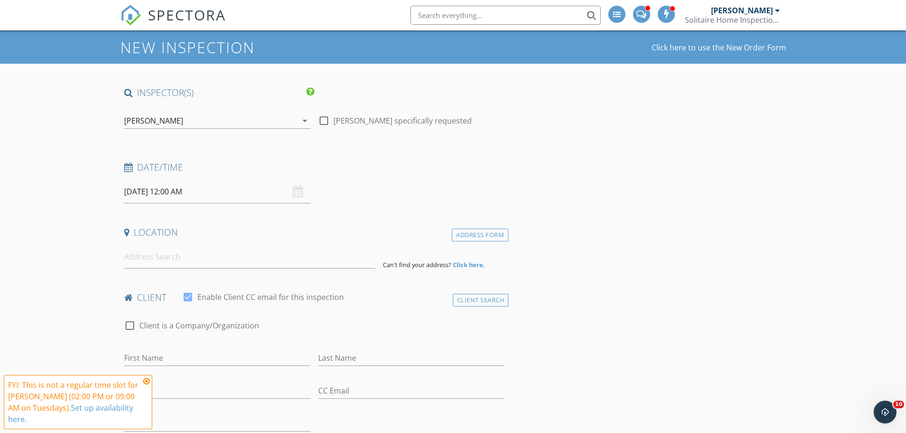
scroll to position [48, 0]
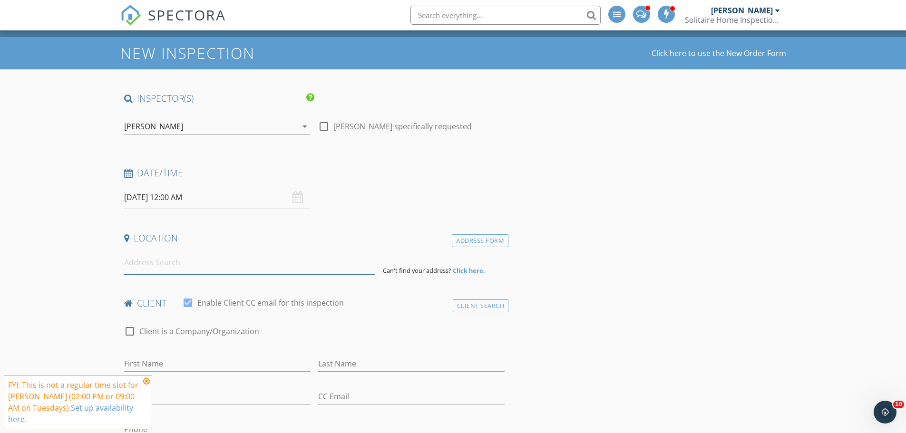
click at [184, 262] on input at bounding box center [249, 262] width 251 height 23
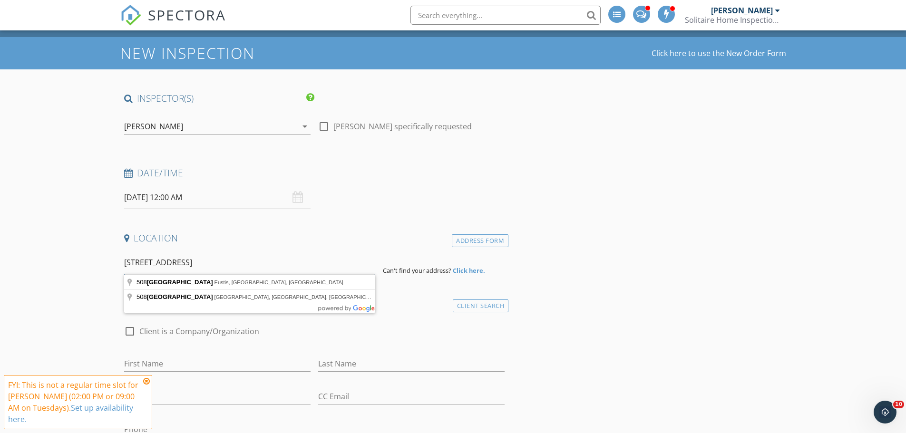
drag, startPoint x: 201, startPoint y: 262, endPoint x: 130, endPoint y: 260, distance: 70.9
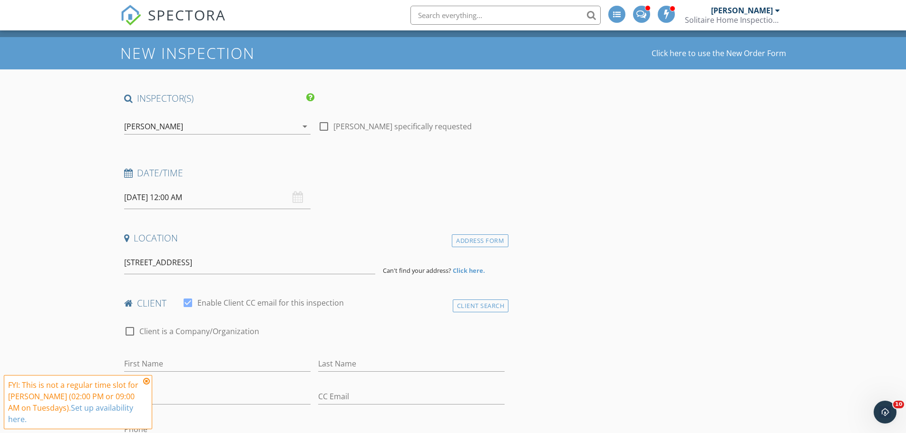
drag, startPoint x: 0, startPoint y: 228, endPoint x: 336, endPoint y: 251, distance: 336.4
click at [336, 250] on div "Location" at bounding box center [314, 241] width 388 height 19
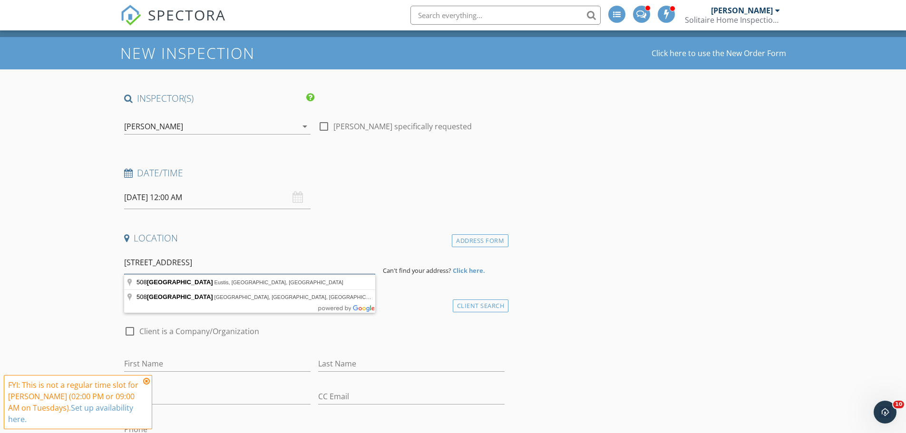
drag, startPoint x: 215, startPoint y: 262, endPoint x: 123, endPoint y: 265, distance: 91.8
click at [126, 267] on input "508 Creek run lane" at bounding box center [249, 262] width 251 height 23
paste input "run Lane SW"
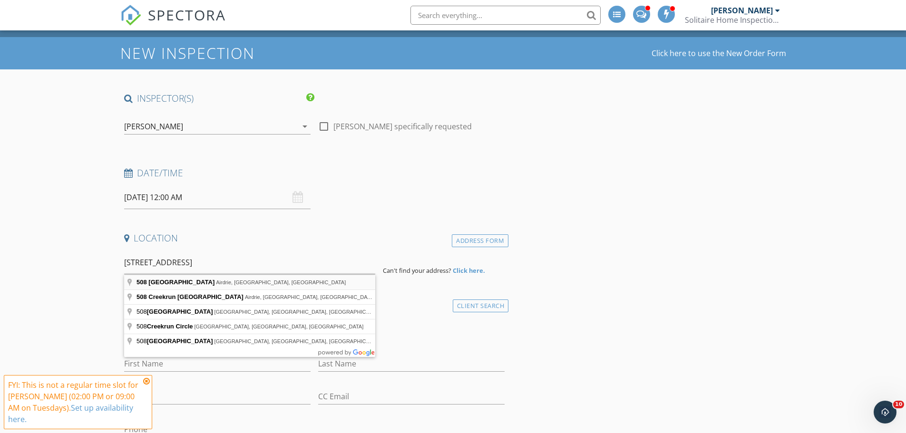
type input "508 Creekrun Lane Southwest, Airdrie, AB, Canada"
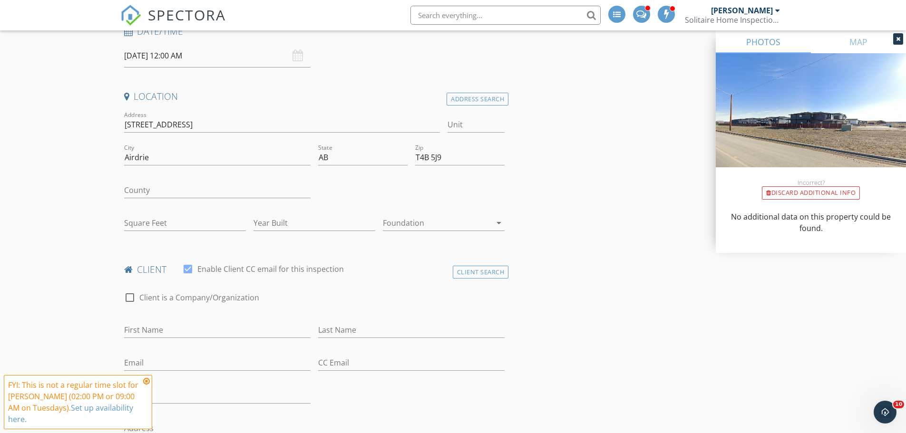
scroll to position [190, 0]
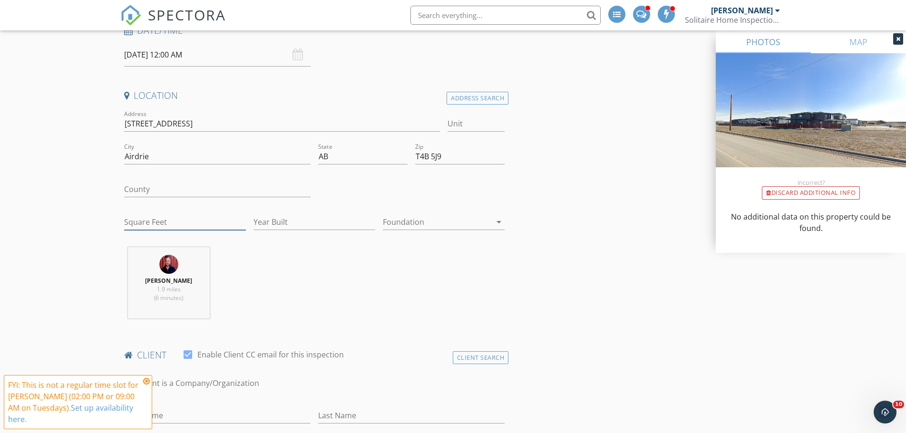
click at [204, 222] on input "Square Feet" at bounding box center [185, 222] width 122 height 16
type input "2"
type input "2360"
click at [291, 220] on input "Year Built" at bounding box center [314, 222] width 122 height 16
type input "2022"
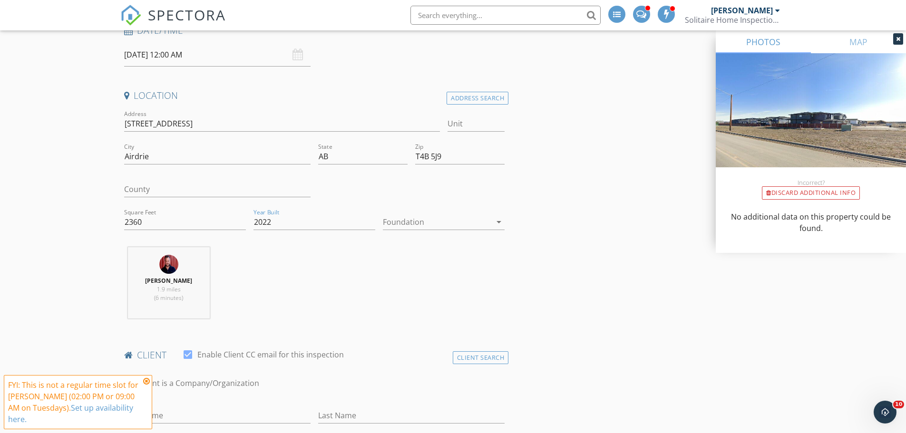
click at [428, 220] on div at bounding box center [437, 221] width 108 height 15
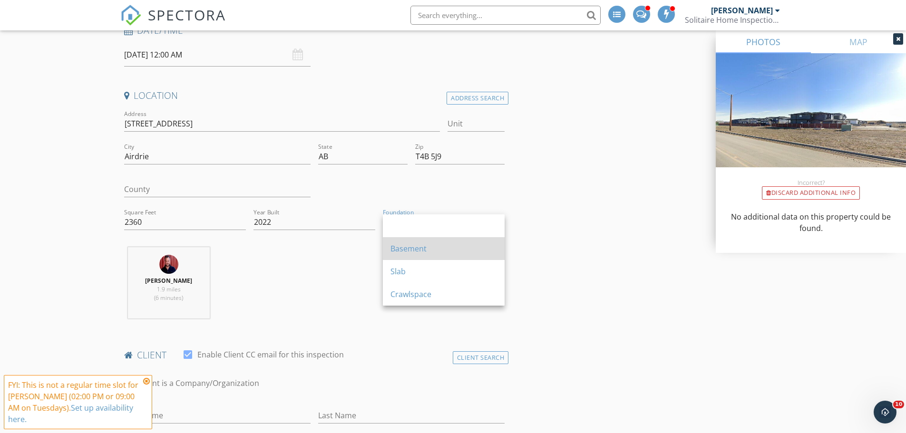
click at [428, 251] on div "Basement" at bounding box center [443, 248] width 106 height 11
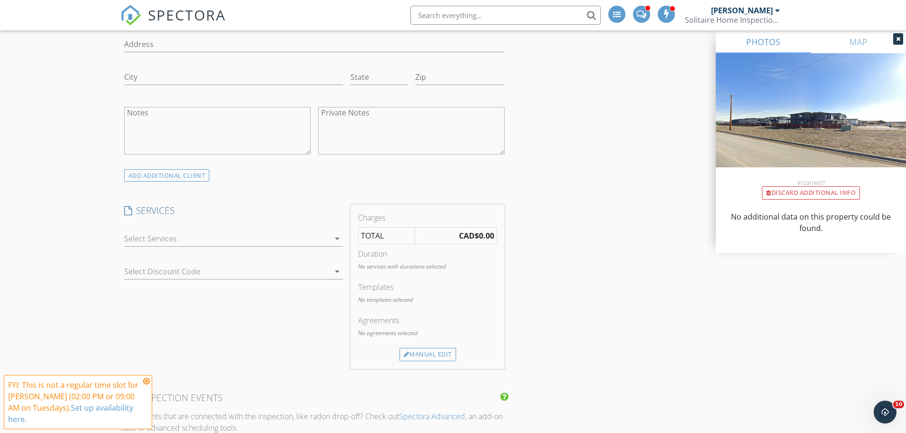
scroll to position [666, 0]
drag, startPoint x: 161, startPoint y: 230, endPoint x: 142, endPoint y: 232, distance: 19.2
click at [161, 230] on div at bounding box center [226, 232] width 205 height 15
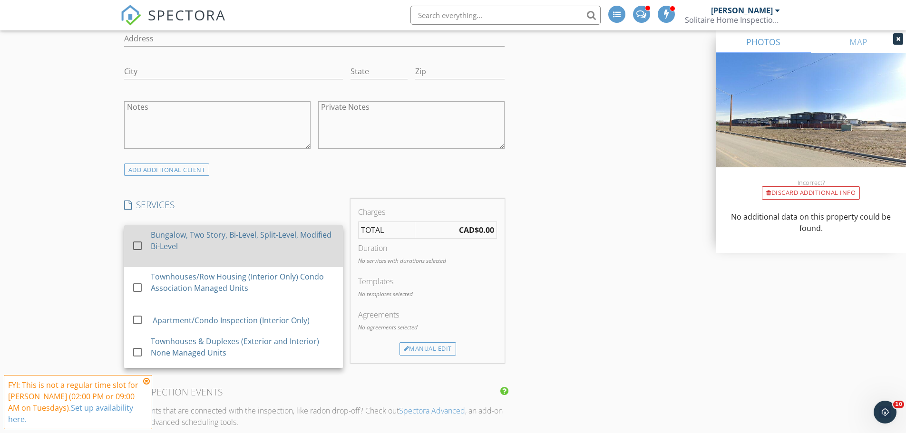
click at [160, 247] on div "Bungalow, Two Story, Bi-Level, Split-Level, Modified Bi-Level" at bounding box center [243, 240] width 184 height 23
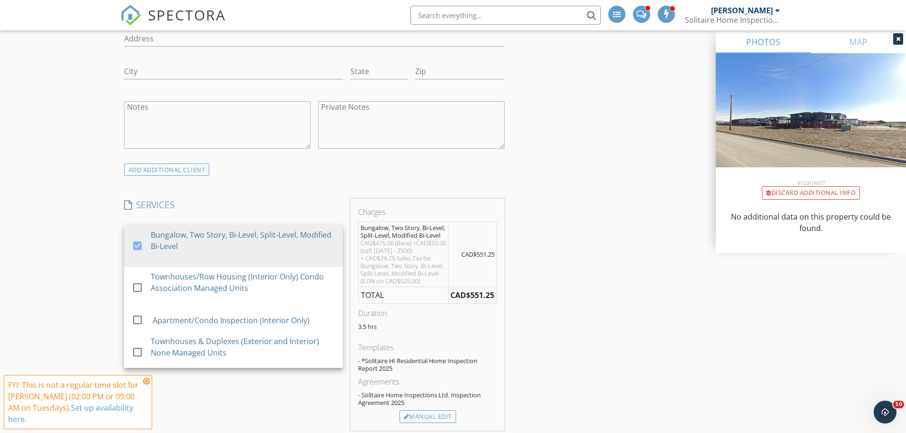
click at [35, 252] on div "New Inspection Click here to use the New Order Form INSPECTOR(S) check_box Barr…" at bounding box center [453, 328] width 906 height 1819
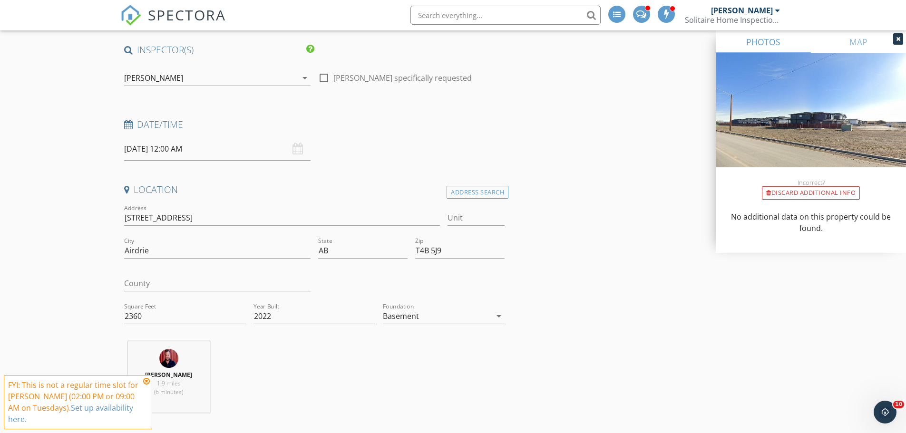
scroll to position [95, 0]
click at [157, 149] on input "09/30/2025 12:00 AM" at bounding box center [217, 149] width 186 height 23
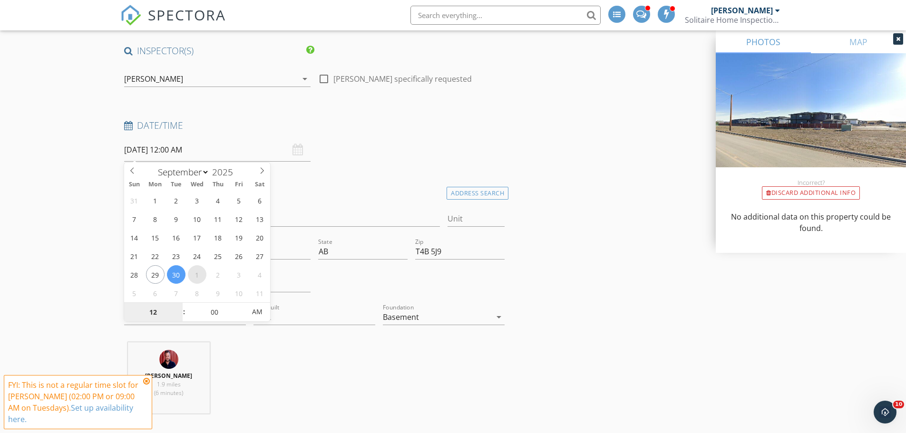
select select "9"
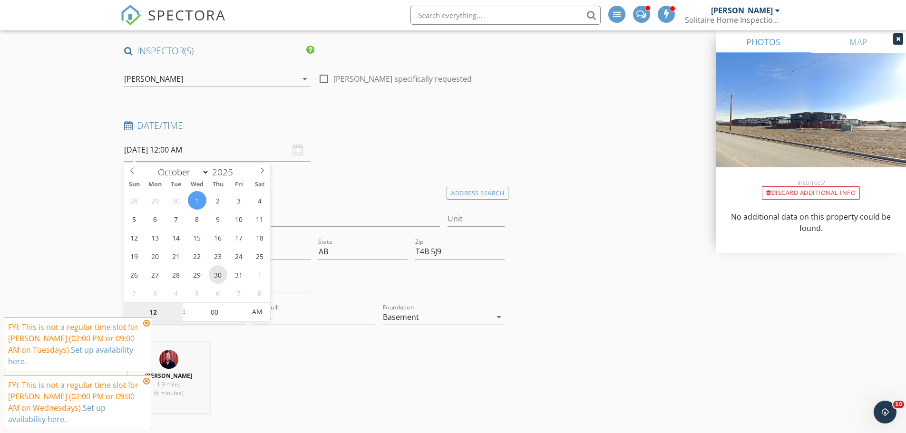
type input "10/30/2025 12:00 AM"
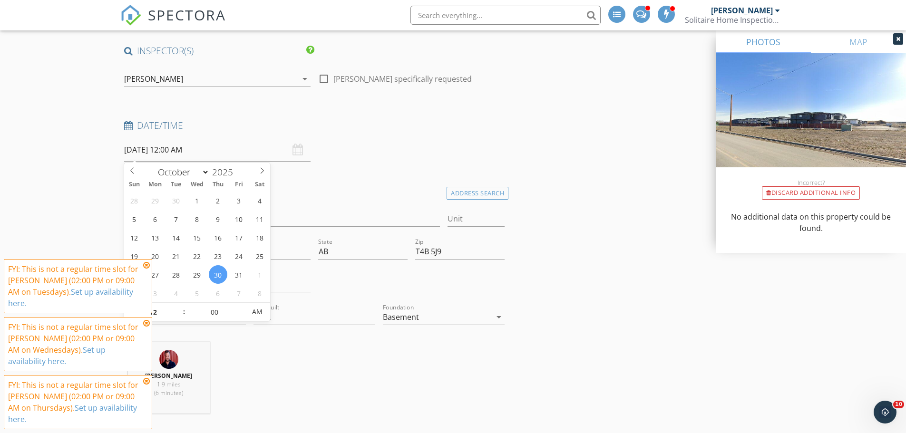
click at [191, 154] on input "10/30/2025 12:00 AM" at bounding box center [217, 149] width 186 height 23
type input "01"
type input "10/30/2025 1:00 AM"
click at [180, 305] on span at bounding box center [179, 308] width 7 height 10
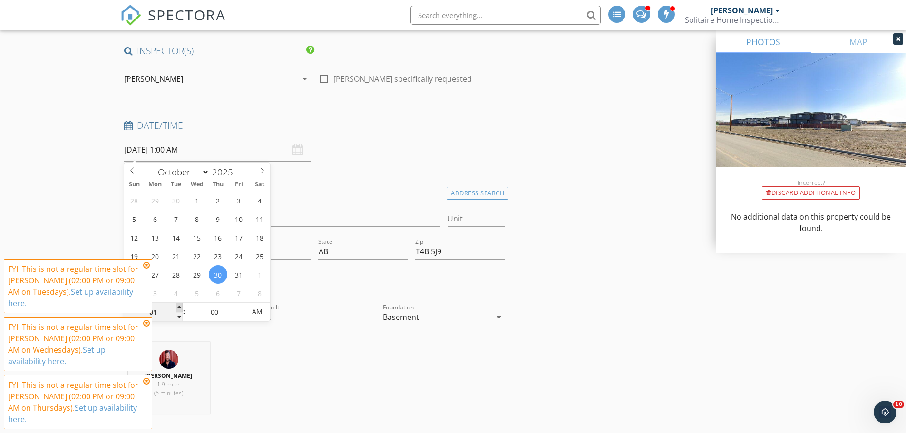
type input "02"
click at [180, 305] on span at bounding box center [179, 308] width 7 height 10
click at [149, 265] on icon at bounding box center [146, 265] width 7 height 8
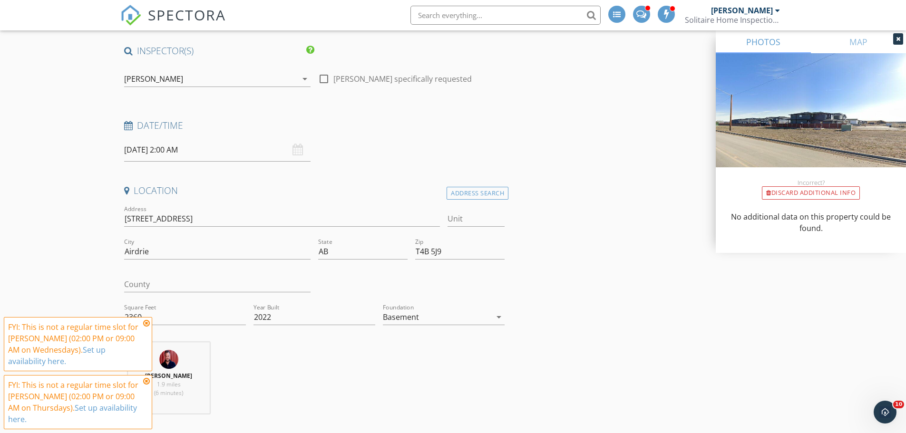
click at [145, 322] on icon at bounding box center [146, 323] width 7 height 8
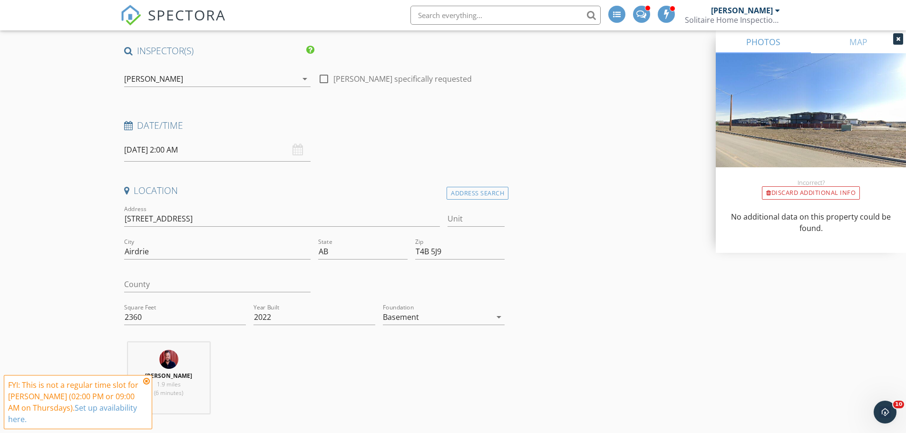
click at [148, 383] on icon at bounding box center [146, 381] width 7 height 8
click at [173, 154] on input "10/30/2025 2:00 AM" at bounding box center [217, 149] width 186 height 23
click at [174, 150] on input "10/03/2025 2:00 AM" at bounding box center [217, 149] width 186 height 23
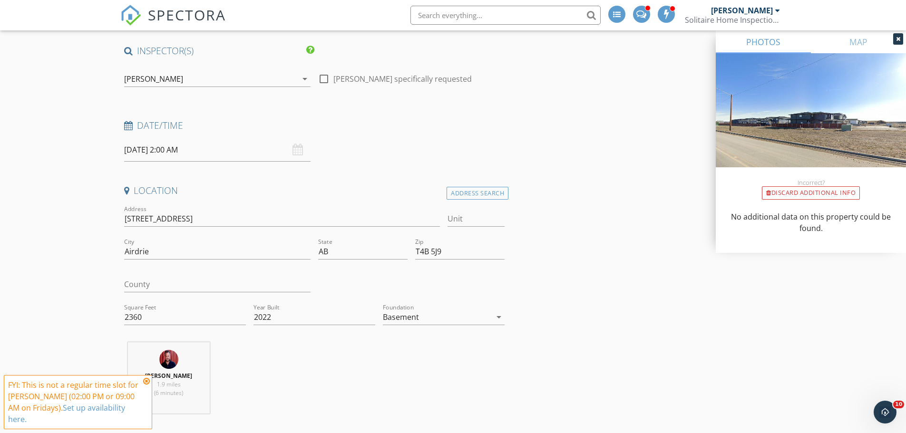
click at [184, 150] on input "10/03/2025 2:00 AM" at bounding box center [217, 149] width 186 height 23
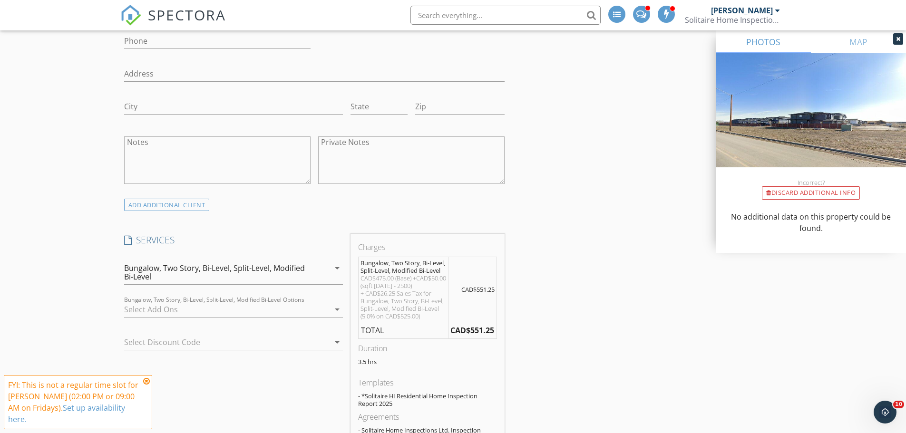
scroll to position [666, 0]
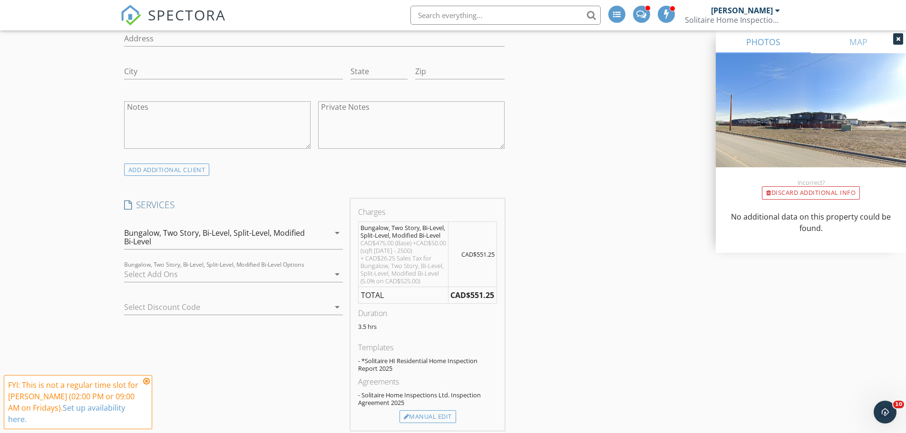
click at [255, 275] on div at bounding box center [226, 274] width 205 height 15
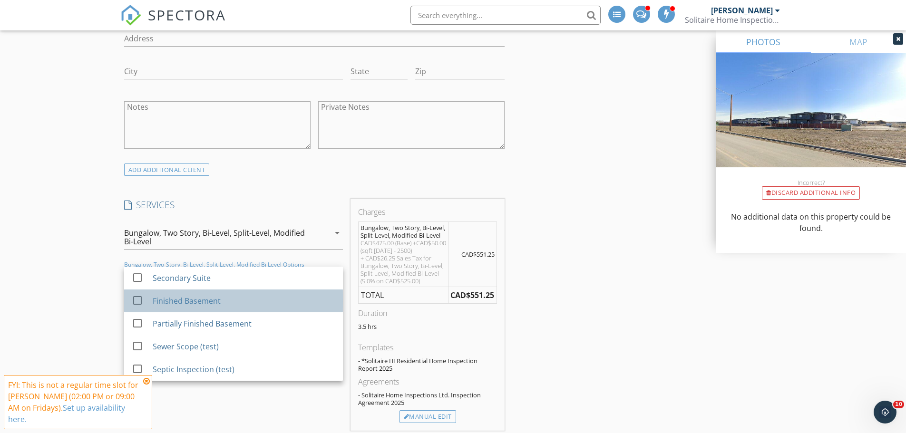
click at [184, 298] on div "Finished Basement" at bounding box center [186, 300] width 68 height 11
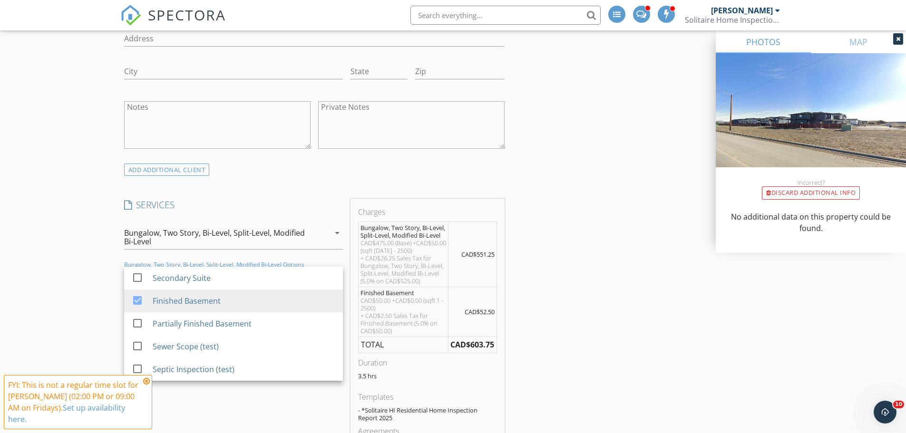
click at [47, 282] on div "New Inspection Click here to use the New Order Form INSPECTOR(S) check_box Barr…" at bounding box center [453, 353] width 906 height 1868
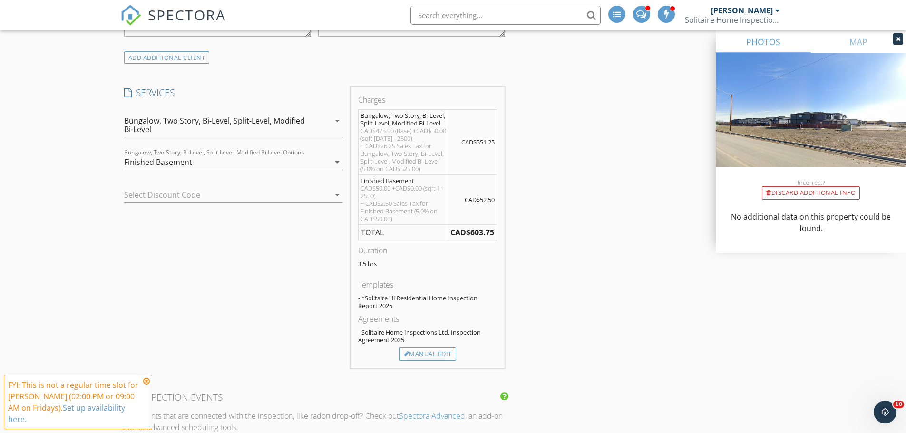
scroll to position [808, 0]
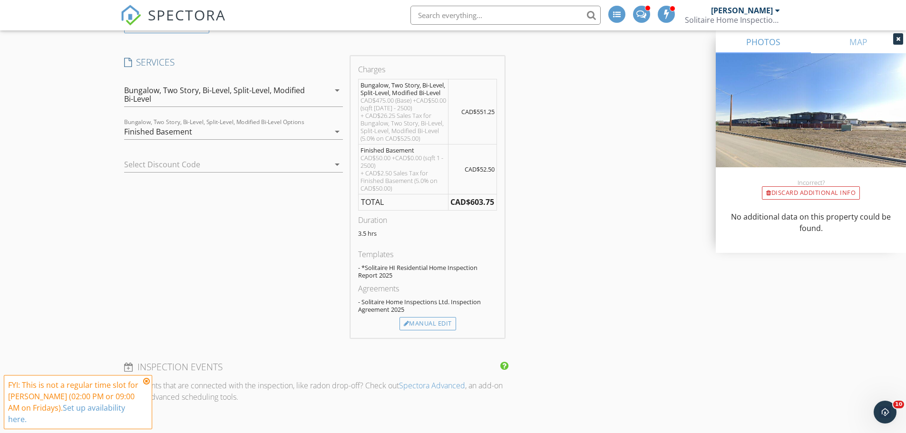
click at [145, 381] on icon at bounding box center [146, 381] width 7 height 8
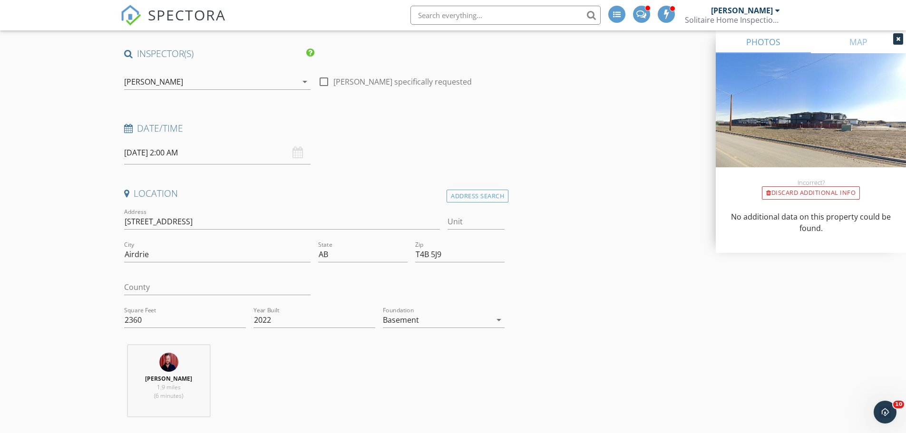
scroll to position [95, 0]
click at [153, 149] on input "10/03/2025 2:00 AM" at bounding box center [217, 149] width 186 height 23
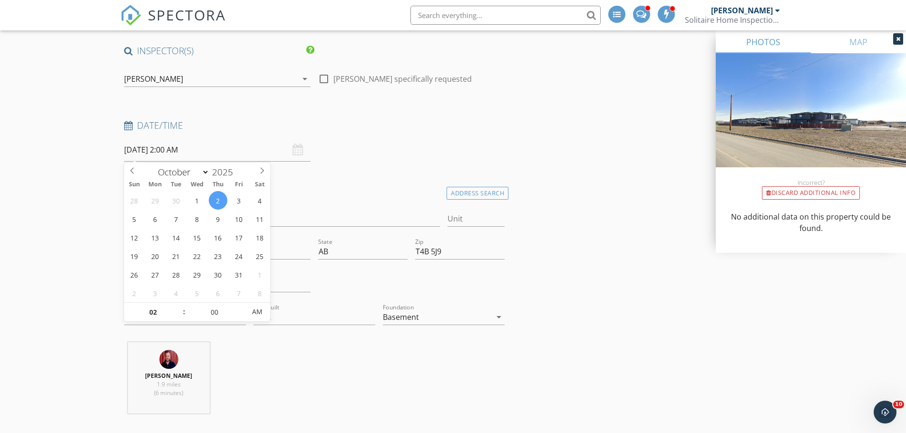
click at [189, 154] on input "10/02/2025 2:00 AM" at bounding box center [217, 149] width 186 height 23
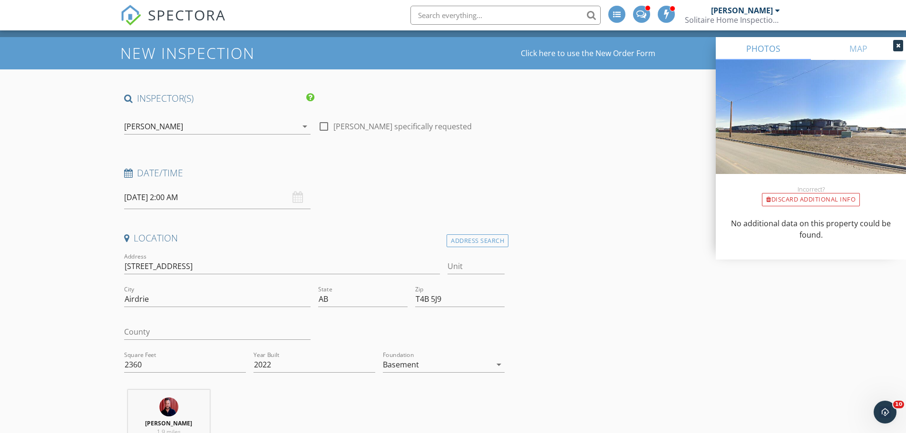
click at [180, 199] on input "10/02/2025 2:00 AM" at bounding box center [217, 197] width 186 height 23
click at [180, 197] on input "10/02/2025 2:00 AM" at bounding box center [217, 197] width 186 height 23
type input "10/02/2025 2:00 PM"
click at [264, 361] on span "AM" at bounding box center [257, 359] width 26 height 19
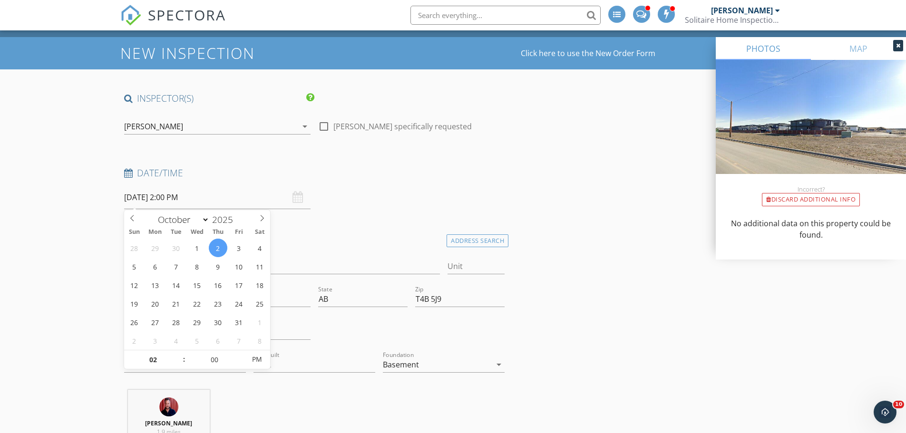
click at [151, 195] on input "10/02/2025 2:00 PM" at bounding box center [217, 197] width 186 height 23
type input "03"
type input "10/02/2025 3:00 PM"
click at [181, 355] on span at bounding box center [179, 355] width 7 height 10
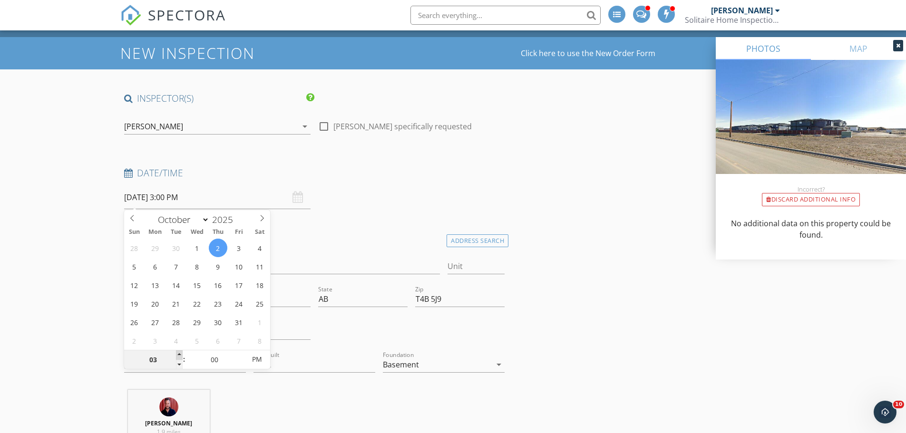
type input "04"
type input "10/02/2025 4:00 PM"
click at [181, 355] on span at bounding box center [179, 355] width 7 height 10
type input "03"
type input "10/02/2025 3:00 PM"
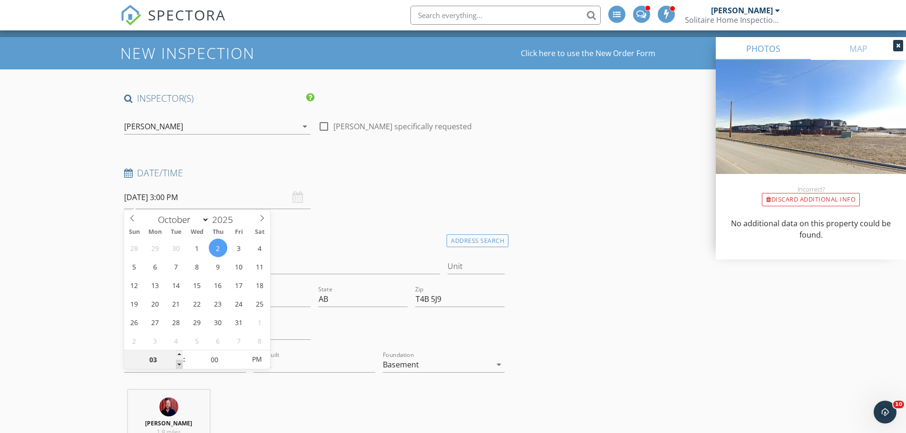
click at [179, 365] on span at bounding box center [179, 365] width 7 height 10
type input "02"
type input "10/02/2025 2:00 PM"
click at [179, 365] on span at bounding box center [179, 365] width 7 height 10
type input "01"
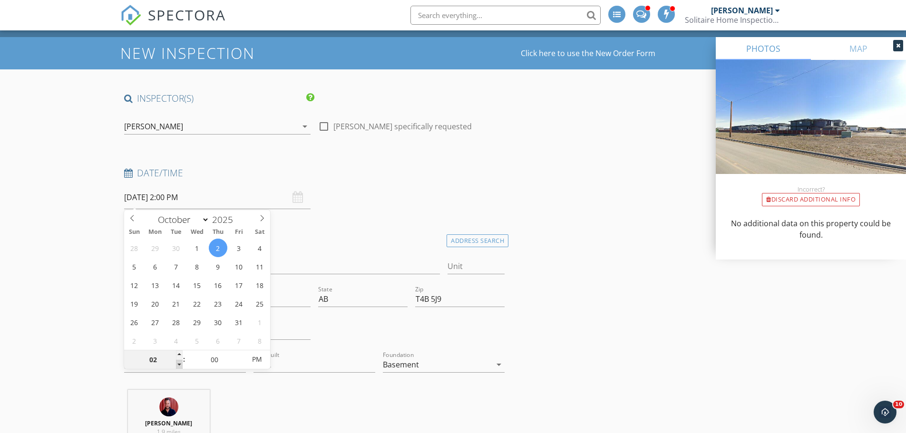
type input "10/02/2025 1:00 PM"
click at [179, 365] on span at bounding box center [179, 365] width 7 height 10
type input "12"
type input "10/02/2025 12:00 PM"
click at [179, 365] on span at bounding box center [179, 365] width 7 height 10
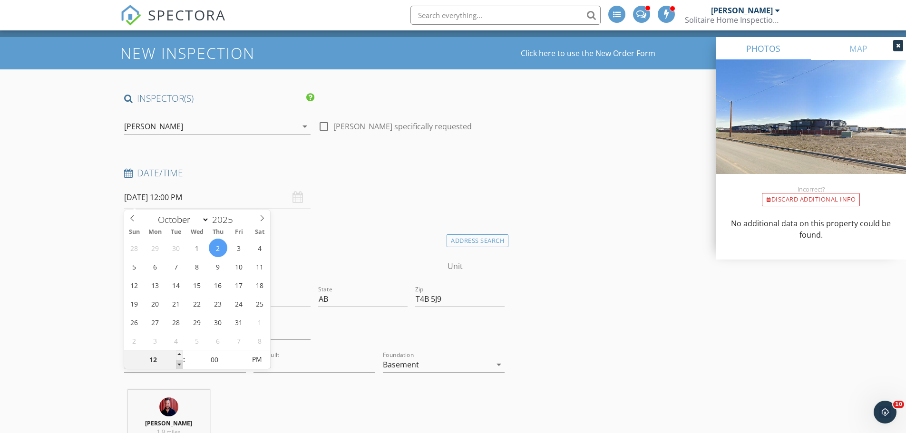
type input "11"
type input "10/02/2025 11:00 AM"
click at [177, 365] on span at bounding box center [179, 365] width 7 height 10
type input "10"
type input "10/02/2025 10:00 AM"
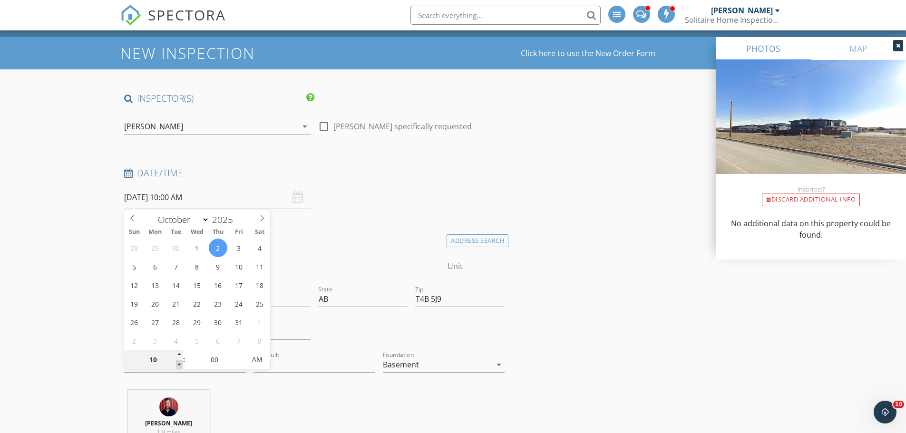
click at [177, 365] on span at bounding box center [179, 365] width 7 height 10
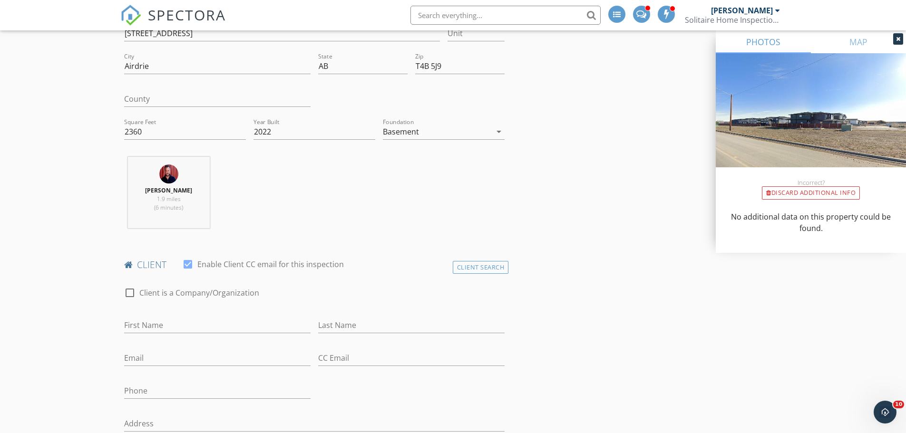
scroll to position [333, 0]
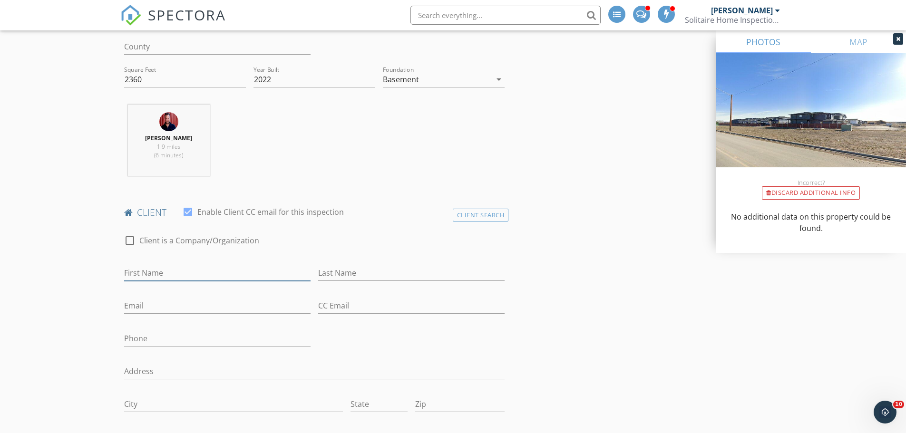
click at [184, 273] on input "First Name" at bounding box center [217, 273] width 186 height 16
type input "[PERSON_NAME]"
click at [368, 275] on input "Last Name" at bounding box center [411, 273] width 186 height 16
type input "[PERSON_NAME]"
click at [230, 309] on input "Email" at bounding box center [217, 306] width 186 height 16
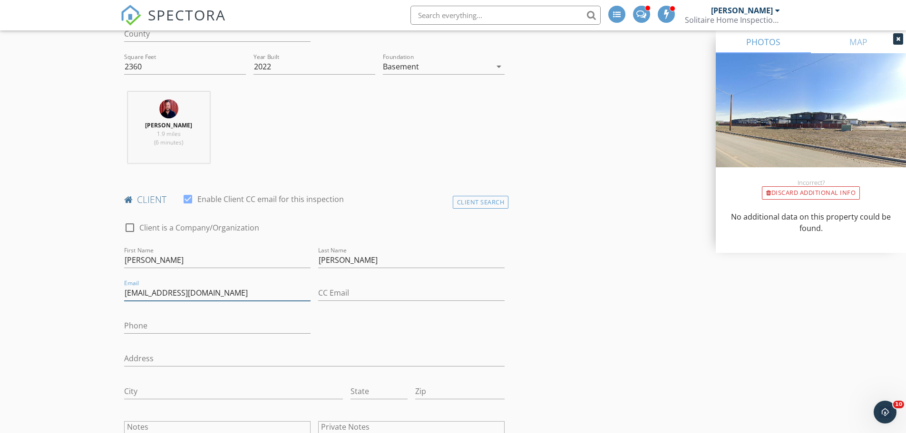
scroll to position [380, 0]
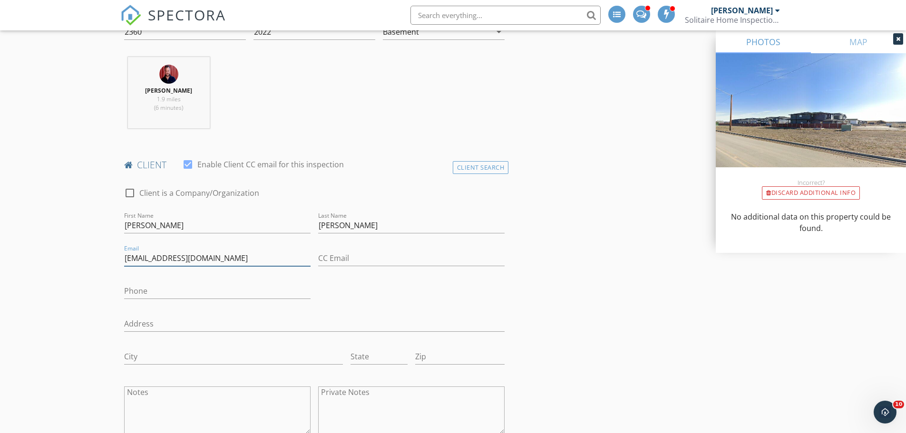
type input "[EMAIL_ADDRESS][DOMAIN_NAME]"
click at [213, 308] on div at bounding box center [217, 306] width 186 height 6
click at [149, 285] on input "Phone" at bounding box center [217, 291] width 186 height 16
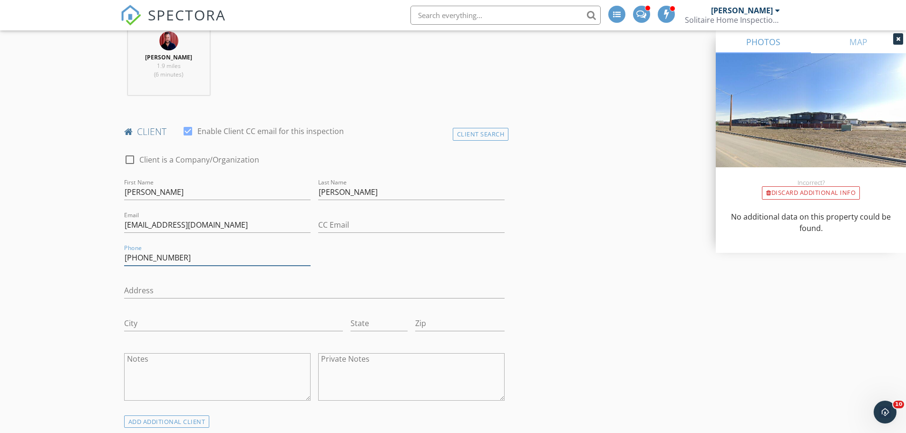
scroll to position [475, 0]
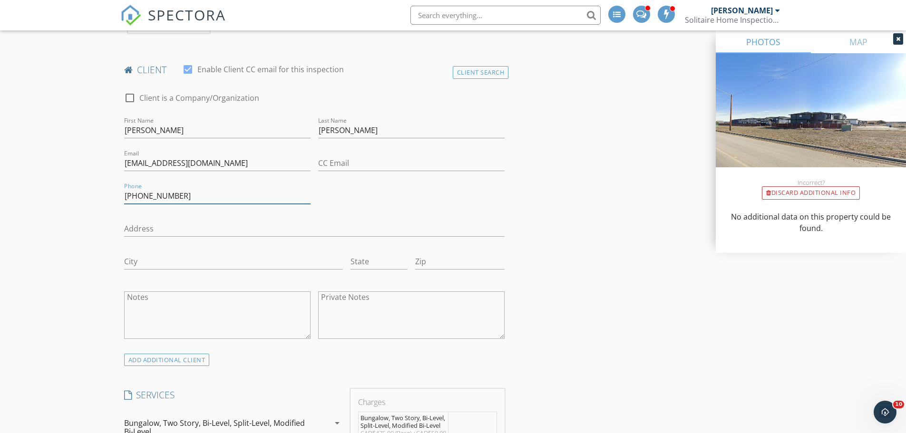
type input "[PHONE_NUMBER]"
click at [186, 224] on input "Address" at bounding box center [314, 229] width 381 height 16
type input "TBA"
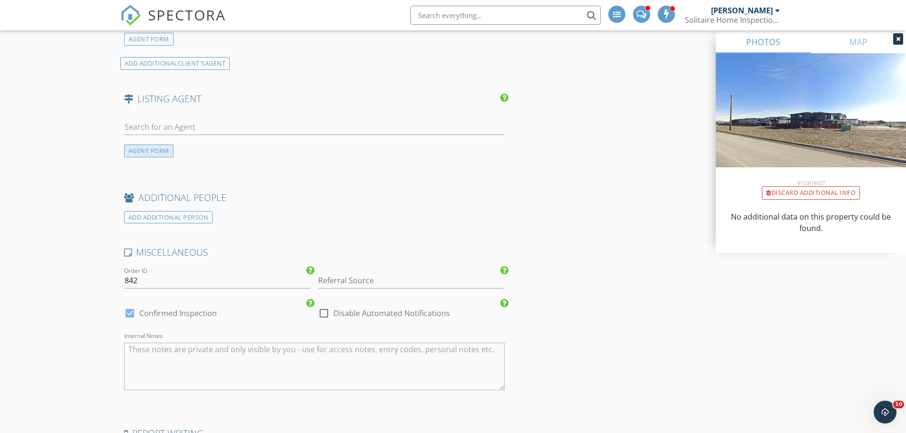
scroll to position [1331, 0]
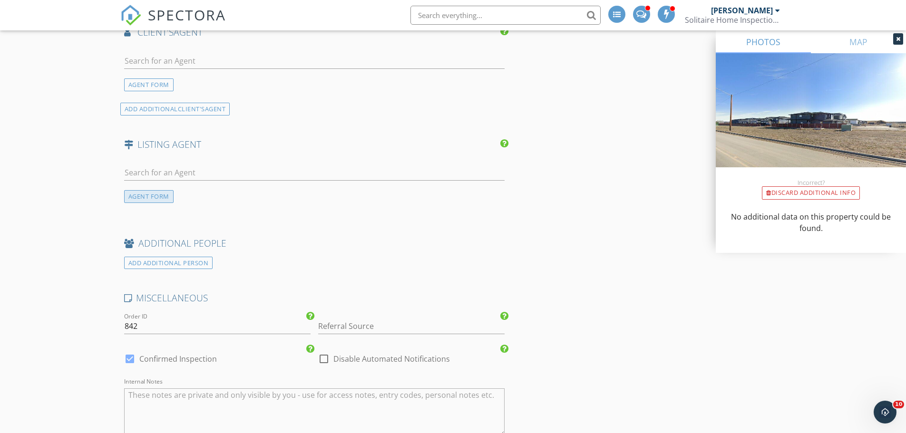
click at [148, 203] on div "AGENT FORM" at bounding box center [148, 196] width 49 height 13
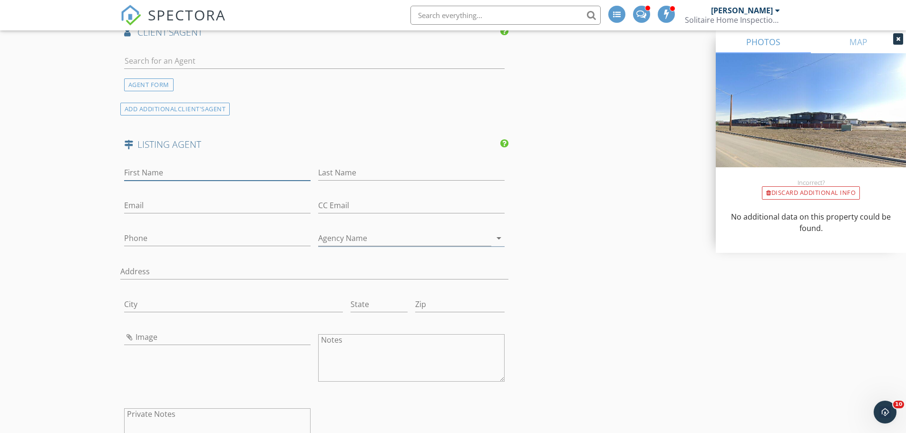
click at [187, 181] on input "First Name" at bounding box center [217, 173] width 186 height 16
paste input "Navneet Kaur Toor"
drag, startPoint x: 203, startPoint y: 184, endPoint x: 156, endPoint y: 188, distance: 46.2
click at [156, 181] on input "Navneet Kaur Toor" at bounding box center [217, 173] width 186 height 16
type input "Navneet Kaur Toor"
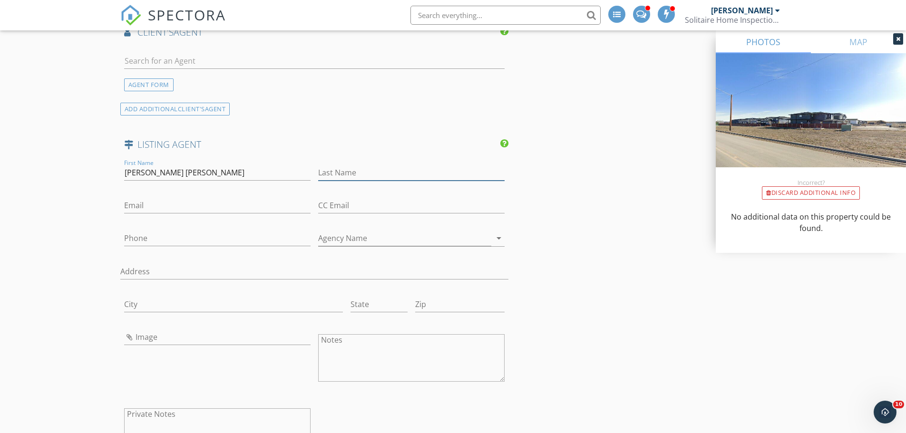
click at [346, 179] on input "Last Name" at bounding box center [411, 173] width 186 height 16
paste input "Kaur Toor"
type input "Kaur Toor"
click at [230, 177] on input "Navneet Kaur Toor" at bounding box center [217, 173] width 186 height 16
type input "Navneet"
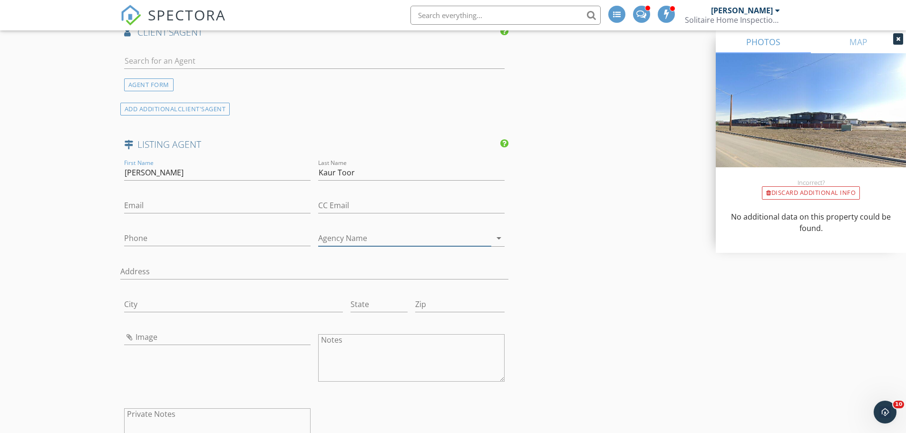
click at [394, 246] on input "Agency Name" at bounding box center [404, 239] width 173 height 16
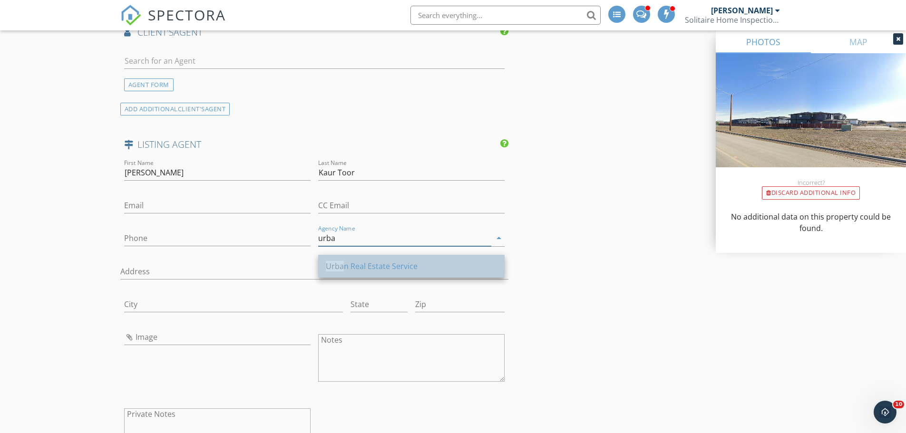
click at [410, 262] on div "Urba n Real Estate Service" at bounding box center [411, 266] width 171 height 11
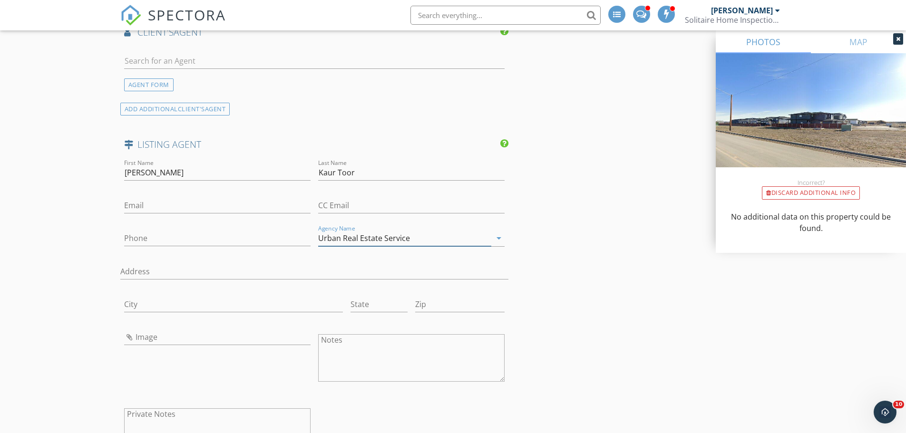
type input "Urban Real Estate Service"
click at [335, 279] on input "Address" at bounding box center [314, 272] width 388 height 16
paste input "URBAN-REALTY.ca UNIT A, 820 - 26th STREET NE CALGARY, Alberta T2A2M4 403-590-22…"
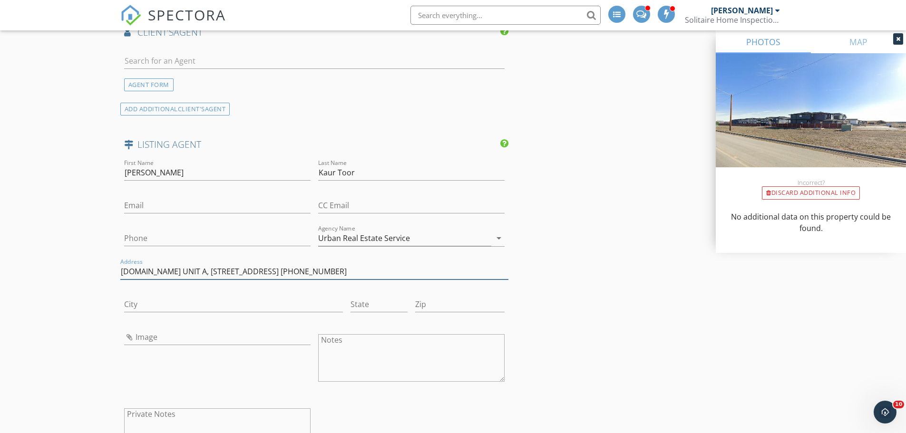
drag, startPoint x: 87, startPoint y: 284, endPoint x: 21, endPoint y: 283, distance: 65.1
type input "UNIT A, 820 - 26th STREET NE CALGARY, Alberta T2A2M4 403-590-2233"
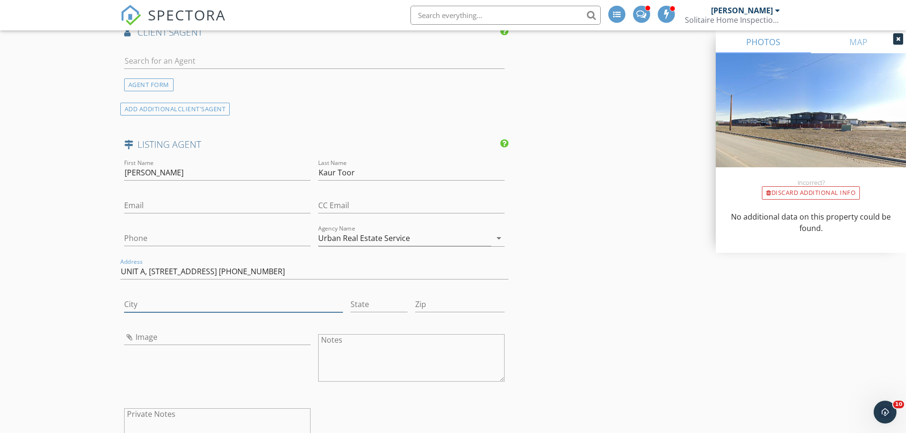
click at [160, 312] on input "City" at bounding box center [233, 305] width 219 height 16
type input "Calgary"
click at [374, 309] on input "State" at bounding box center [378, 305] width 57 height 16
type input "AB"
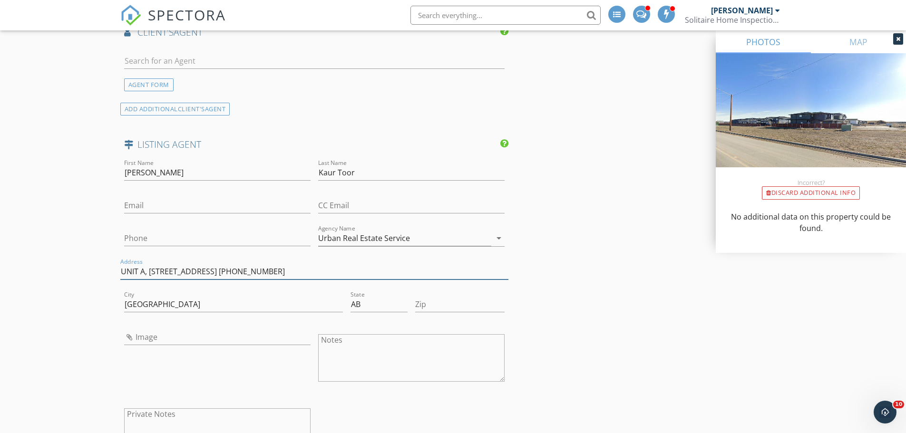
drag, startPoint x: 291, startPoint y: 279, endPoint x: 319, endPoint y: 280, distance: 28.1
click at [319, 280] on input "UNIT A, 820 - 26th STREET NE CALGARY, Alberta T2A2M4 403-590-2233" at bounding box center [314, 272] width 388 height 16
type input "UNIT A, 820 - 26th STREET NE CALGARY, Alberta 403-590-2233"
click at [442, 312] on input "Zip" at bounding box center [459, 305] width 89 height 16
paste input "T2A2M4"
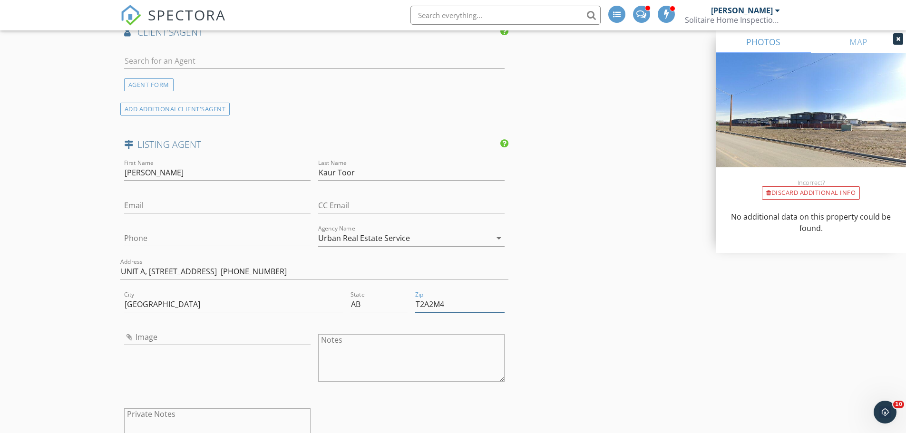
type input "T2A2M4"
click at [386, 280] on input "UNIT A, 820 - 26th STREET NE CALGARY, Alberta 403-590-2233" at bounding box center [314, 272] width 388 height 16
click at [211, 280] on input "UNIT A, 820 - 26th St N" at bounding box center [314, 272] width 388 height 16
drag, startPoint x: 148, startPoint y: 280, endPoint x: 67, endPoint y: 271, distance: 81.2
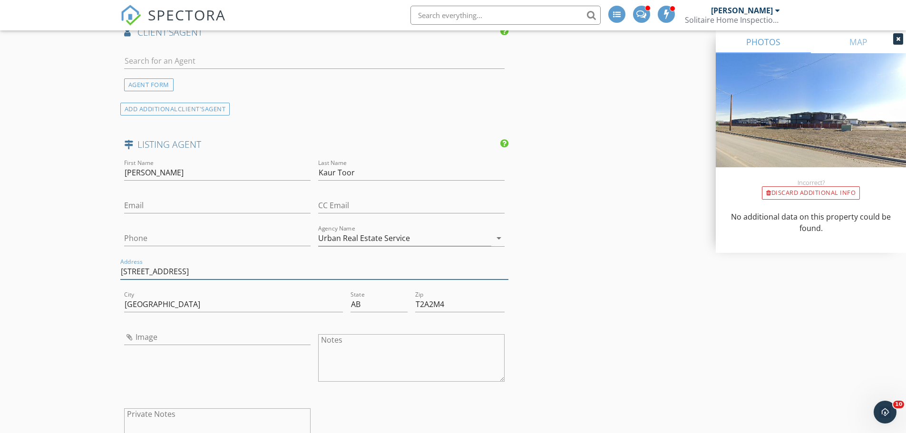
click at [243, 279] on input "820 - 26th St NE" at bounding box center [314, 272] width 388 height 16
type input "820 - 26th St NE Unit A"
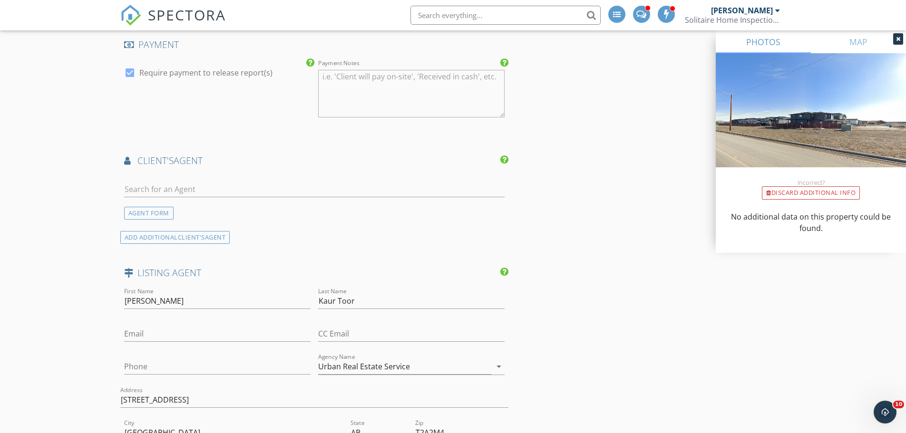
scroll to position [1250, 0]
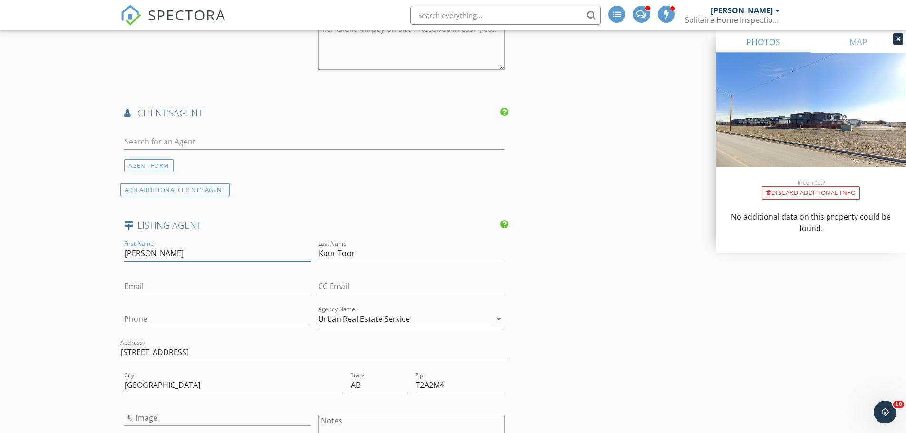
drag, startPoint x: 161, startPoint y: 261, endPoint x: 100, endPoint y: 262, distance: 61.3
drag, startPoint x: 145, startPoint y: 261, endPoint x: 71, endPoint y: 177, distance: 111.4
click at [162, 172] on div "AGENT FORM" at bounding box center [148, 165] width 49 height 13
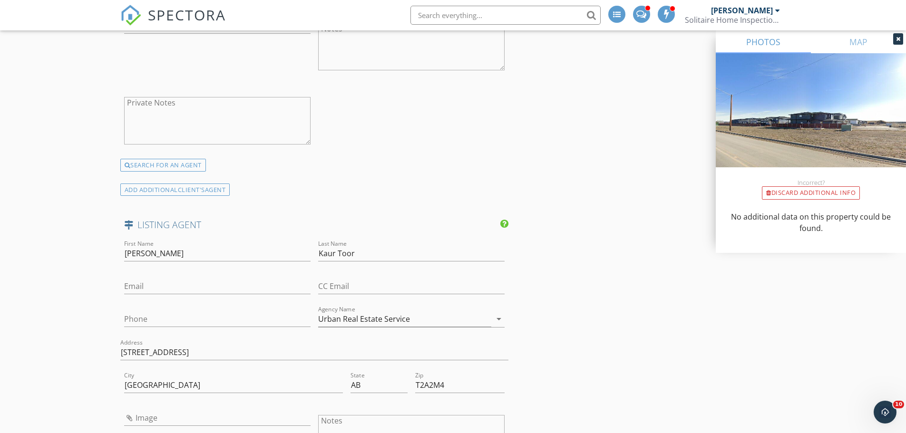
scroll to position [1631, 0]
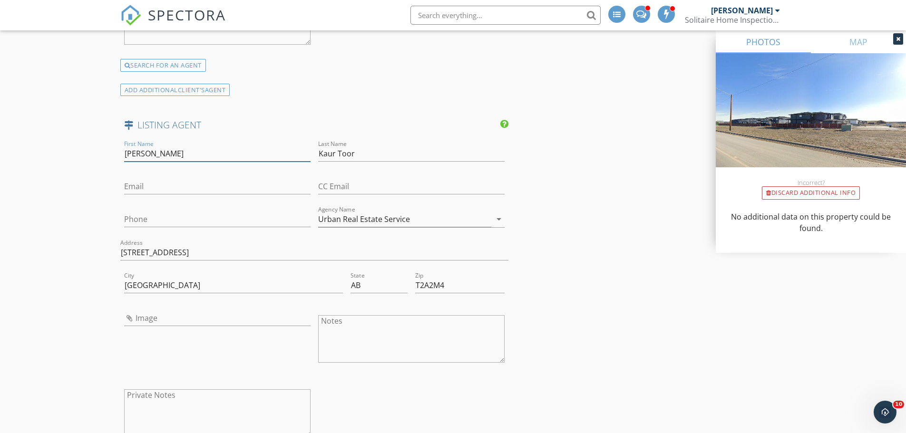
drag, startPoint x: 160, startPoint y: 161, endPoint x: 116, endPoint y: 163, distance: 44.7
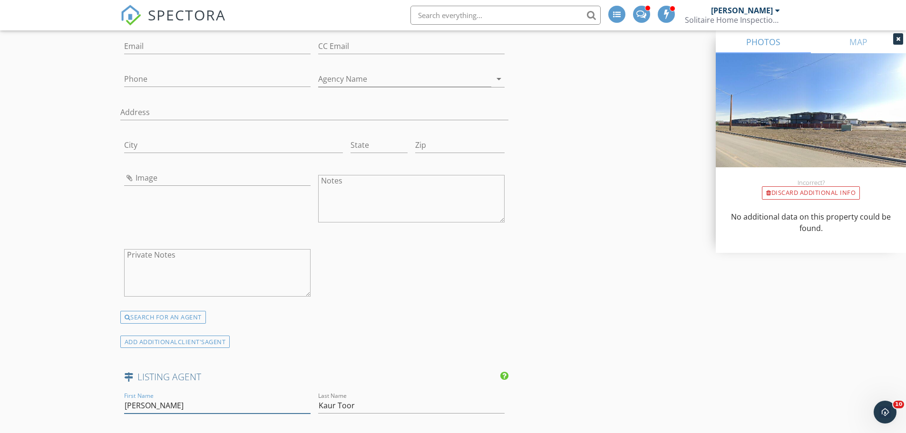
scroll to position [1298, 0]
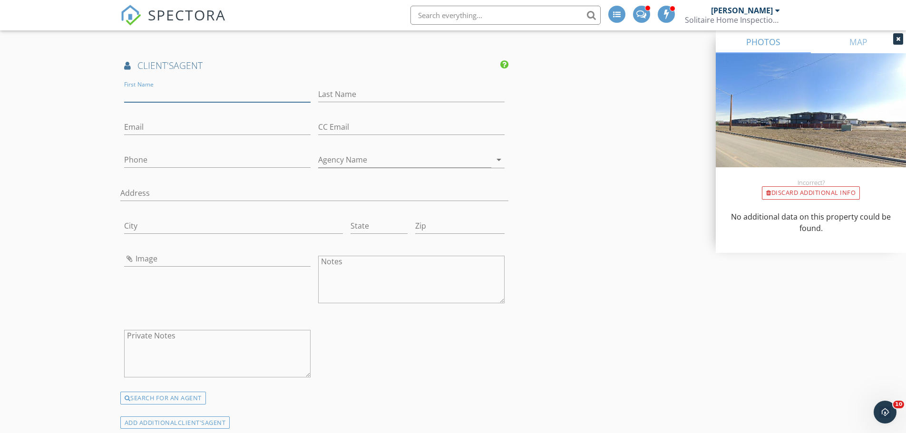
click at [168, 99] on input "First Name" at bounding box center [217, 95] width 186 height 16
paste input "Navneet"
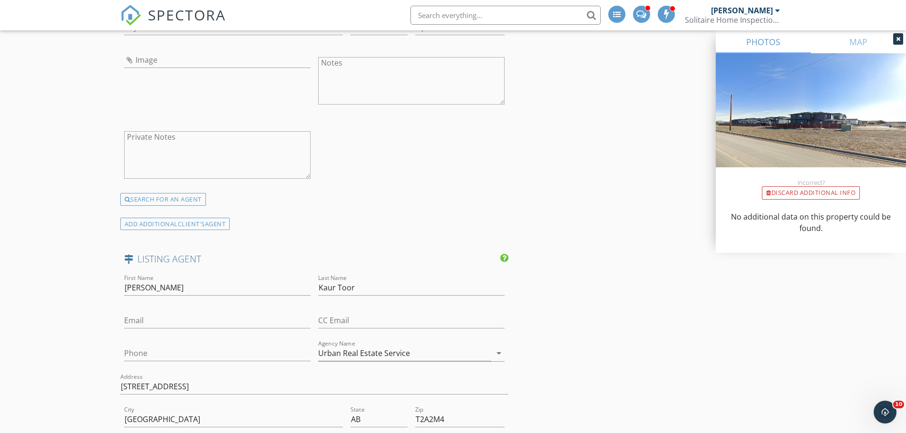
scroll to position [1583, 0]
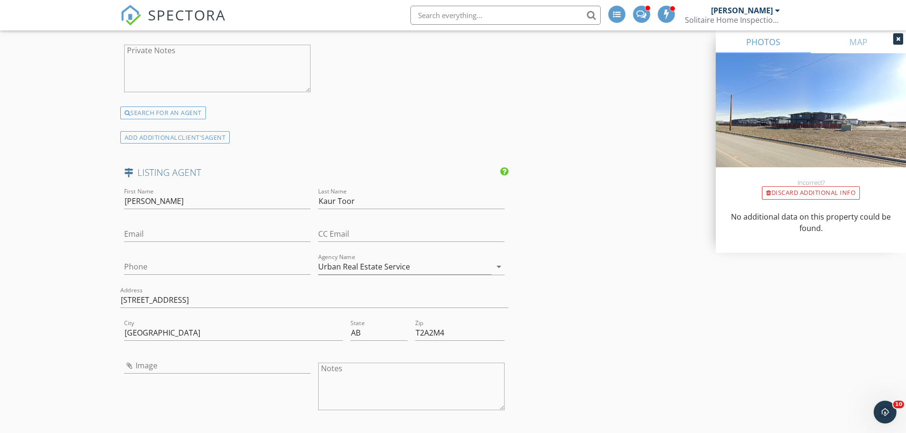
type input "Navneet"
drag, startPoint x: 358, startPoint y: 209, endPoint x: 319, endPoint y: 211, distance: 39.0
click at [315, 213] on div "Last Name Kaur Toor" at bounding box center [411, 202] width 194 height 33
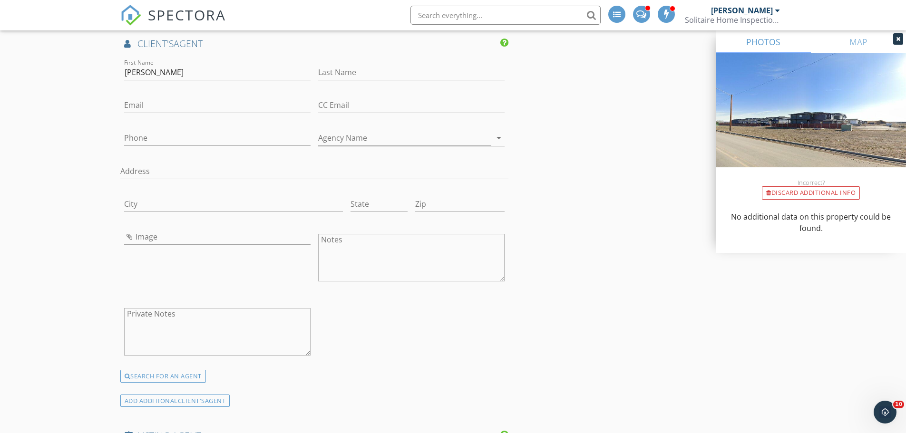
scroll to position [1250, 0]
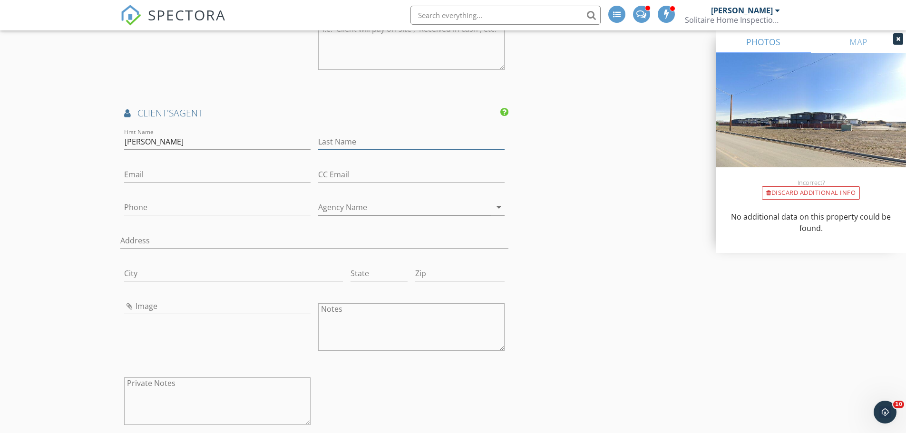
click at [361, 150] on input "Last Name" at bounding box center [411, 142] width 186 height 16
paste input "Kaur Toor"
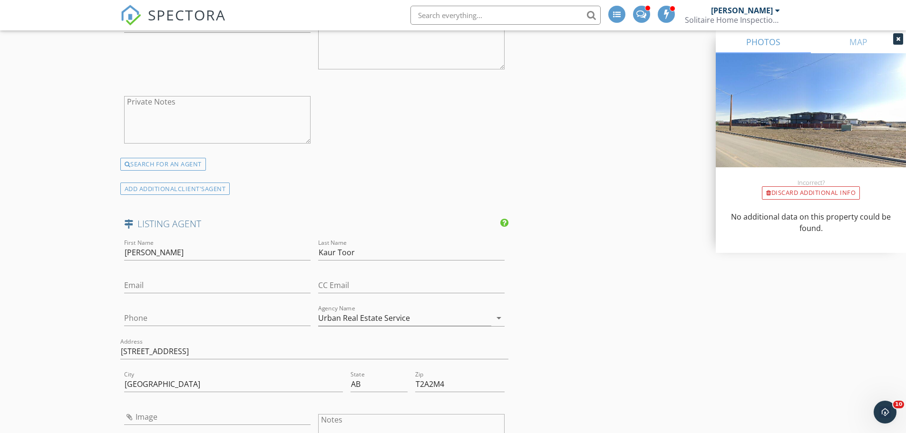
scroll to position [1631, 0]
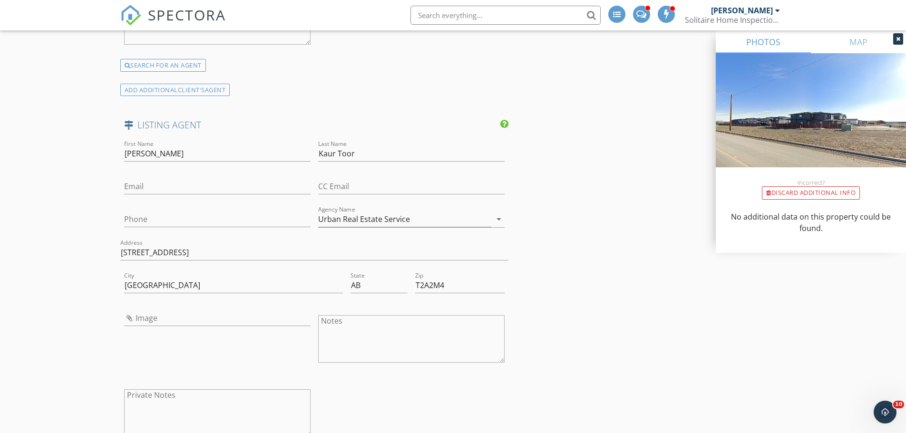
type input "Kaur Toor"
drag, startPoint x: 208, startPoint y: 257, endPoint x: 92, endPoint y: 266, distance: 116.9
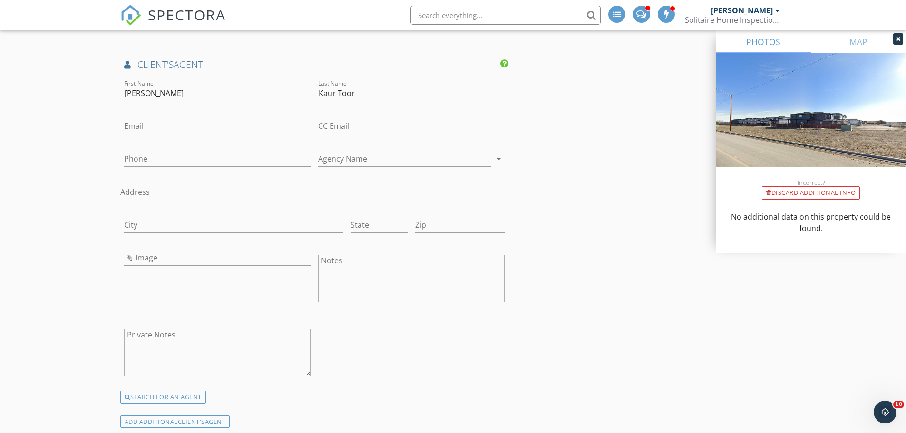
scroll to position [1298, 0]
click at [172, 232] on input "City" at bounding box center [233, 226] width 219 height 16
click at [157, 200] on input "Address" at bounding box center [314, 193] width 388 height 16
paste input "820 - 26th St NE Unit A"
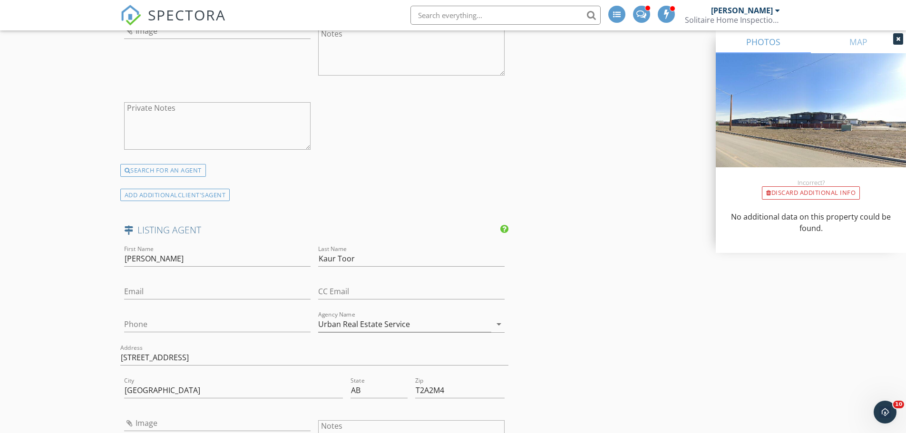
scroll to position [1678, 0]
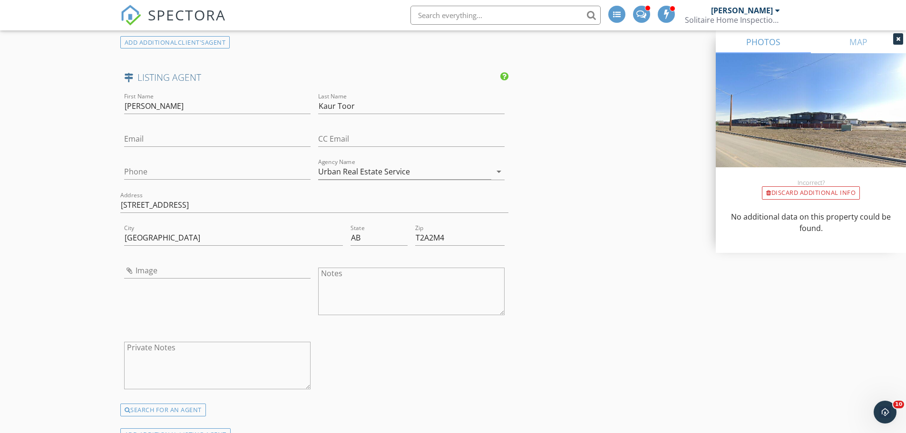
type input "820 - 26th St NE Unit A"
drag, startPoint x: 437, startPoint y: 244, endPoint x: 408, endPoint y: 244, distance: 29.5
click at [408, 244] on div "City Calgary State AB Zip T2A2M4" at bounding box center [314, 238] width 388 height 33
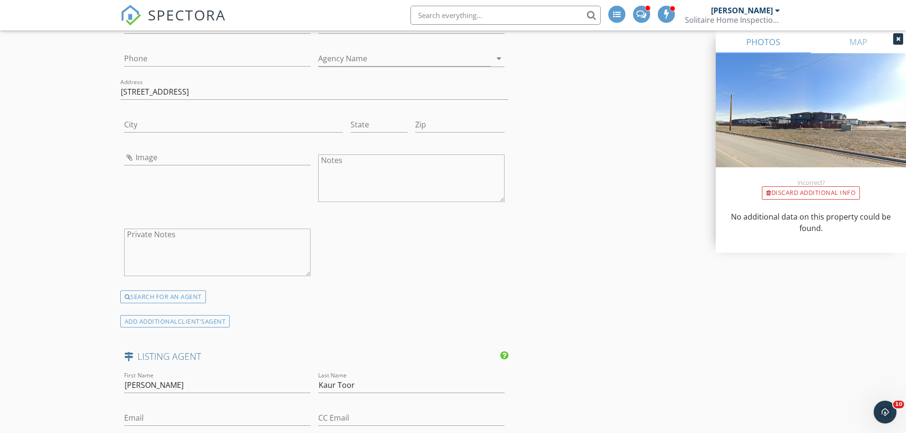
scroll to position [1298, 0]
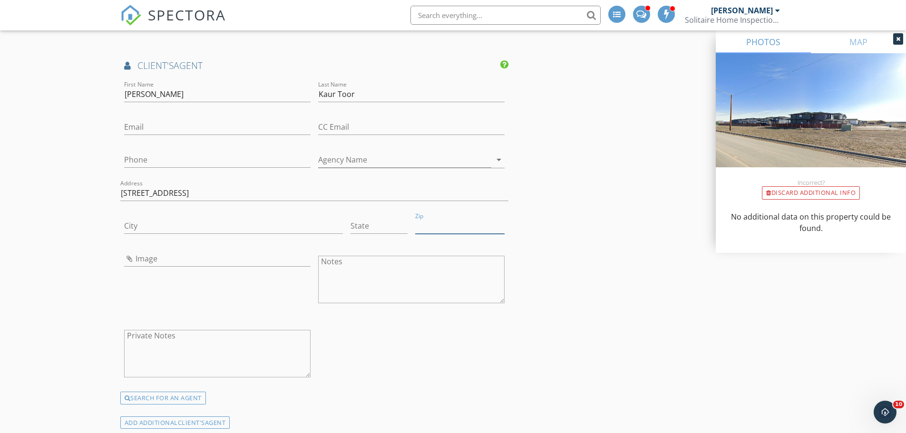
click at [430, 234] on input "Zip" at bounding box center [459, 226] width 89 height 16
paste input "T2A2M4"
type input "T2A2M4"
click at [366, 232] on input "State" at bounding box center [378, 226] width 57 height 16
type input "AB"
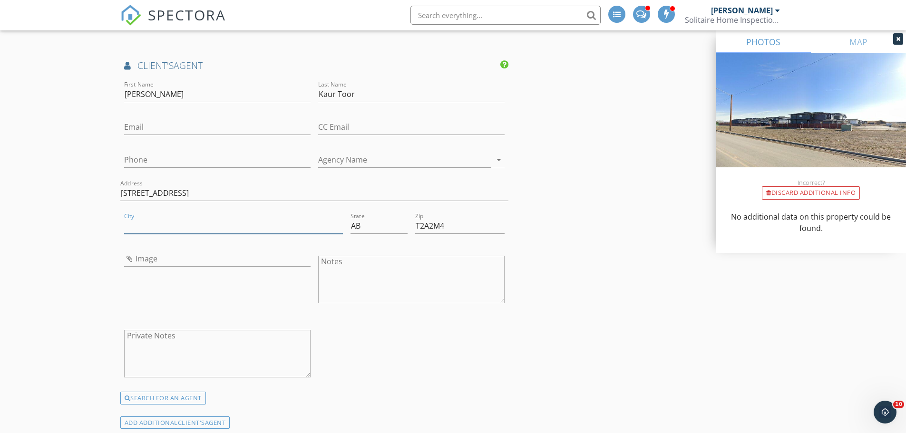
click at [144, 234] on input "City" at bounding box center [233, 226] width 219 height 16
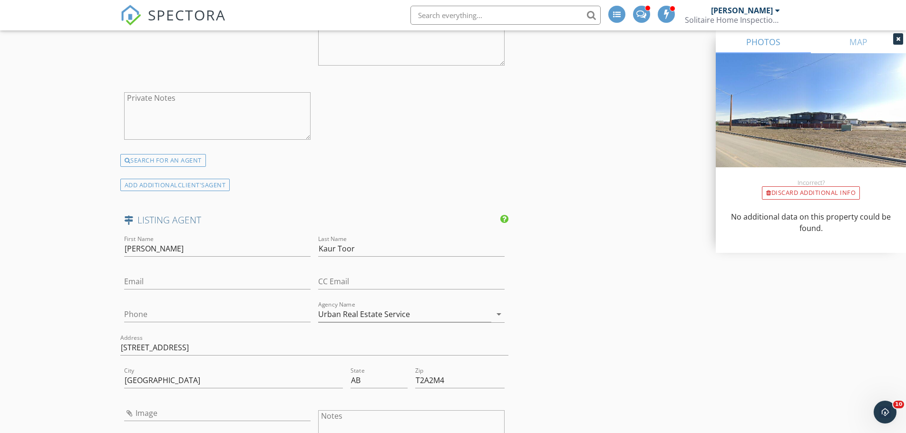
scroll to position [1583, 0]
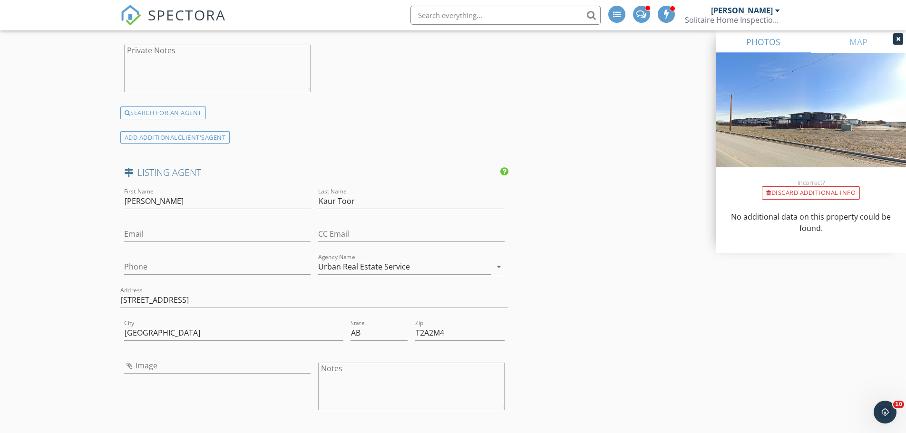
type input "Calgary"
drag, startPoint x: 178, startPoint y: 206, endPoint x: 4, endPoint y: 203, distance: 174.0
drag, startPoint x: 357, startPoint y: 205, endPoint x: 295, endPoint y: 207, distance: 62.8
click at [294, 207] on div "First Name Last Name Kaur Toor Email CC Email Phone Agency Name Urban Real Esta…" at bounding box center [314, 342] width 388 height 313
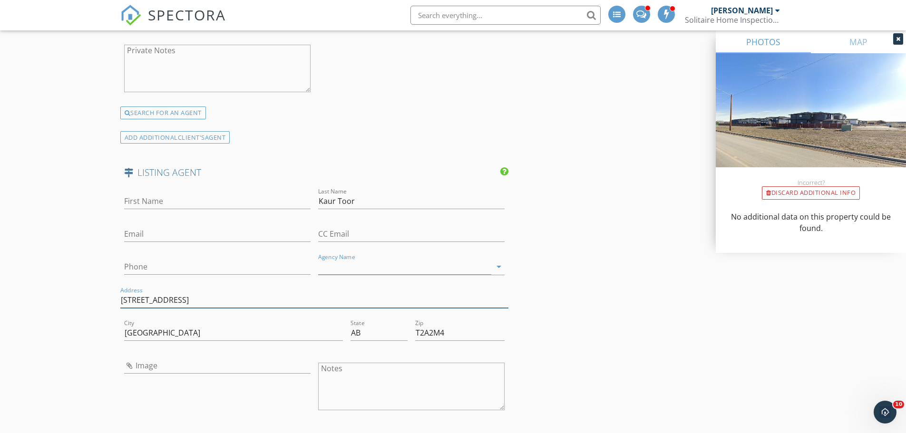
drag, startPoint x: 211, startPoint y: 314, endPoint x: 11, endPoint y: 343, distance: 201.3
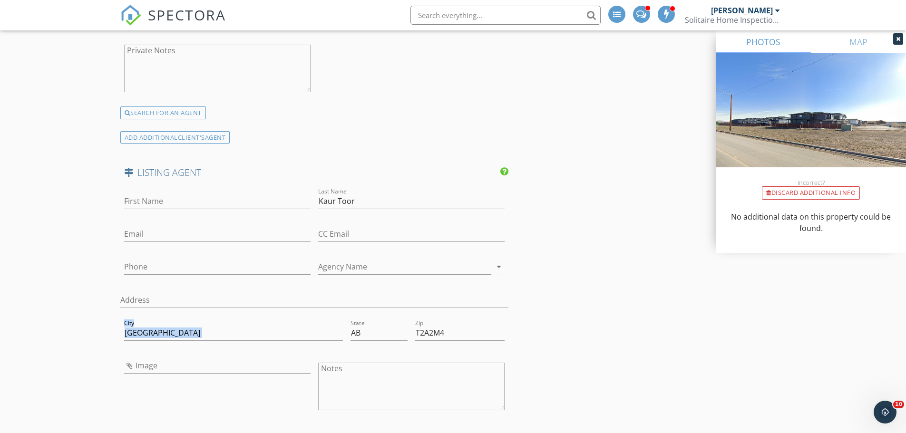
drag, startPoint x: 170, startPoint y: 350, endPoint x: 46, endPoint y: 353, distance: 124.6
drag, startPoint x: 383, startPoint y: 338, endPoint x: 332, endPoint y: 341, distance: 51.4
click at [293, 348] on div "City Calgary State AB Zip T2A2M4" at bounding box center [314, 334] width 388 height 33
drag, startPoint x: 377, startPoint y: 341, endPoint x: 359, endPoint y: 342, distance: 18.1
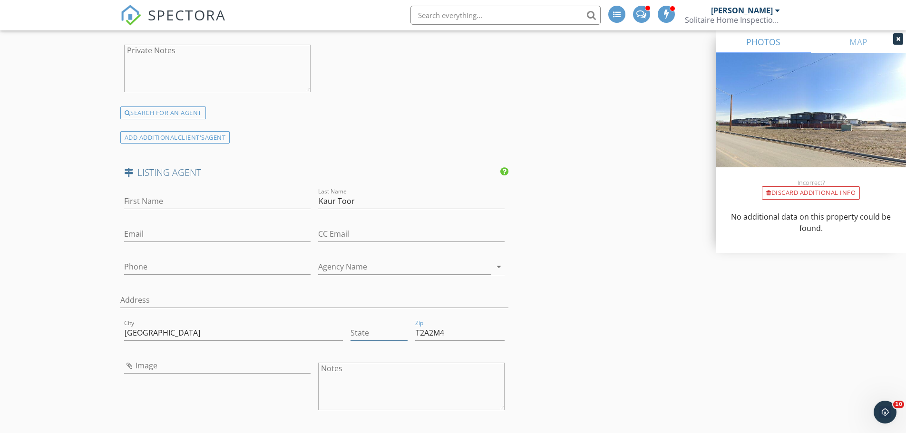
click at [359, 342] on div "City Calgary State Zip T2A2M4" at bounding box center [314, 334] width 388 height 33
drag, startPoint x: 343, startPoint y: 213, endPoint x: 281, endPoint y: 217, distance: 61.9
click at [277, 218] on div "First Name Last Name Kaur Toor Email CC Email Phone Agency Name arrow_drop_down…" at bounding box center [314, 342] width 388 height 313
drag, startPoint x: 386, startPoint y: 330, endPoint x: 368, endPoint y: 326, distance: 18.5
click at [367, 329] on div "City Calgary State Zip T2A2M4" at bounding box center [314, 334] width 388 height 33
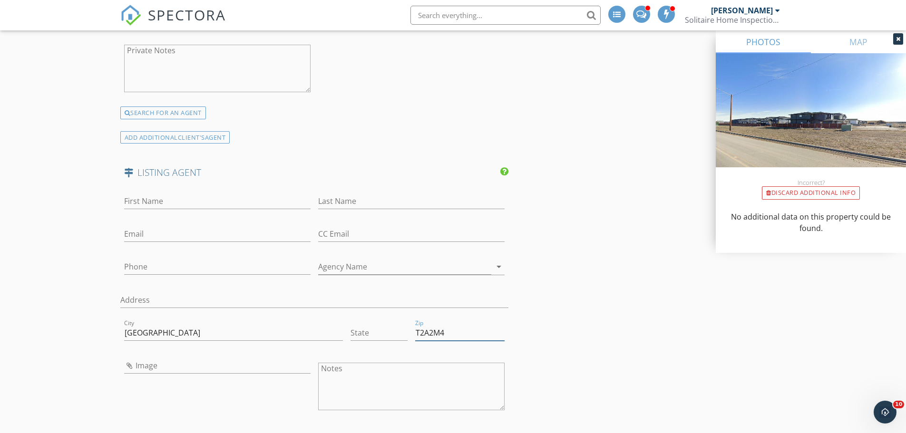
drag, startPoint x: 465, startPoint y: 327, endPoint x: 415, endPoint y: 337, distance: 51.7
click at [415, 338] on div "Zip T2A2M4" at bounding box center [459, 334] width 89 height 31
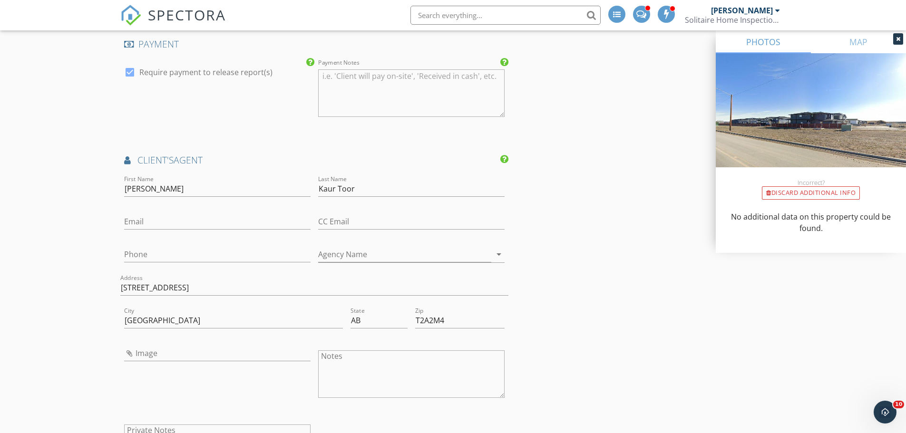
scroll to position [1203, 0]
click at [196, 230] on input "Email" at bounding box center [217, 222] width 186 height 16
type input "navneet.t@urban-realty.ca"
click at [147, 263] on input "Phone" at bounding box center [217, 255] width 186 height 16
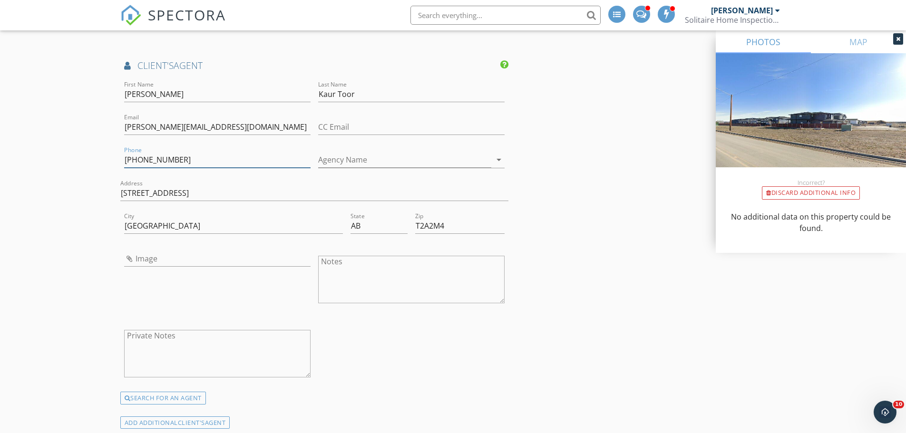
scroll to position [1250, 0]
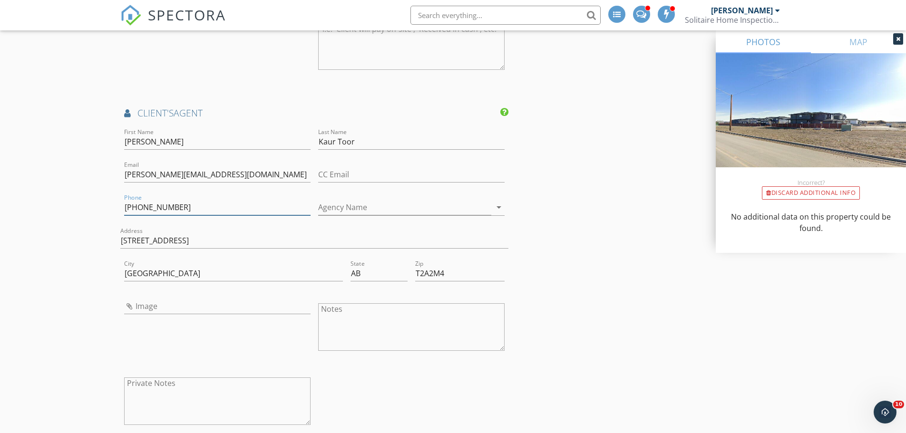
type input "403-615-1522"
drag, startPoint x: 162, startPoint y: 149, endPoint x: 99, endPoint y: 153, distance: 62.4
click at [99, 153] on div "New Inspection Click here to use the New Order Form INSPECTOR(S) check_box Barr…" at bounding box center [453, 55] width 906 height 2442
drag, startPoint x: 196, startPoint y: 142, endPoint x: 44, endPoint y: 166, distance: 154.4
click at [44, 166] on div "New Inspection Click here to use the New Order Form INSPECTOR(S) check_box Barr…" at bounding box center [453, 55] width 906 height 2442
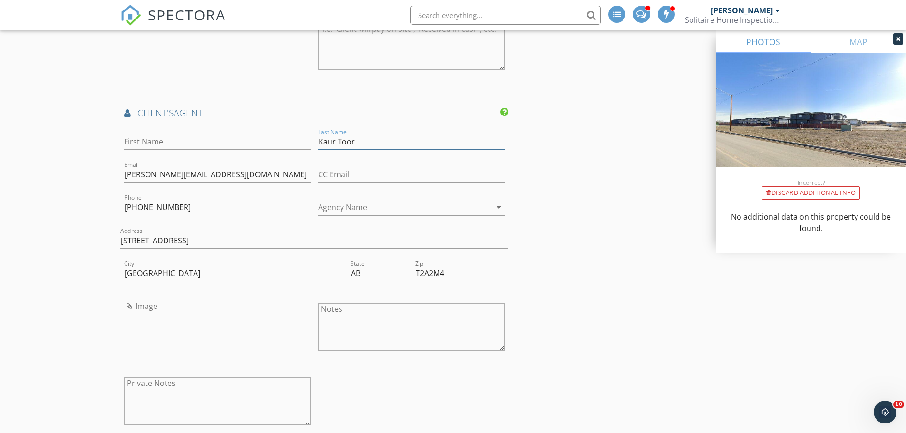
drag, startPoint x: 377, startPoint y: 149, endPoint x: 288, endPoint y: 147, distance: 88.9
click at [288, 147] on div "First Name Last Name Kaur Toor Email navneet.t@urban-realty.ca CC Email Phone 4…" at bounding box center [314, 282] width 388 height 313
drag, startPoint x: 174, startPoint y: 183, endPoint x: 0, endPoint y: 220, distance: 177.4
click at [0, 220] on div "New Inspection Click here to use the New Order Form INSPECTOR(S) check_box Barr…" at bounding box center [453, 55] width 906 height 2442
drag, startPoint x: 197, startPoint y: 221, endPoint x: 56, endPoint y: 233, distance: 141.7
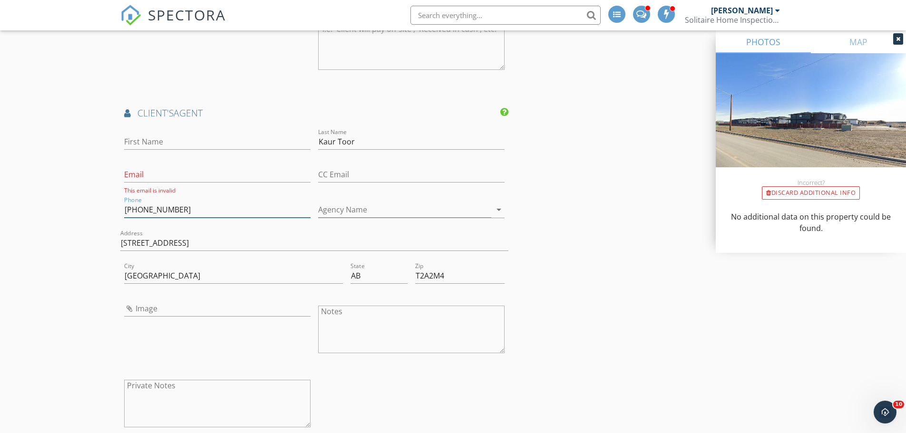
click at [21, 233] on div "New Inspection Click here to use the New Order Form INSPECTOR(S) check_box Barr…" at bounding box center [453, 56] width 906 height 2444
drag, startPoint x: 183, startPoint y: 251, endPoint x: 1, endPoint y: 264, distance: 182.1
click at [1, 264] on div "New Inspection Click here to use the New Order Form INSPECTOR(S) check_box Barr…" at bounding box center [453, 56] width 906 height 2444
drag, startPoint x: 167, startPoint y: 284, endPoint x: 61, endPoint y: 297, distance: 107.2
click at [61, 297] on div "New Inspection Click here to use the New Order Form INSPECTOR(S) check_box Barr…" at bounding box center [453, 56] width 906 height 2444
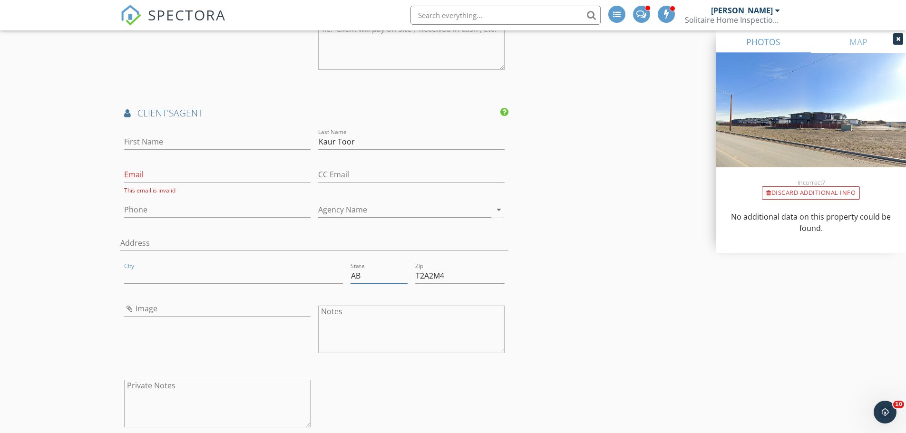
click at [380, 279] on input "AB" at bounding box center [378, 276] width 57 height 16
drag, startPoint x: 338, startPoint y: 281, endPoint x: 332, endPoint y: 282, distance: 5.8
click at [332, 282] on div "City State AB Zip T2A2M4" at bounding box center [314, 277] width 388 height 33
drag, startPoint x: 398, startPoint y: 285, endPoint x: 392, endPoint y: 284, distance: 6.3
click at [386, 287] on div "City State AB Zip T2A2M4" at bounding box center [314, 277] width 388 height 33
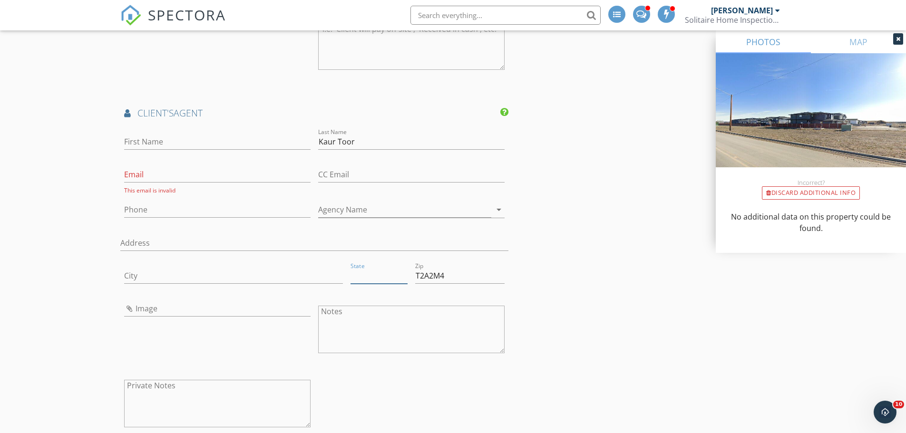
drag, startPoint x: 366, startPoint y: 283, endPoint x: 382, endPoint y: 280, distance: 16.5
click at [369, 282] on input "State" at bounding box center [378, 276] width 57 height 16
click at [448, 290] on div "Zip T2A2M4" at bounding box center [459, 277] width 89 height 31
click at [451, 283] on input "T2A2M4" at bounding box center [459, 276] width 89 height 16
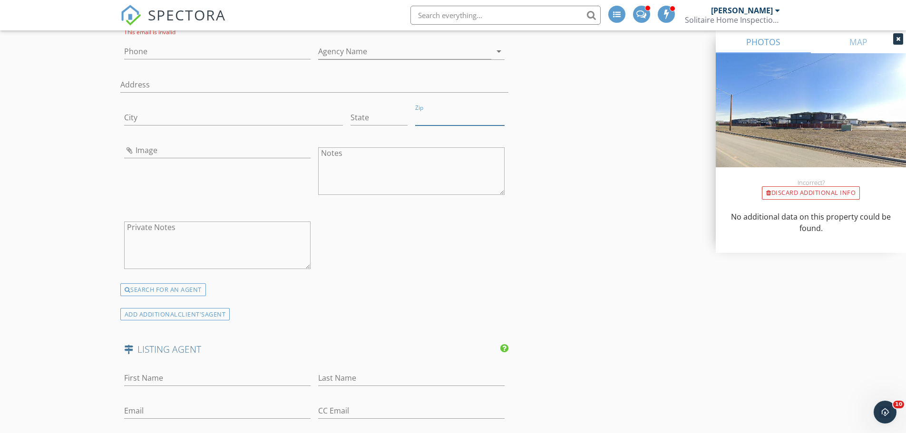
scroll to position [1488, 0]
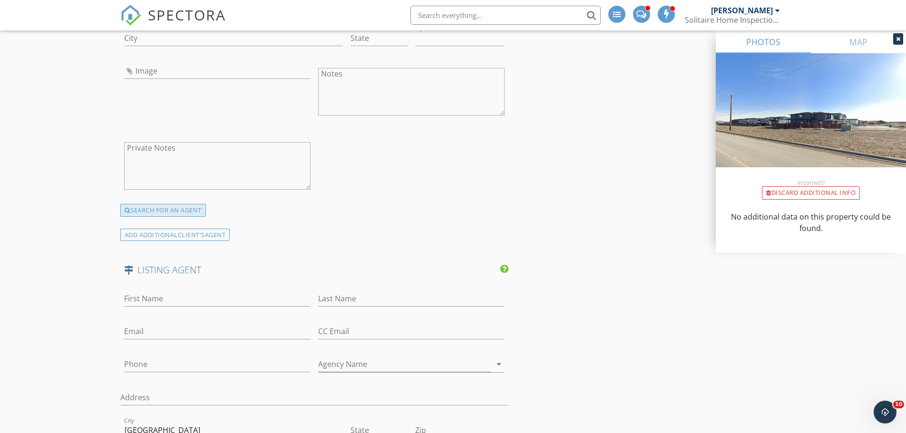
click at [174, 217] on div "SEARCH FOR AN AGENT" at bounding box center [163, 210] width 86 height 13
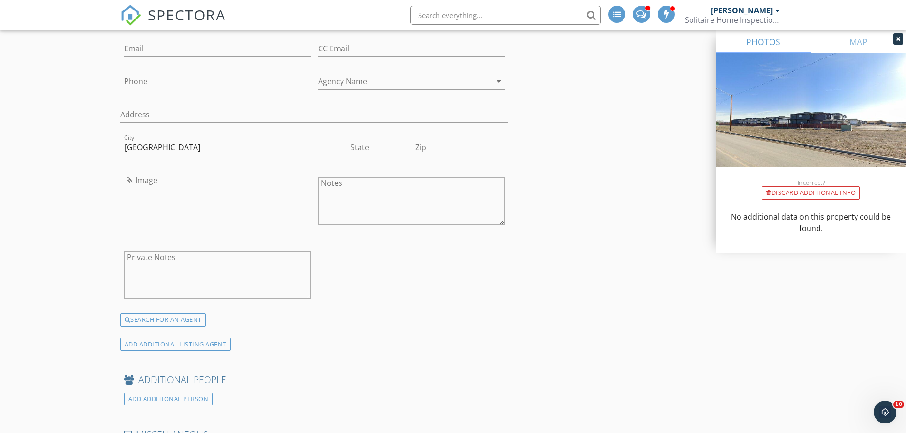
scroll to position [1534, 0]
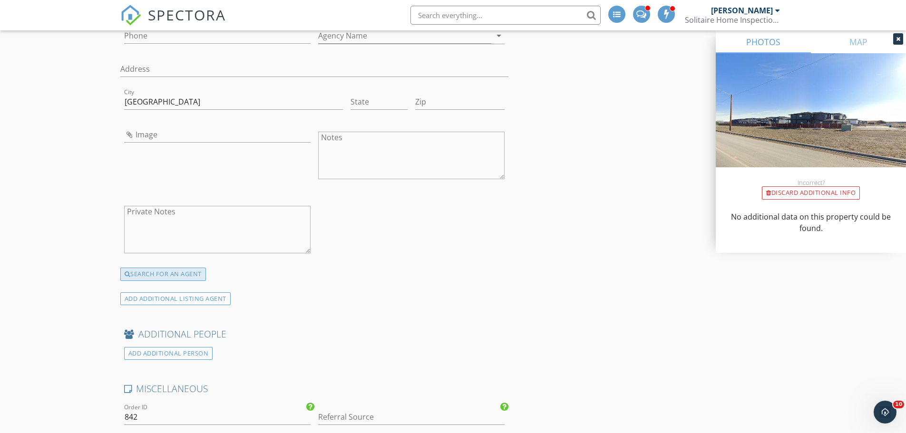
click at [173, 281] on div "SEARCH FOR AN AGENT" at bounding box center [163, 274] width 86 height 13
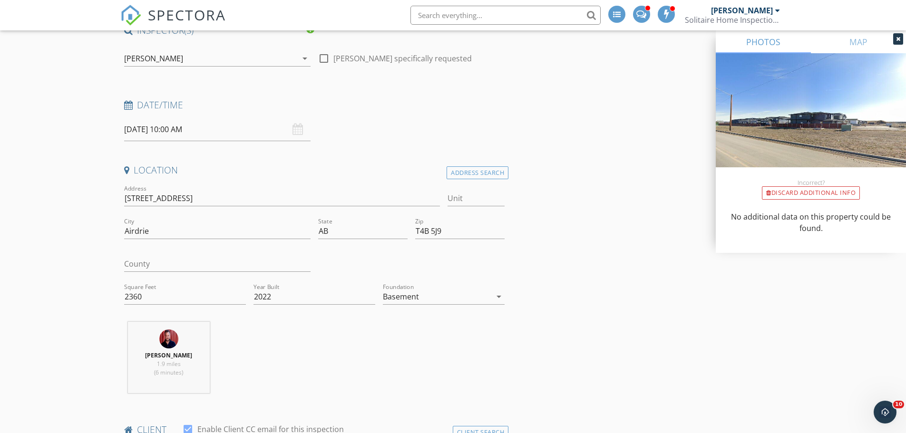
scroll to position [115, 0]
drag, startPoint x: 201, startPoint y: 195, endPoint x: 105, endPoint y: 203, distance: 95.9
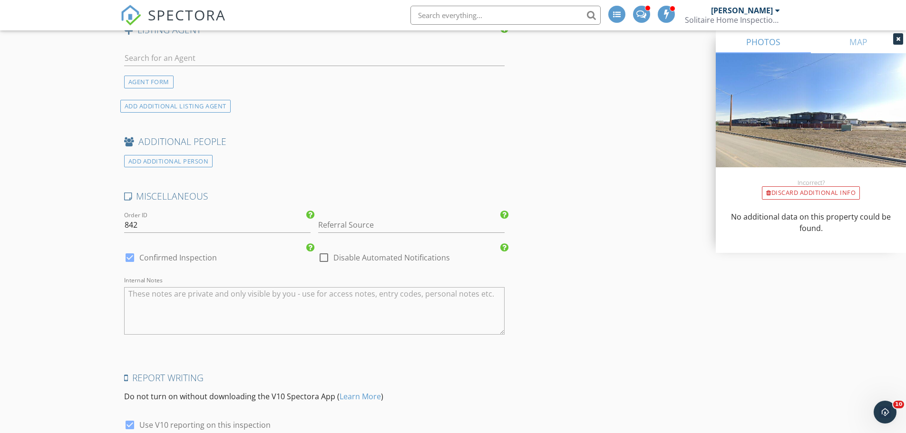
scroll to position [1541, 0]
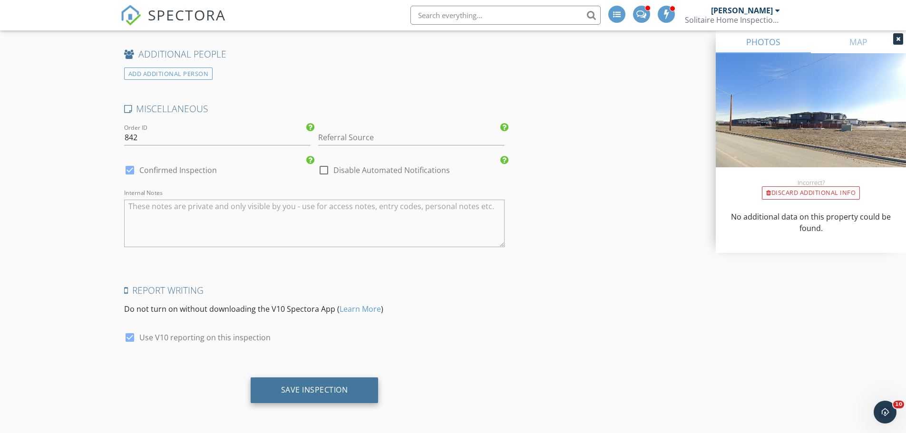
click at [320, 389] on div "Save Inspection" at bounding box center [314, 390] width 67 height 10
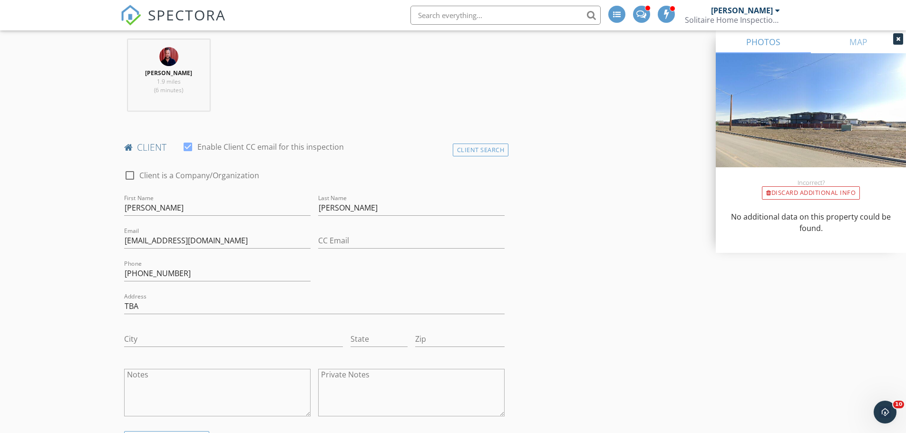
scroll to position [177, 0]
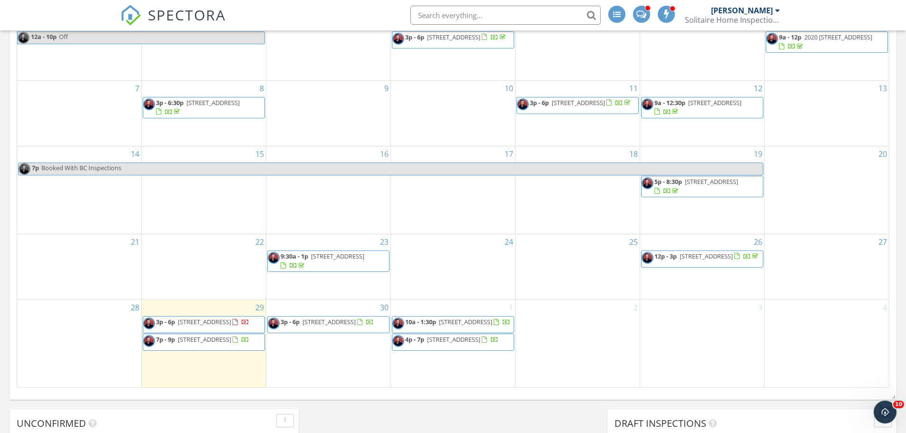
scroll to position [618, 0]
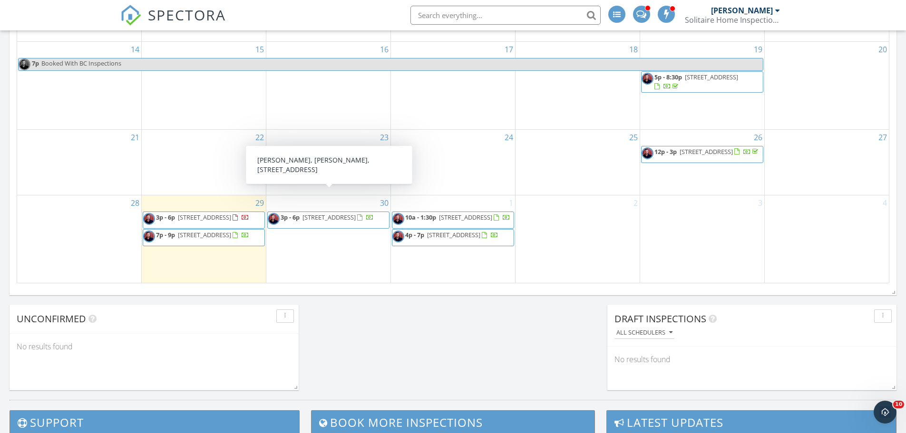
click at [324, 213] on span "[STREET_ADDRESS]" at bounding box center [328, 217] width 53 height 9
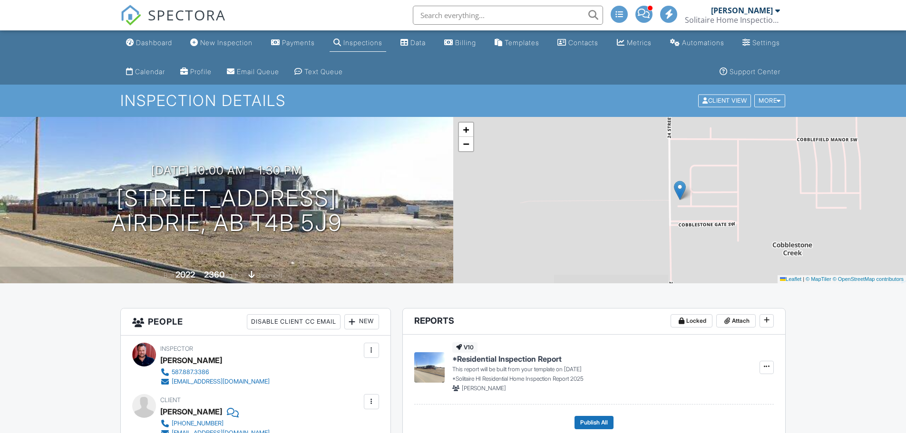
click at [183, 167] on h3 "[DATE] 10:00 am - 1:30 pm" at bounding box center [226, 170] width 151 height 13
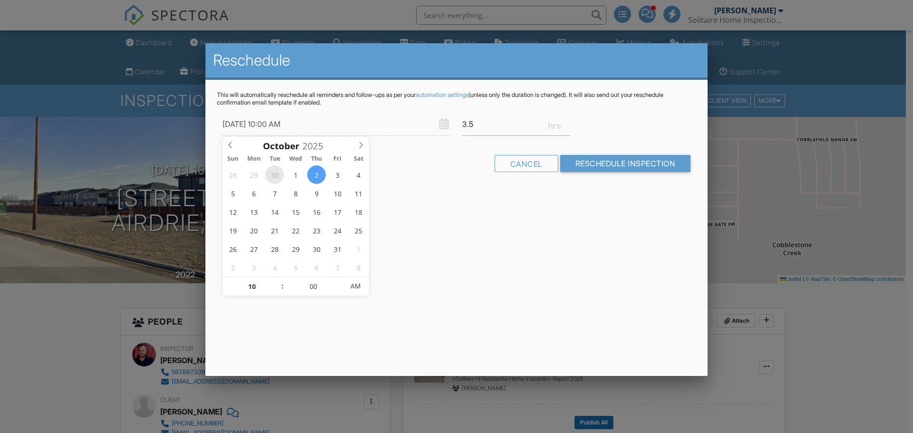
type input "[DATE] 10:00 AM"
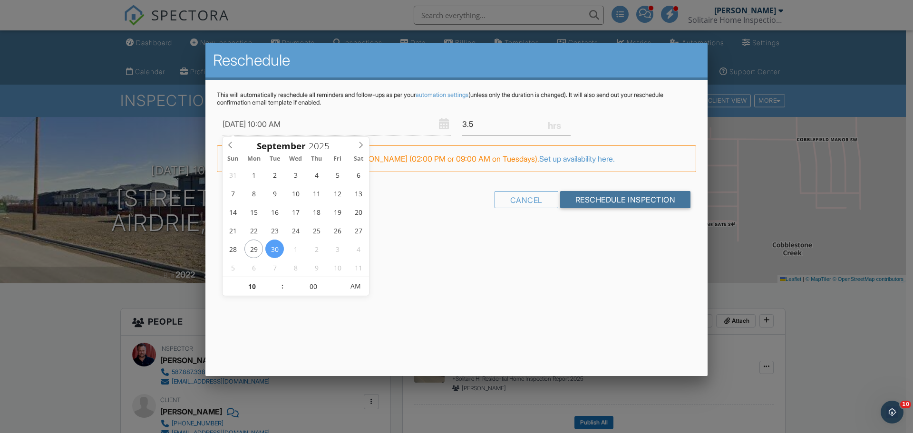
drag, startPoint x: 593, startPoint y: 200, endPoint x: 592, endPoint y: 194, distance: 5.8
click at [593, 200] on input "Reschedule Inspection" at bounding box center [625, 199] width 131 height 17
